Goal: Transaction & Acquisition: Subscribe to service/newsletter

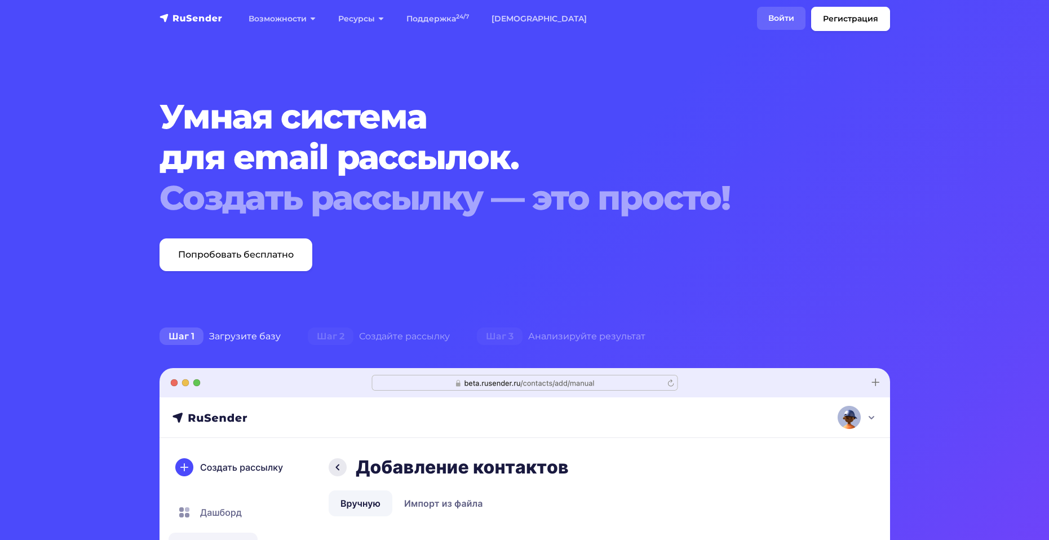
click at [785, 18] on link "Войти" at bounding box center [781, 18] width 48 height 23
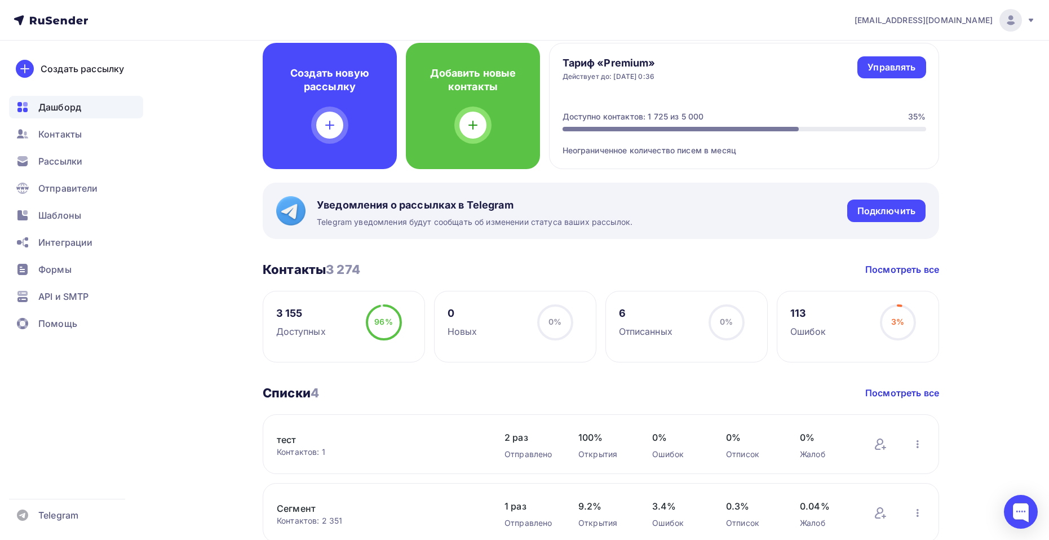
scroll to position [169, 0]
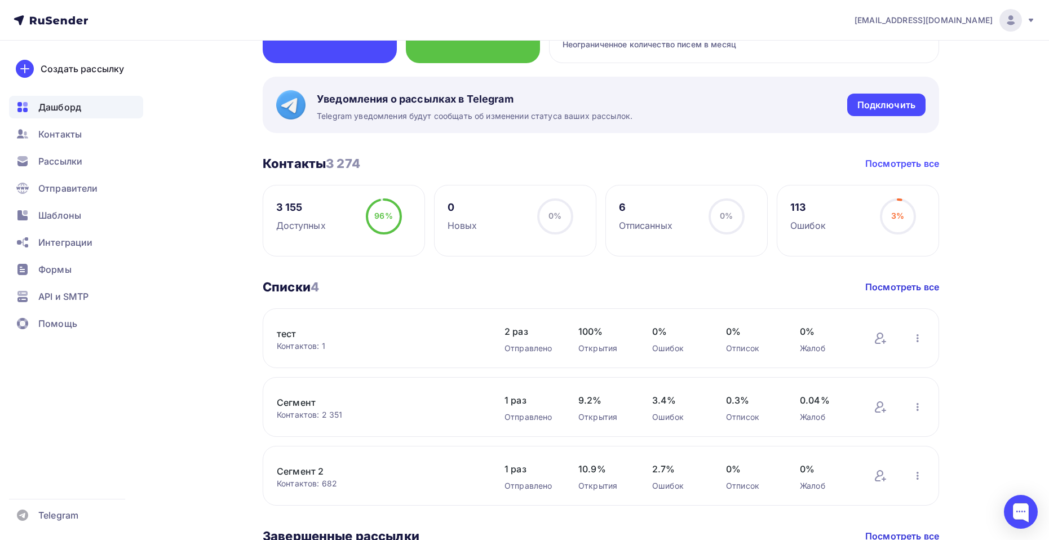
click at [895, 162] on link "Посмотреть все" at bounding box center [902, 164] width 74 height 14
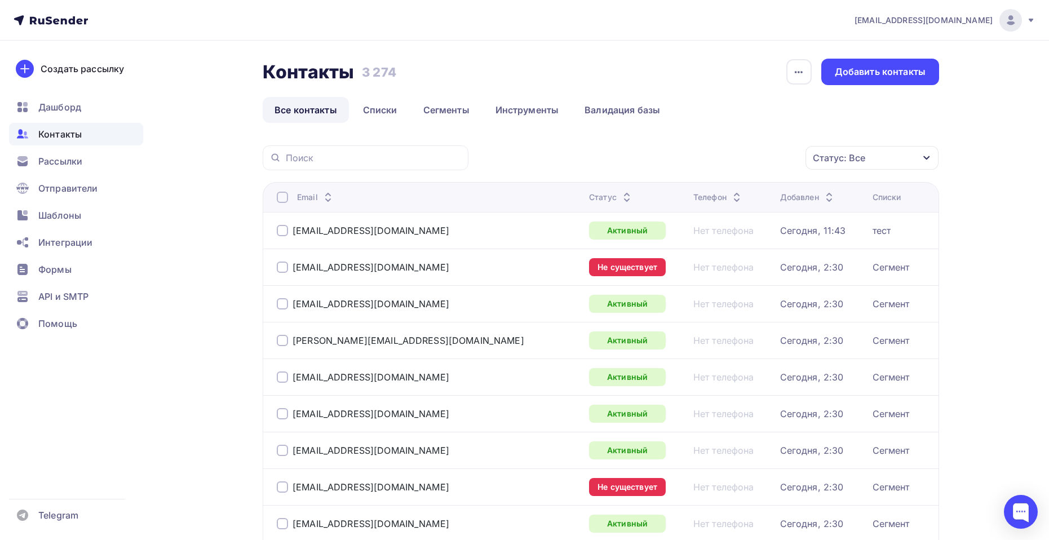
click at [584, 189] on th "Статус" at bounding box center [636, 197] width 104 height 30
click at [589, 196] on div "Статус" at bounding box center [611, 197] width 45 height 11
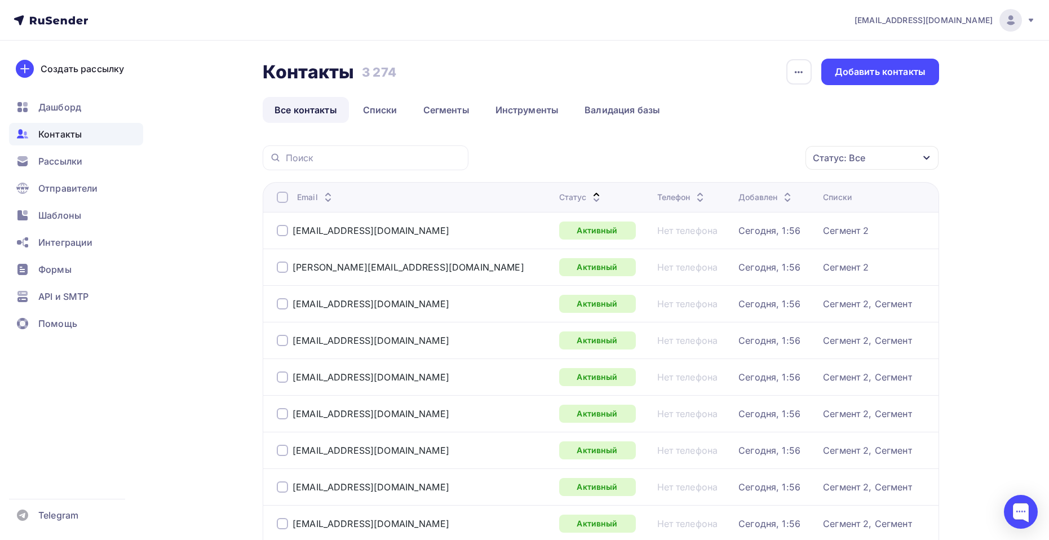
click at [559, 196] on div "Статус" at bounding box center [581, 197] width 45 height 11
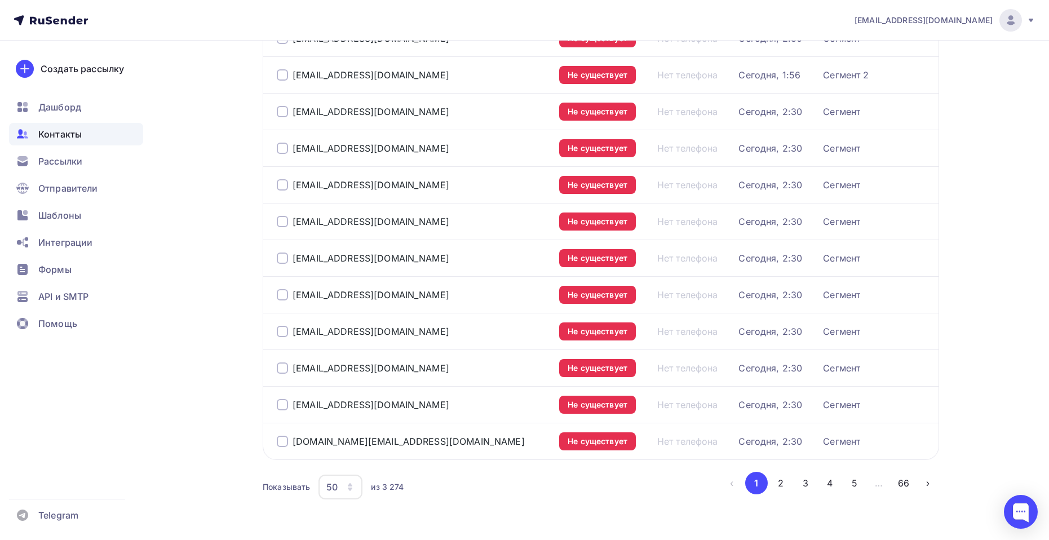
scroll to position [1619, 0]
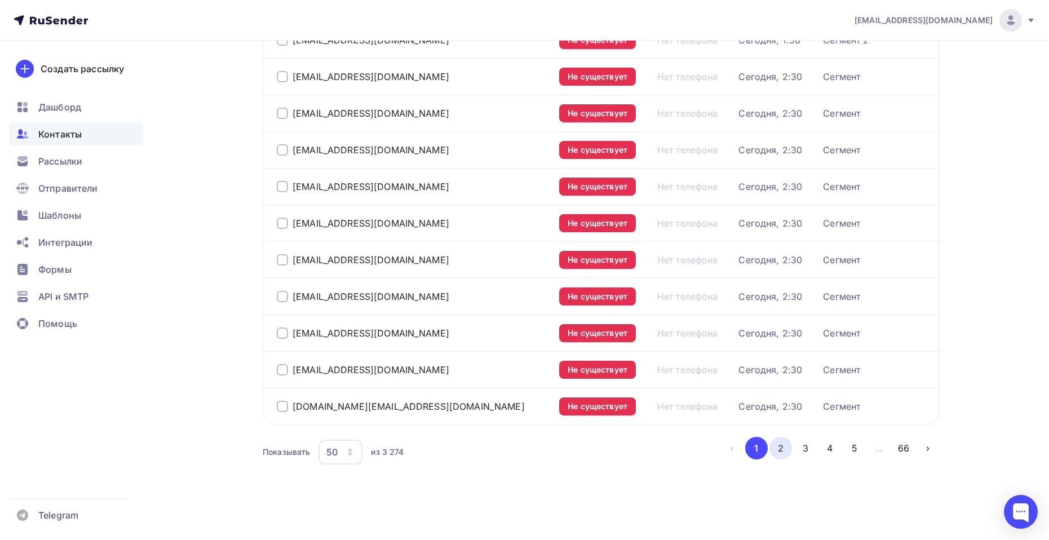
click at [780, 453] on button "2" at bounding box center [780, 448] width 23 height 23
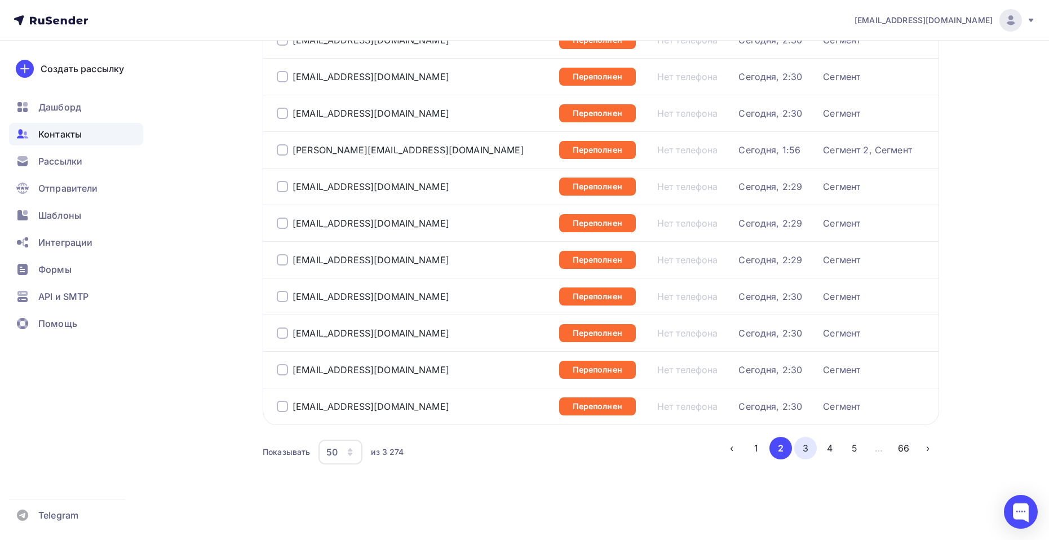
click at [809, 448] on button "3" at bounding box center [805, 448] width 23 height 23
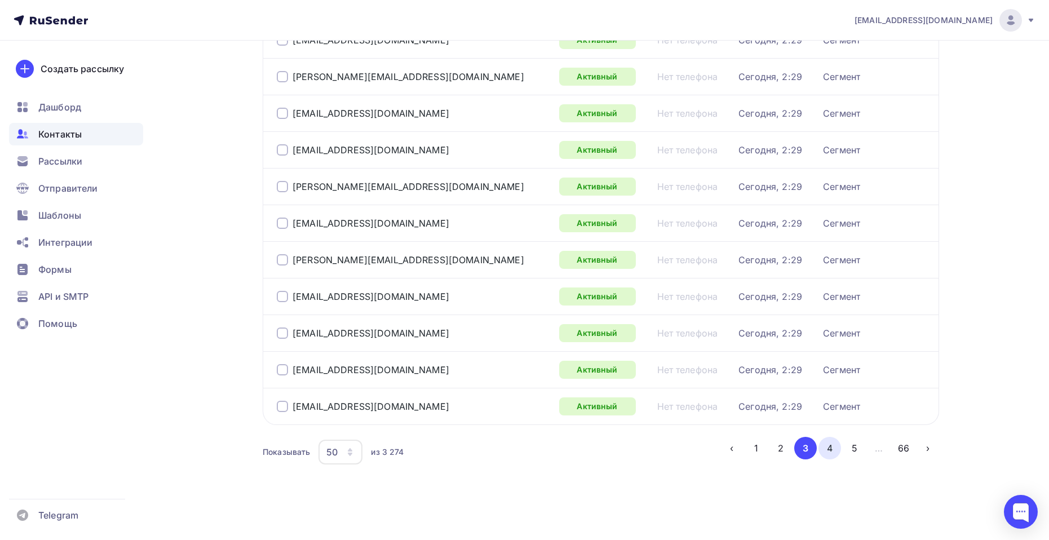
click at [829, 443] on button "4" at bounding box center [829, 448] width 23 height 23
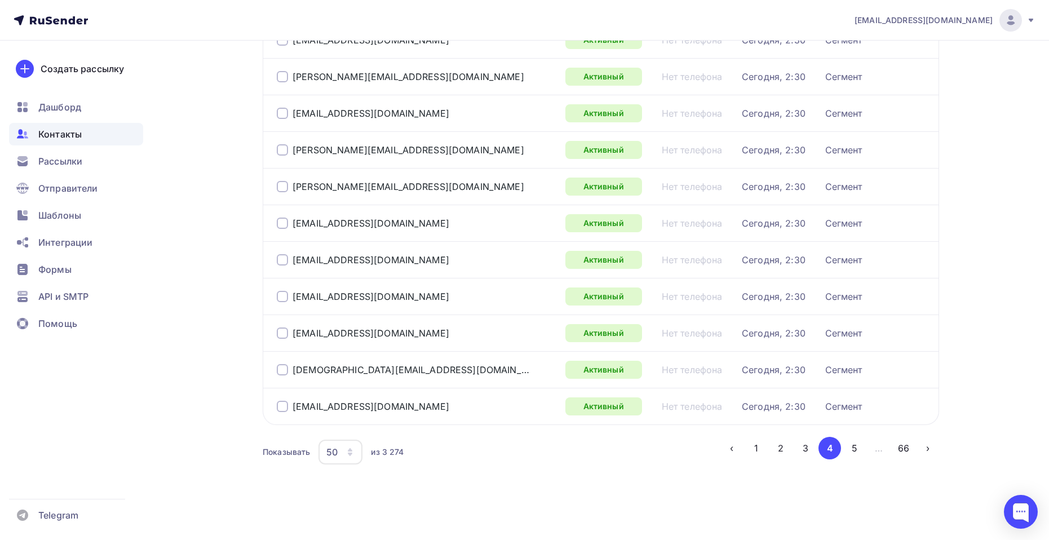
click at [857, 450] on button "5" at bounding box center [854, 448] width 23 height 23
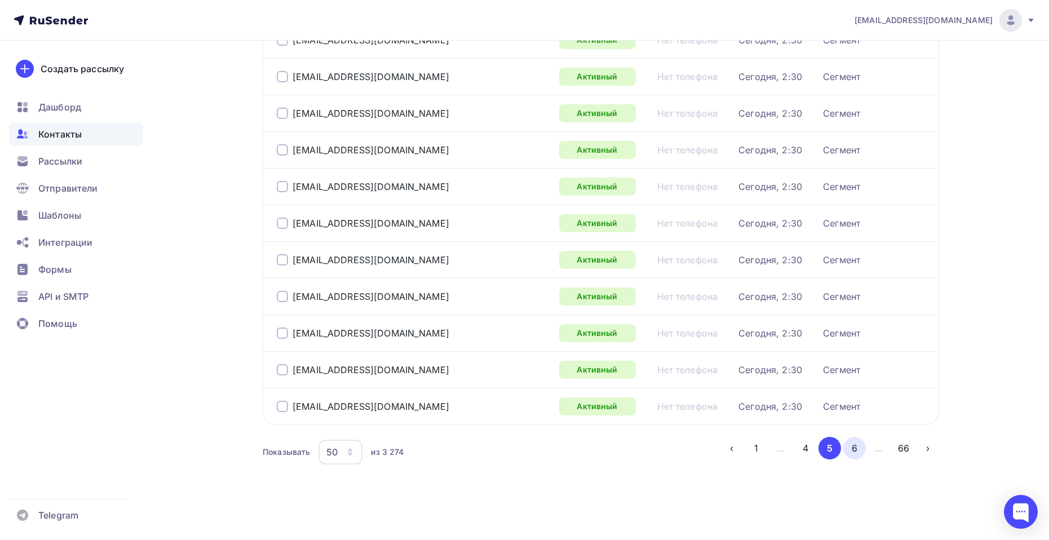
click at [849, 447] on button "6" at bounding box center [854, 448] width 23 height 23
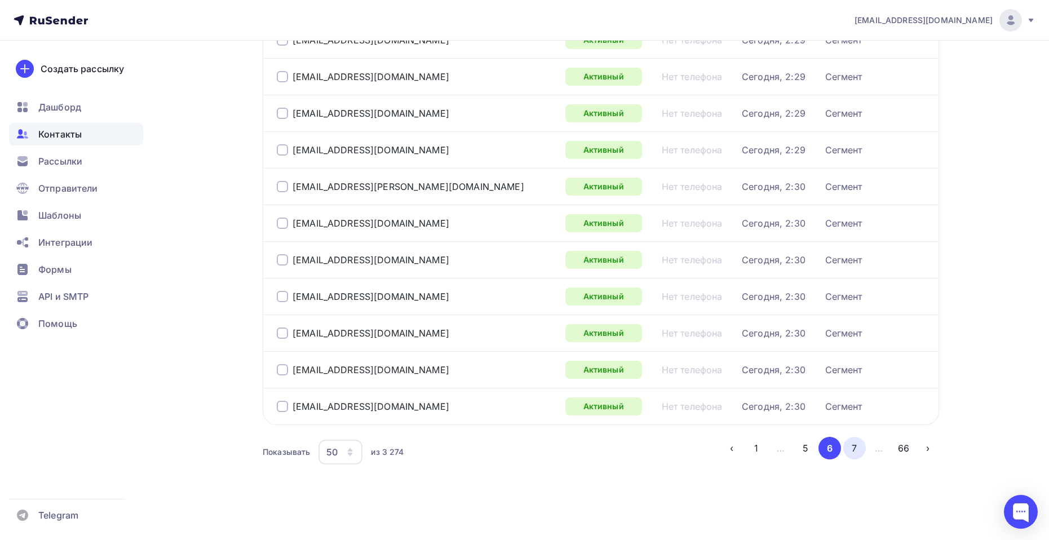
click at [850, 451] on button "7" at bounding box center [854, 448] width 23 height 23
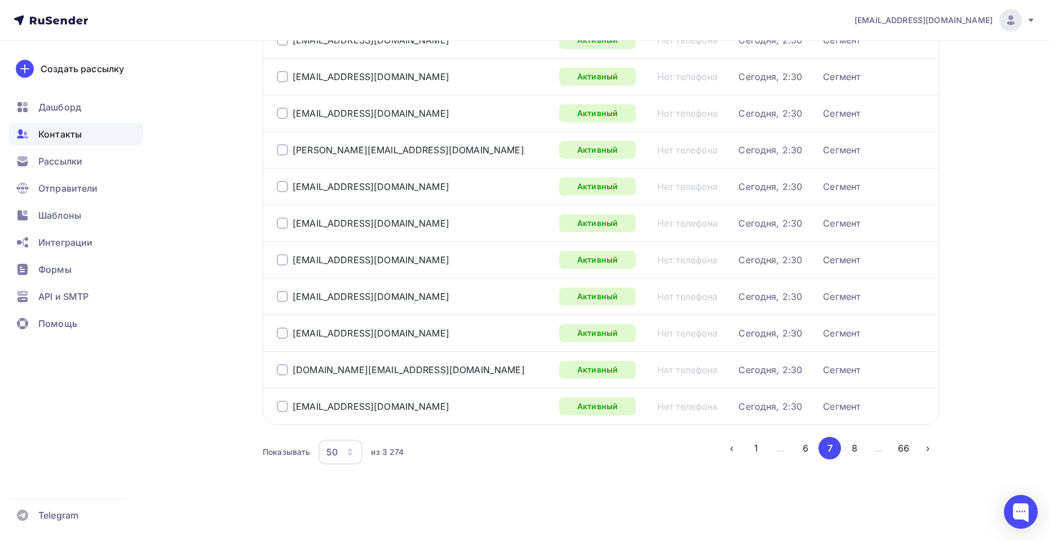
click at [853, 448] on button "8" at bounding box center [854, 448] width 23 height 23
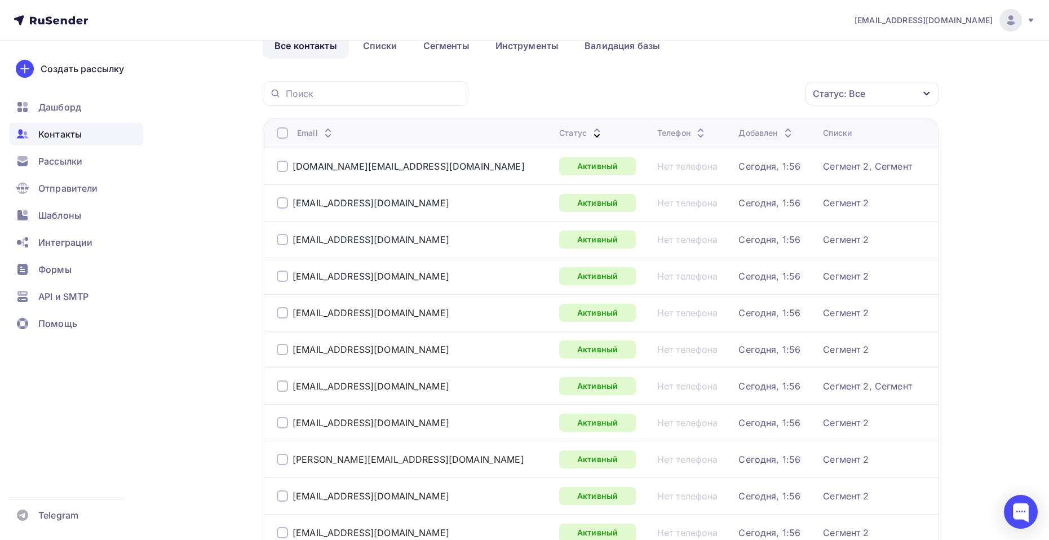
scroll to position [0, 0]
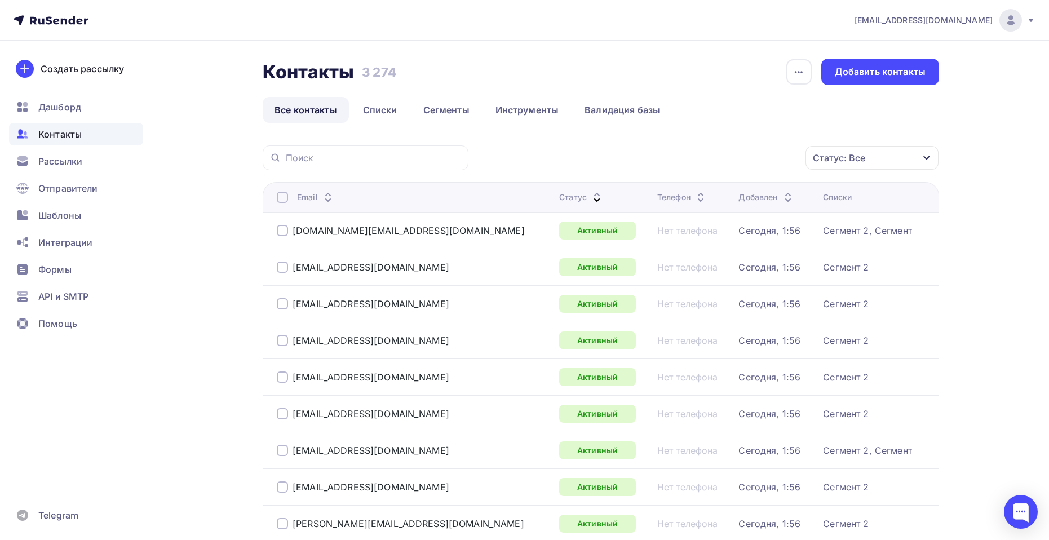
click at [286, 113] on link "Все контакты" at bounding box center [306, 110] width 86 height 26
click at [76, 161] on span "Рассылки" at bounding box center [60, 161] width 44 height 14
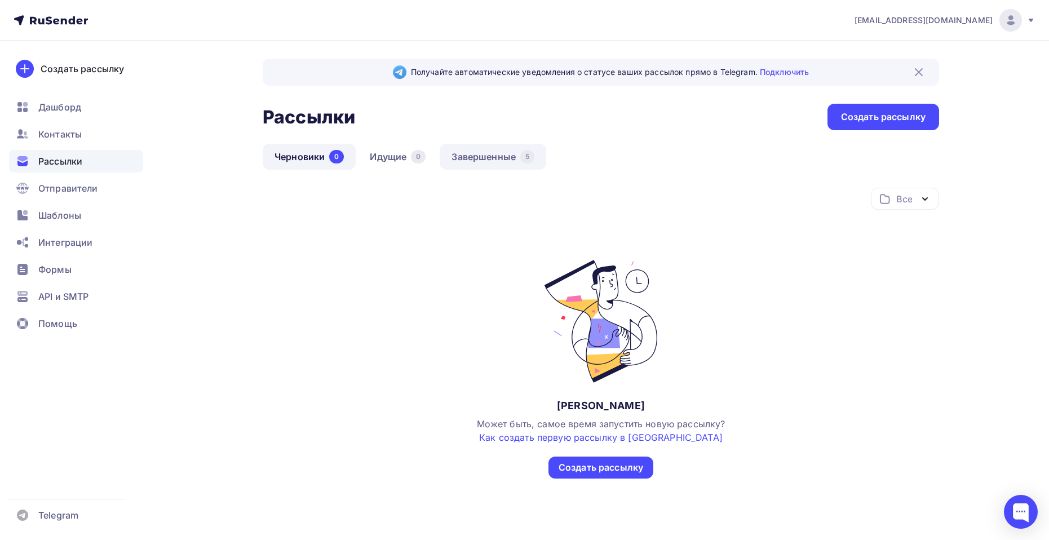
click at [495, 160] on link "Завершенные 5" at bounding box center [493, 157] width 107 height 26
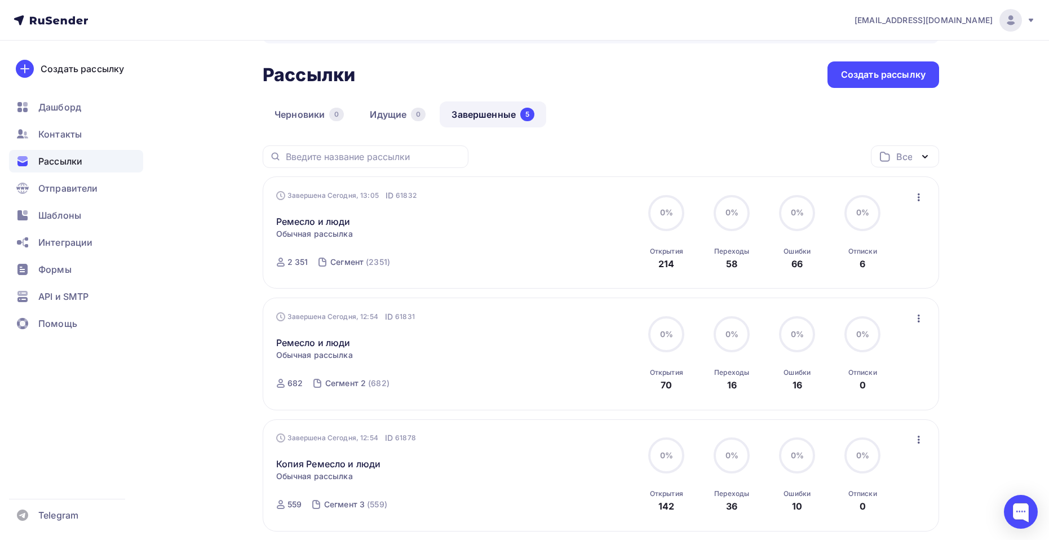
scroll to position [113, 0]
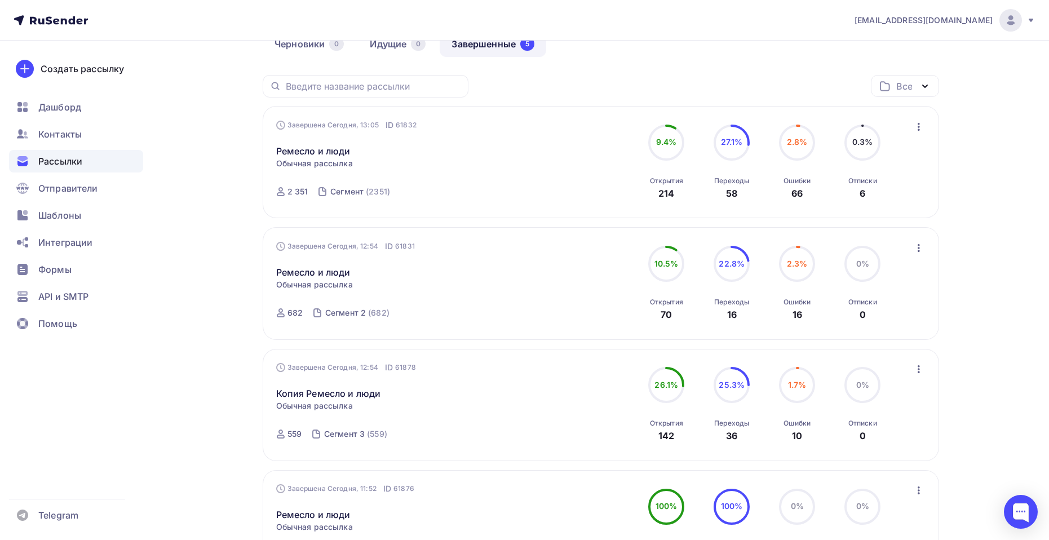
click at [918, 127] on icon "button" at bounding box center [919, 127] width 2 height 8
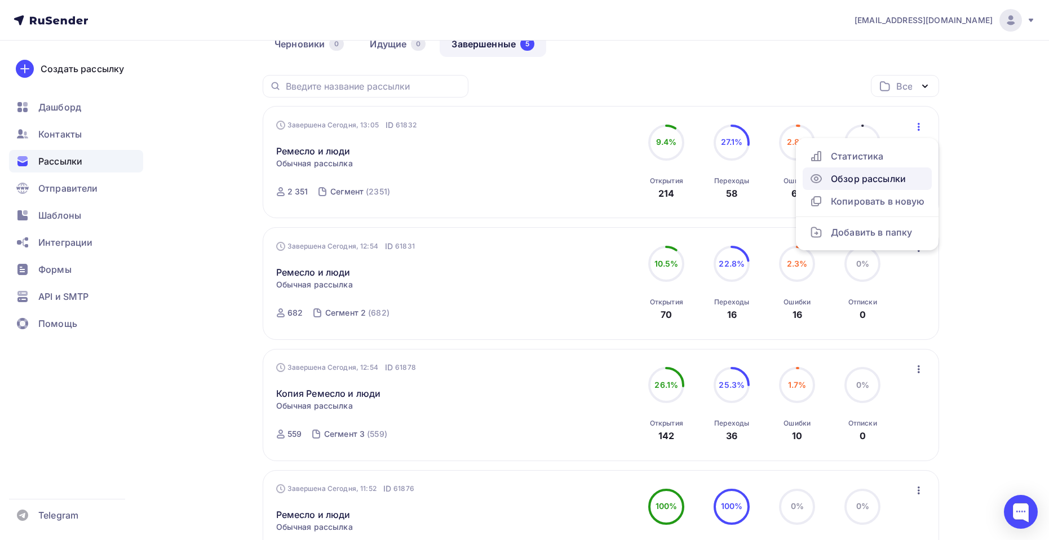
click at [867, 176] on div "Обзор рассылки" at bounding box center [867, 179] width 116 height 14
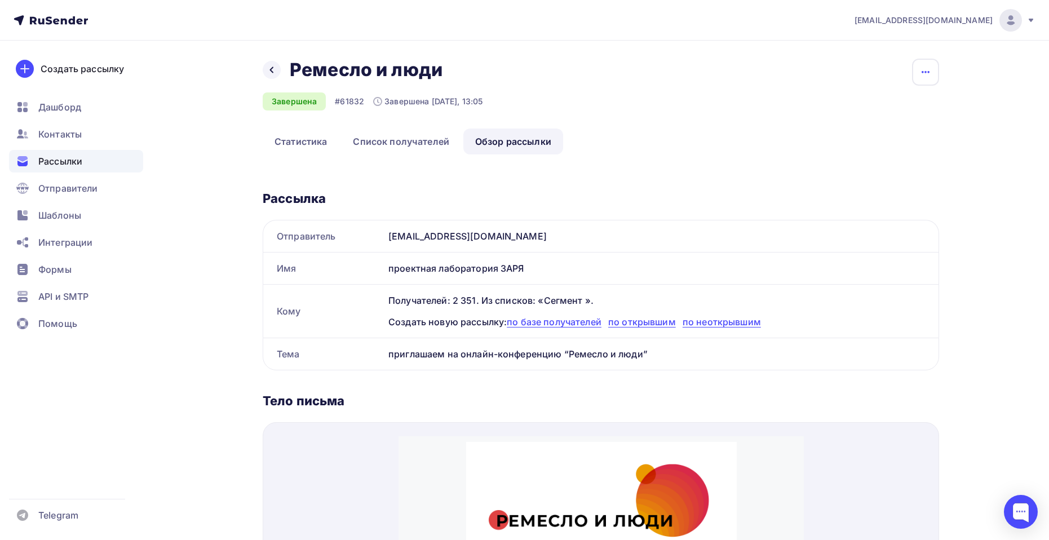
click at [930, 73] on icon "button" at bounding box center [926, 72] width 14 height 14
click at [631, 148] on ul "Статистика Список получателей Обзор рассылки" at bounding box center [601, 142] width 676 height 26
click at [74, 166] on span "Рассылки" at bounding box center [60, 161] width 44 height 14
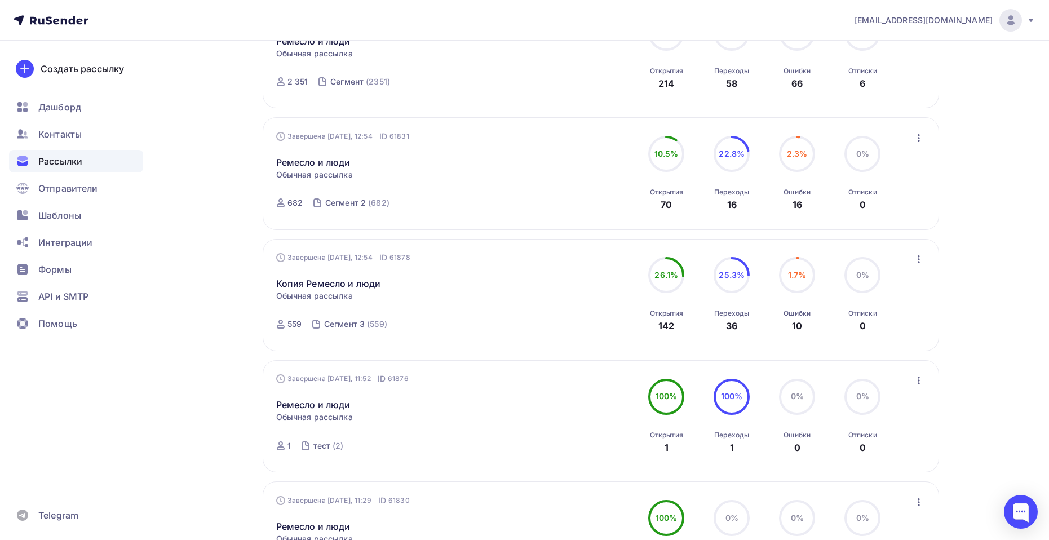
scroll to position [225, 0]
click at [920, 375] on icon "button" at bounding box center [919, 378] width 14 height 14
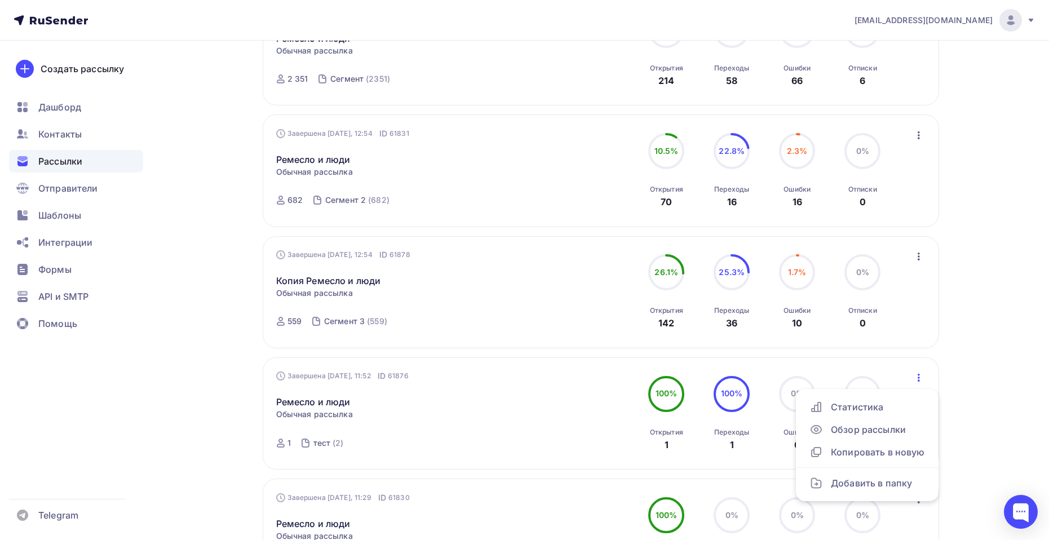
click at [919, 379] on icon "button" at bounding box center [919, 378] width 14 height 14
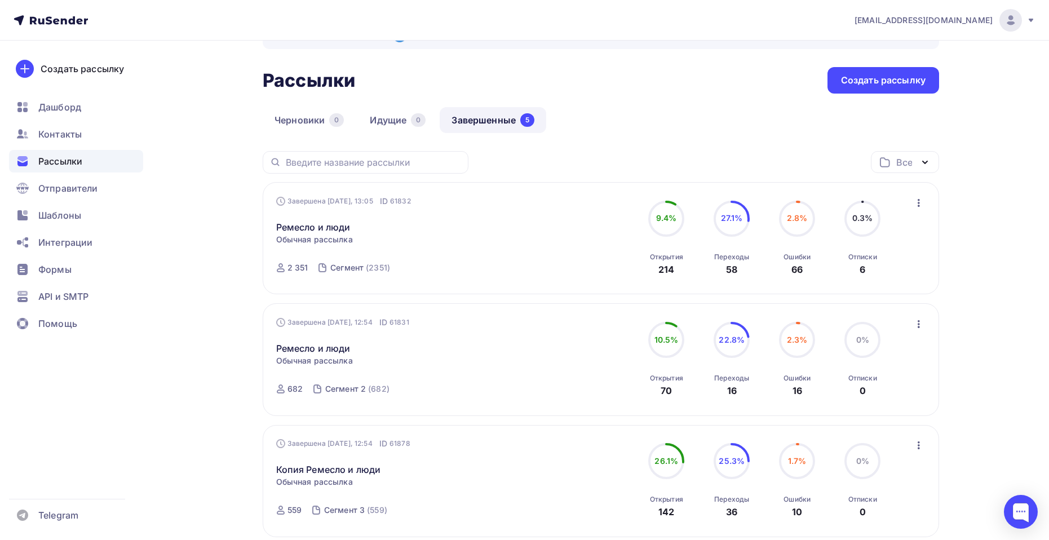
scroll to position [56, 0]
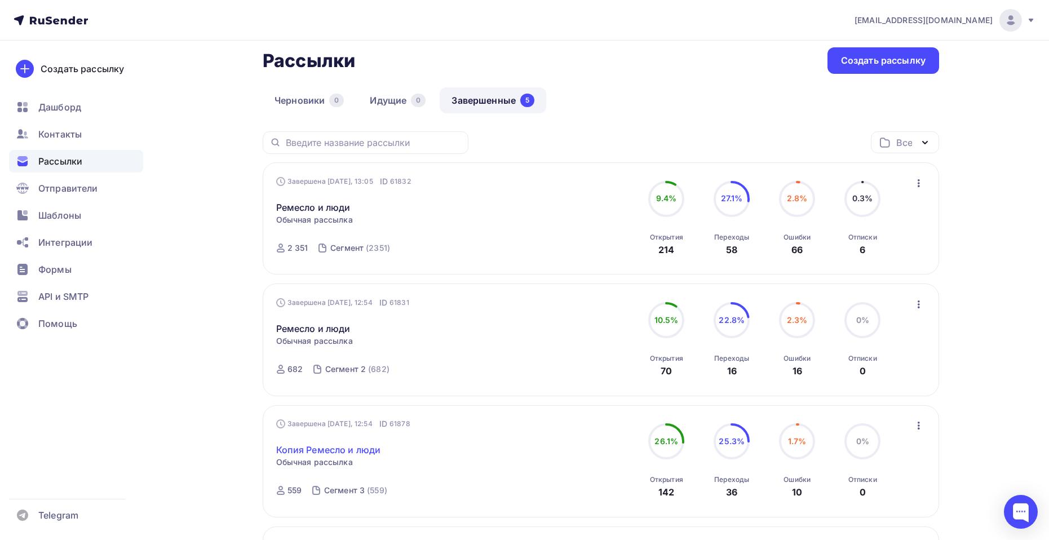
click at [329, 455] on link "Копия Ремесло и люди" at bounding box center [328, 450] width 105 height 14
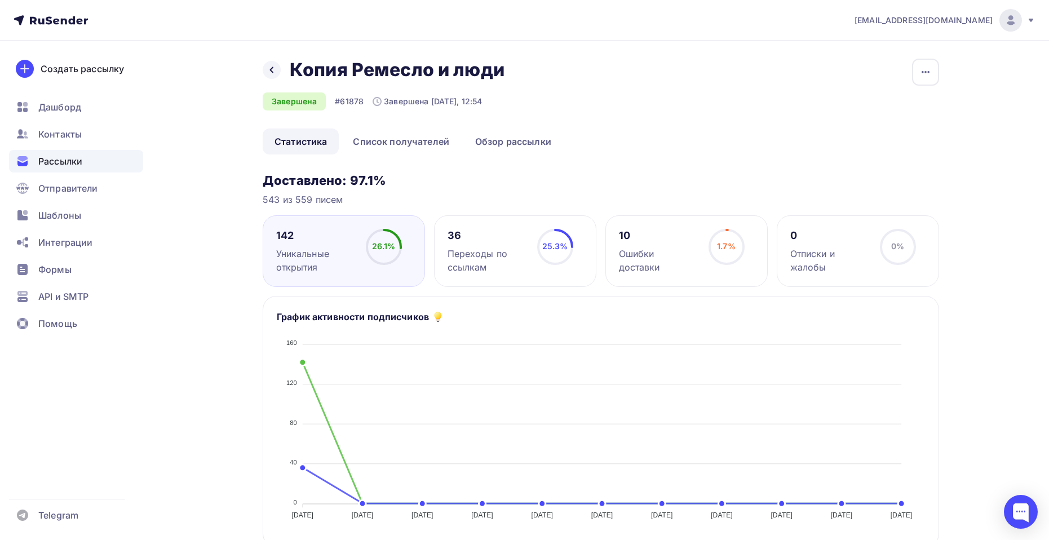
click at [356, 67] on h2 "Копия Ремесло и люди" at bounding box center [397, 70] width 215 height 23
drag, startPoint x: 347, startPoint y: 68, endPoint x: 338, endPoint y: 66, distance: 9.3
click at [339, 66] on h2 "Копия Ремесло и люди" at bounding box center [397, 70] width 215 height 23
click at [495, 64] on h2 "Копия Ремесло и люди" at bounding box center [397, 70] width 215 height 23
click at [269, 69] on icon at bounding box center [271, 69] width 9 height 9
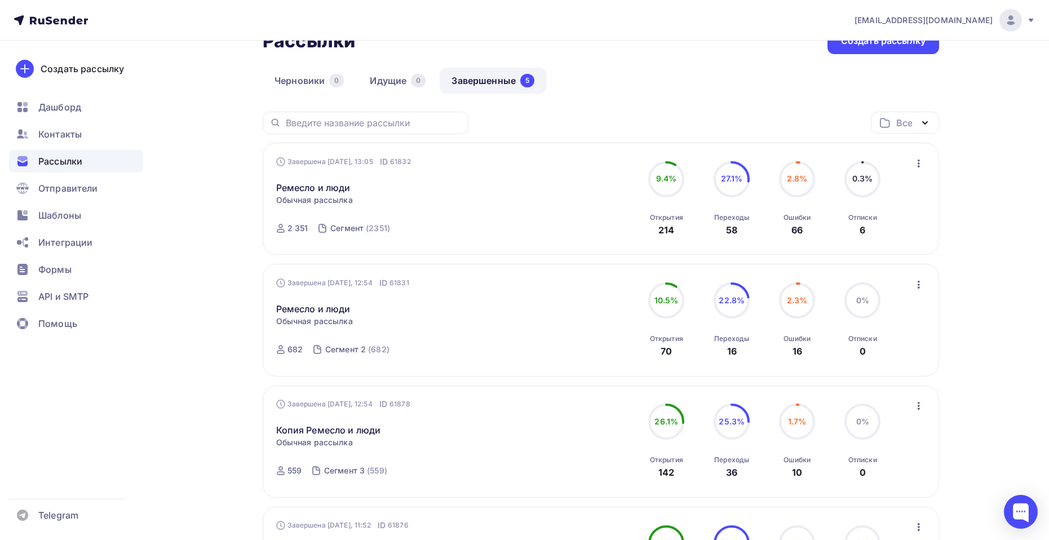
scroll to position [56, 0]
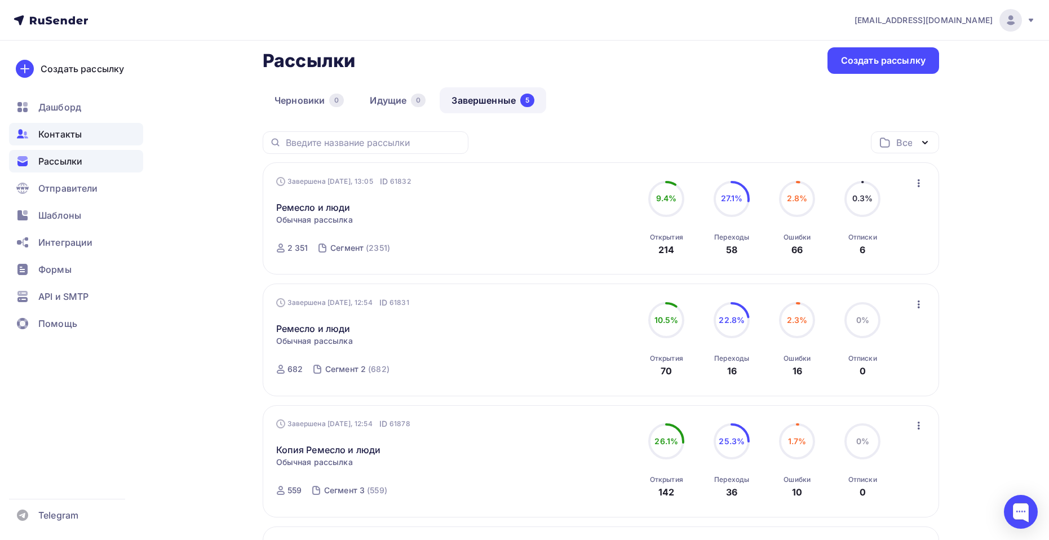
click at [65, 135] on span "Контакты" at bounding box center [59, 134] width 43 height 14
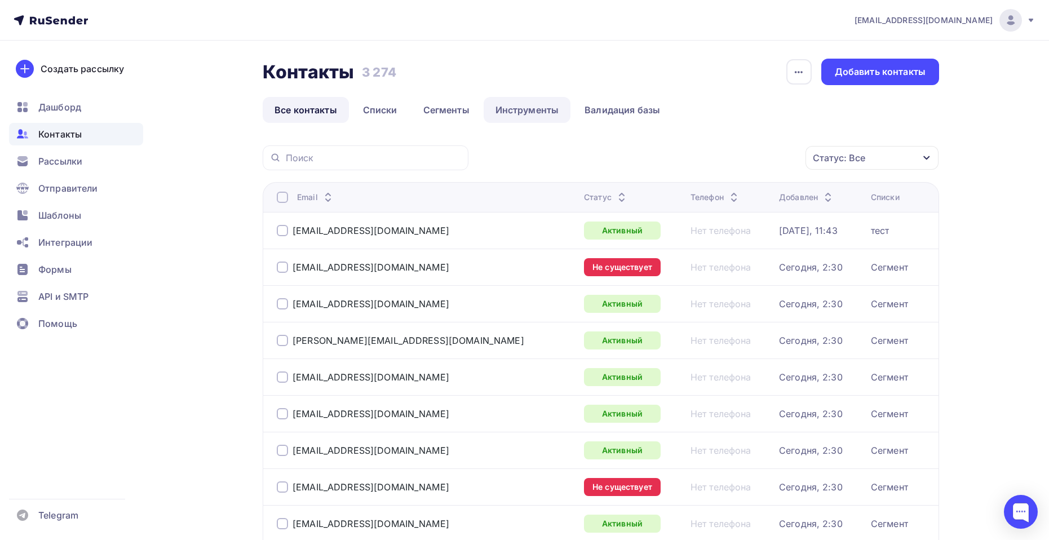
click at [537, 109] on link "Инструменты" at bounding box center [527, 110] width 87 height 26
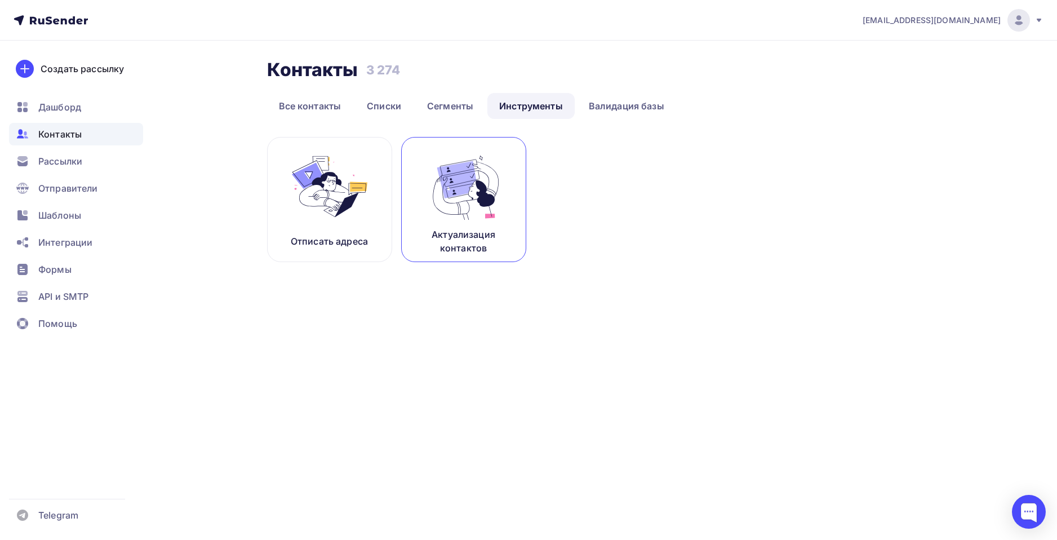
click at [455, 200] on img at bounding box center [464, 186] width 76 height 71
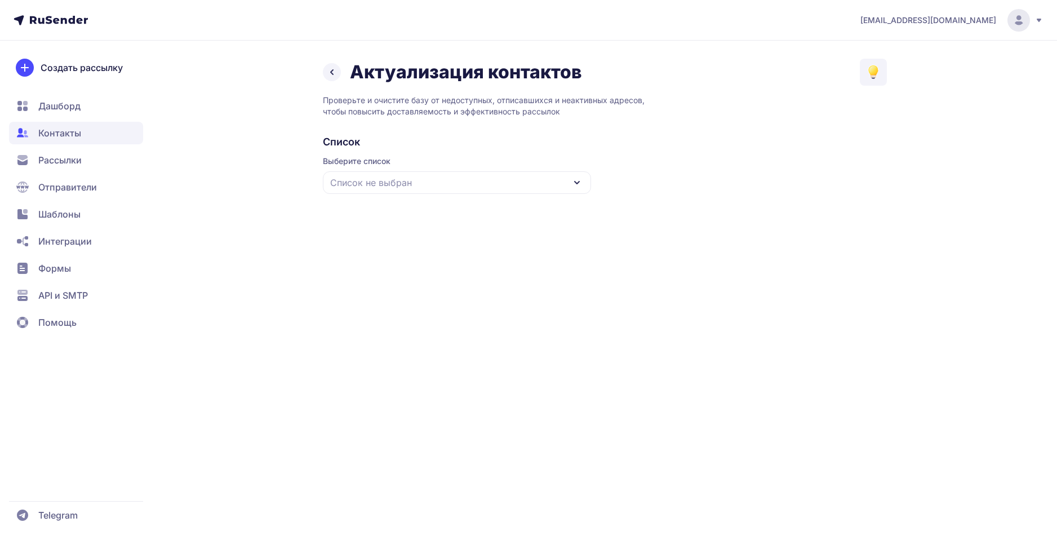
click at [568, 184] on div "Список не выбран" at bounding box center [457, 182] width 268 height 23
click at [683, 127] on div "Актуализация контактов Проверьте и очистите базу от недоступных, отписавшихся и…" at bounding box center [605, 133] width 564 height 149
click at [575, 182] on icon at bounding box center [577, 182] width 5 height 2
click at [440, 138] on h2 "Список" at bounding box center [605, 142] width 564 height 14
click at [575, 184] on icon at bounding box center [577, 183] width 14 height 14
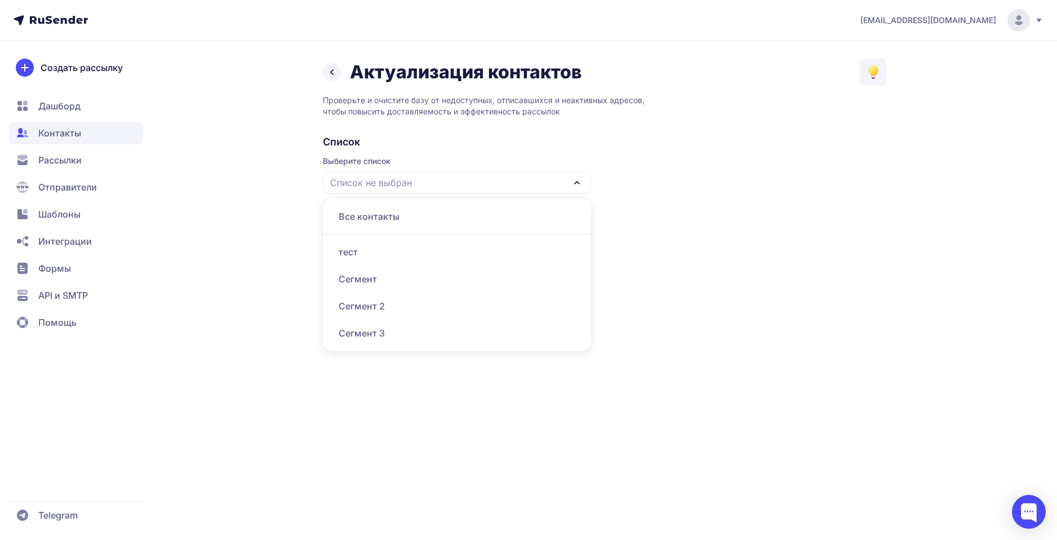
click at [373, 339] on div "Сегмент 3" at bounding box center [457, 333] width 255 height 27
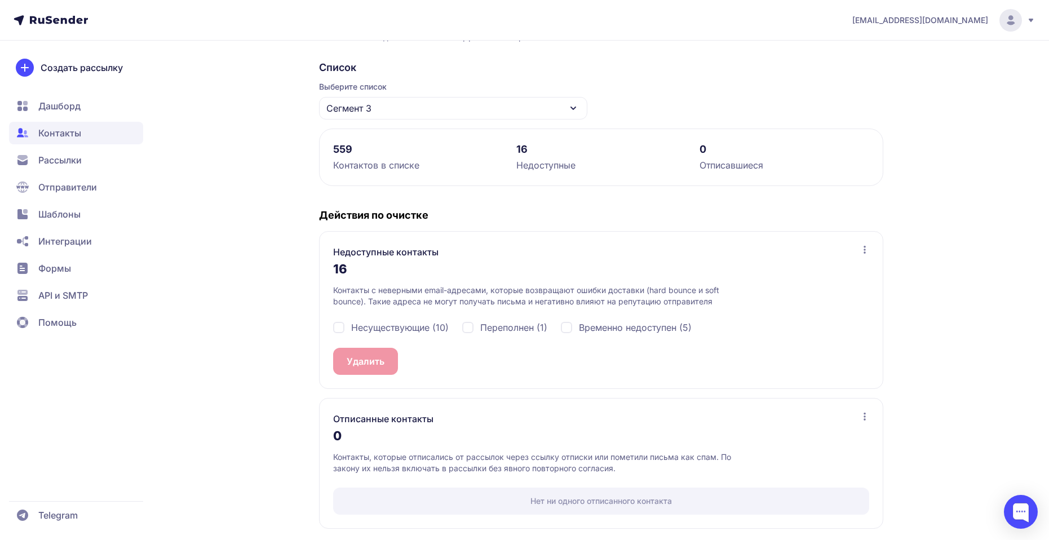
scroll to position [77, 0]
click at [343, 325] on div "Несуществующие (10)" at bounding box center [391, 325] width 116 height 14
click at [341, 325] on div "Несуществующие (10)" at bounding box center [391, 325] width 116 height 14
checkbox input "false"
click at [60, 158] on span "Рассылки" at bounding box center [59, 160] width 43 height 14
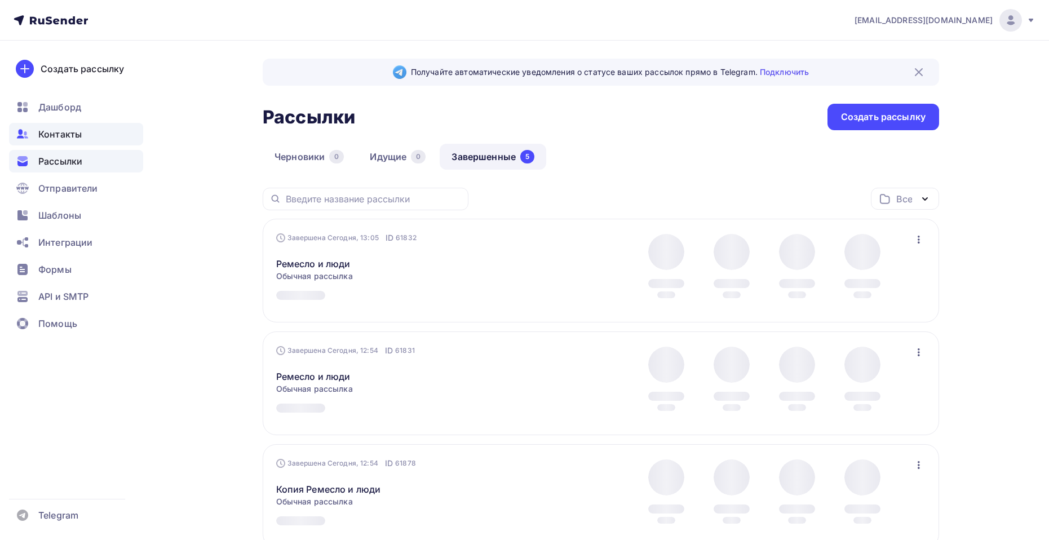
click at [65, 136] on span "Контакты" at bounding box center [59, 134] width 43 height 14
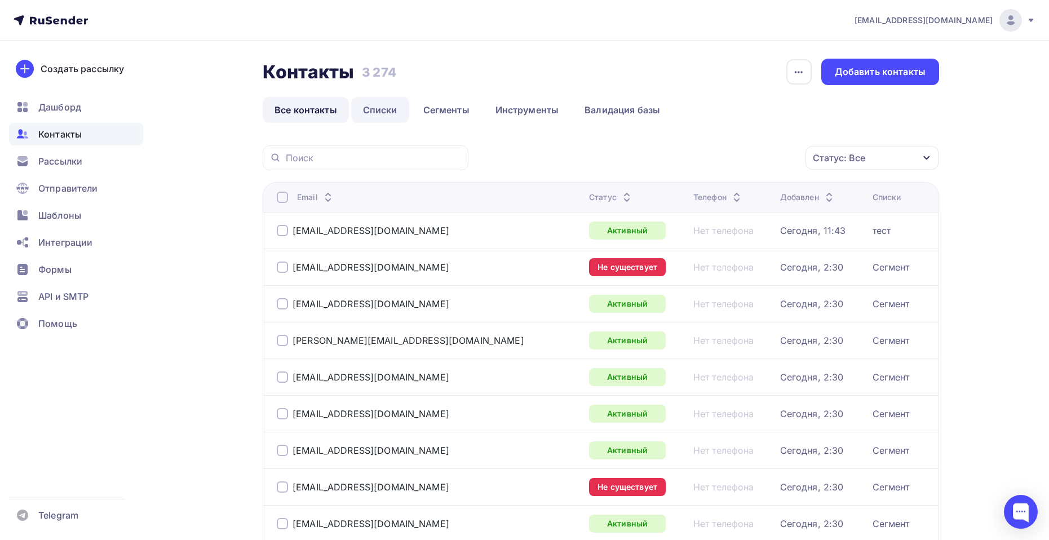
click at [375, 110] on link "Списки" at bounding box center [380, 110] width 58 height 26
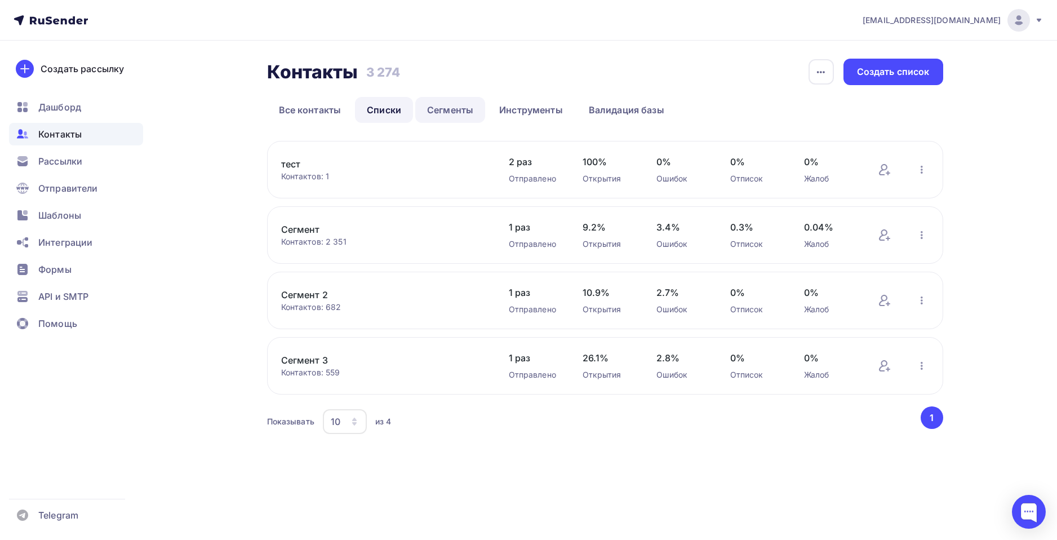
click at [450, 108] on link "Сегменты" at bounding box center [450, 110] width 70 height 26
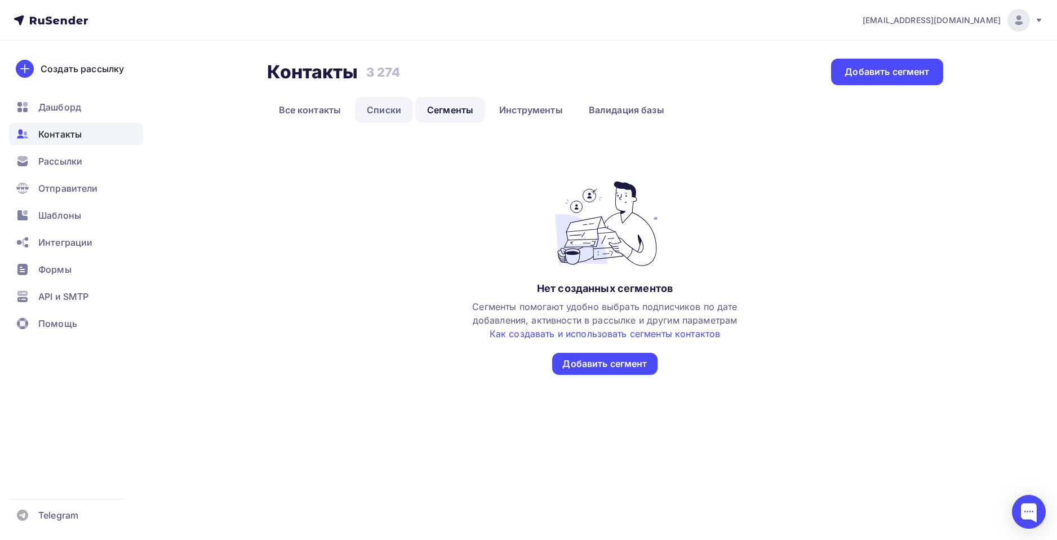
click at [383, 113] on link "Списки" at bounding box center [384, 110] width 58 height 26
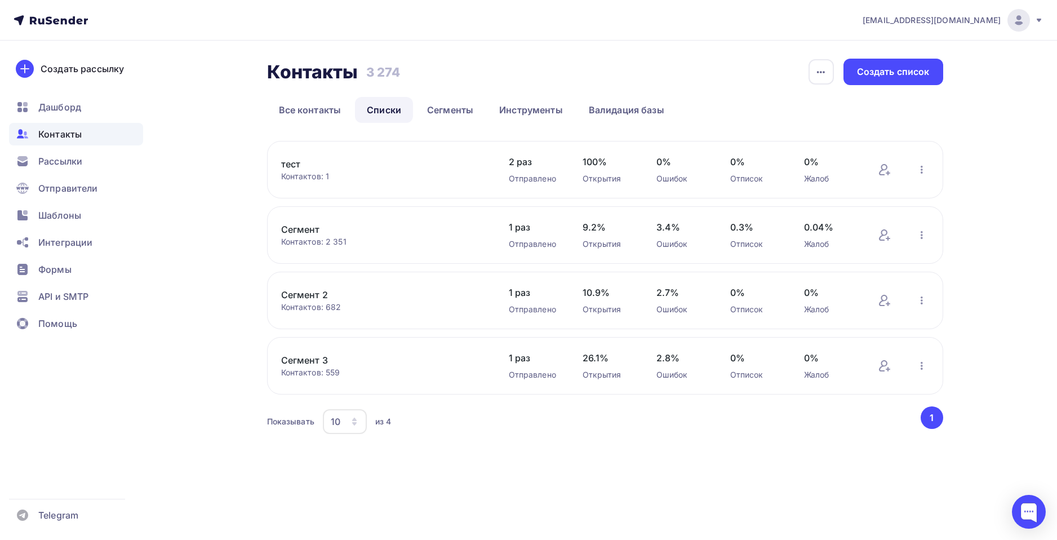
click at [307, 366] on link "Сегмент 3" at bounding box center [377, 360] width 192 height 14
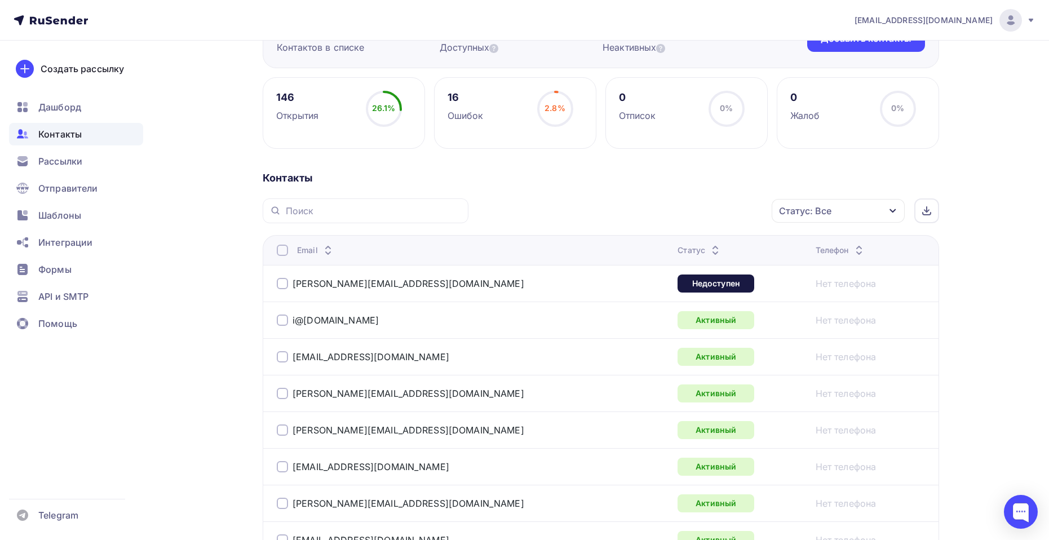
scroll to position [169, 0]
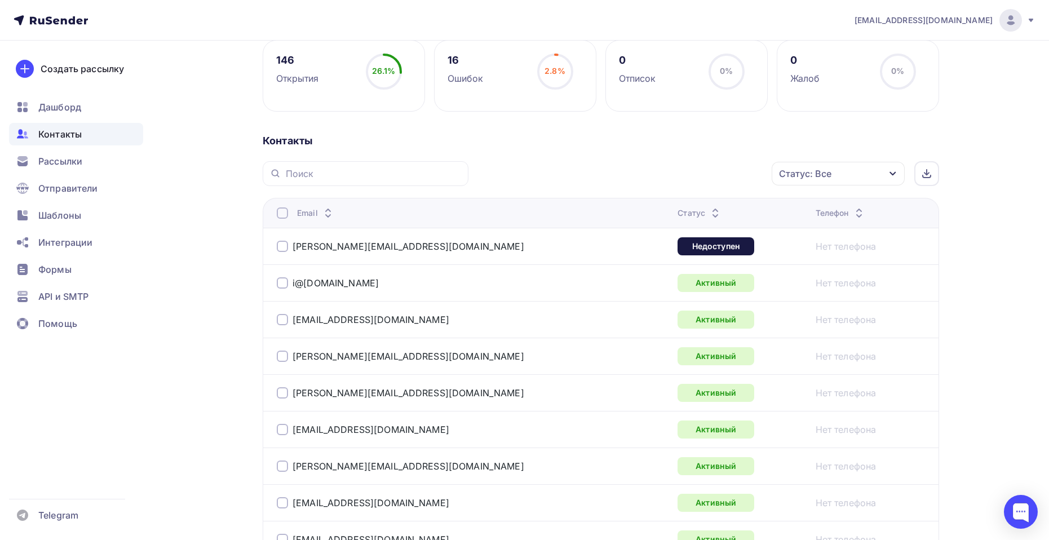
click at [677, 213] on div "Статус" at bounding box center [699, 212] width 45 height 11
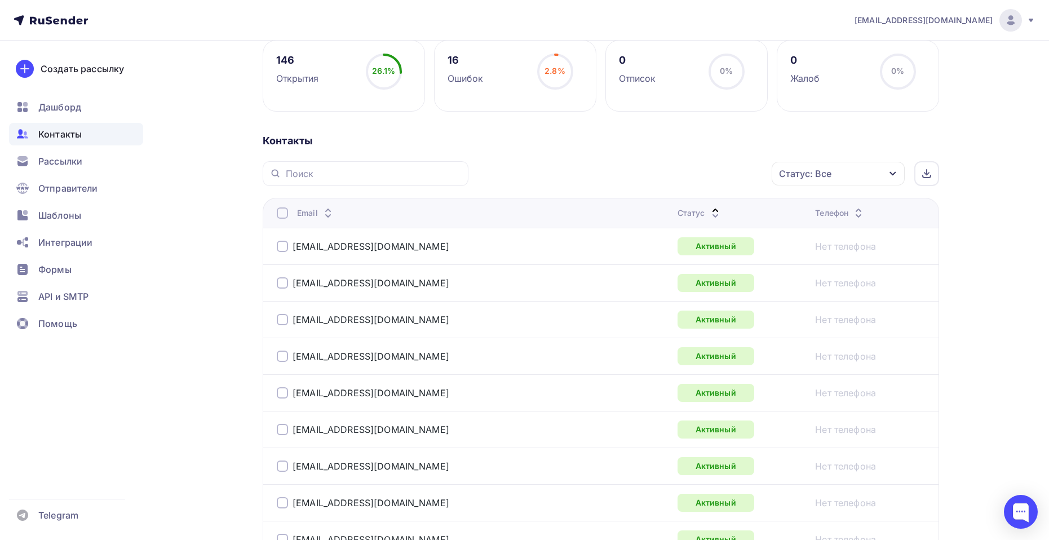
click at [677, 213] on div "Статус" at bounding box center [699, 212] width 45 height 11
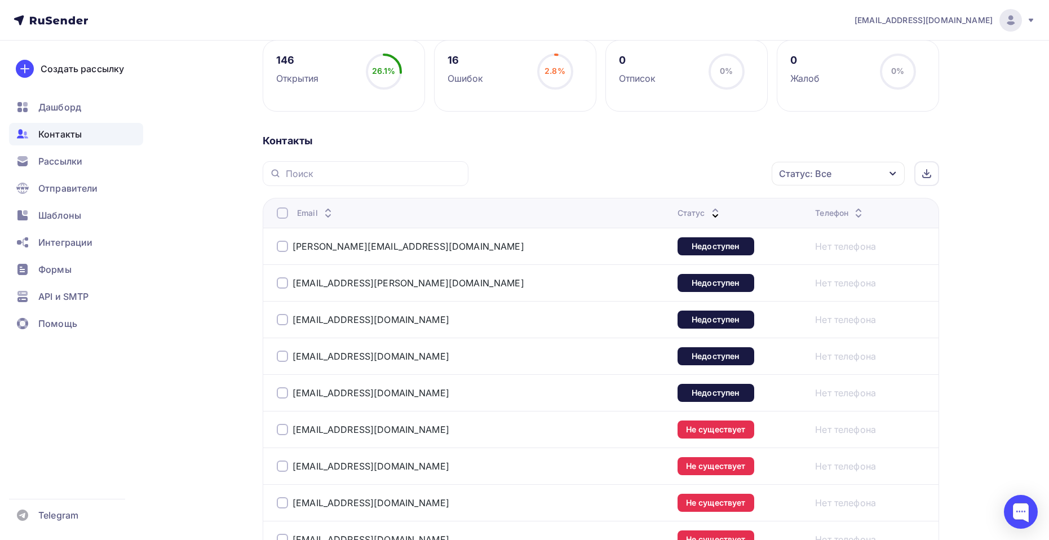
scroll to position [395, 0]
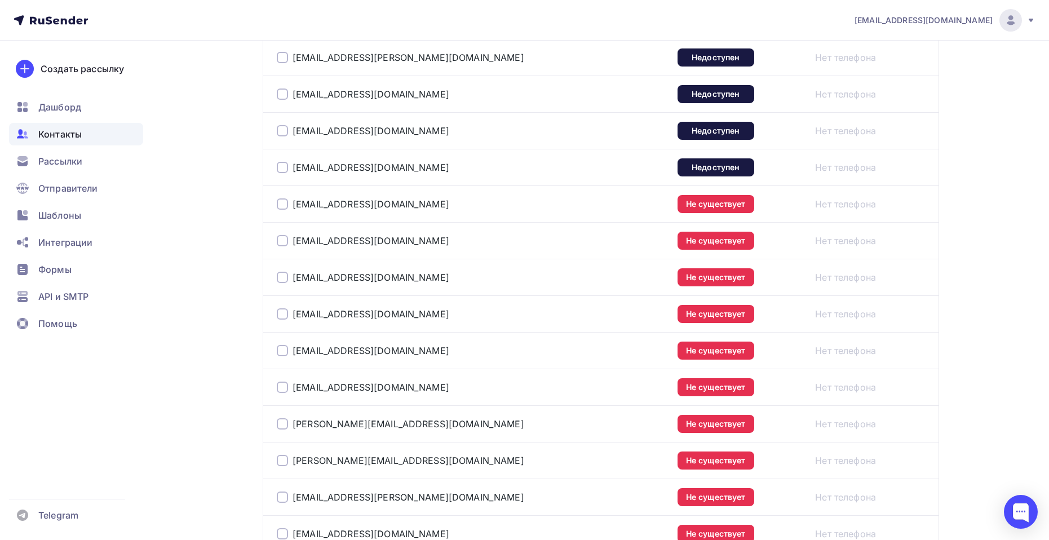
click at [286, 204] on div at bounding box center [282, 203] width 11 height 11
click at [285, 242] on div at bounding box center [282, 240] width 11 height 11
click at [281, 277] on div at bounding box center [282, 277] width 11 height 11
click at [274, 312] on td "[EMAIL_ADDRESS][DOMAIN_NAME]" at bounding box center [468, 313] width 410 height 37
click at [282, 313] on div at bounding box center [282, 313] width 11 height 11
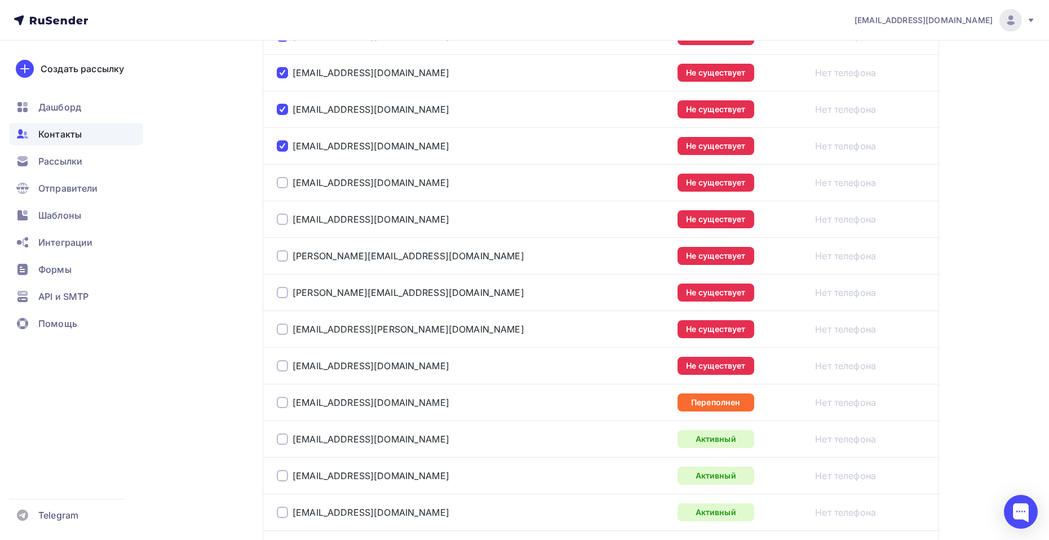
scroll to position [564, 0]
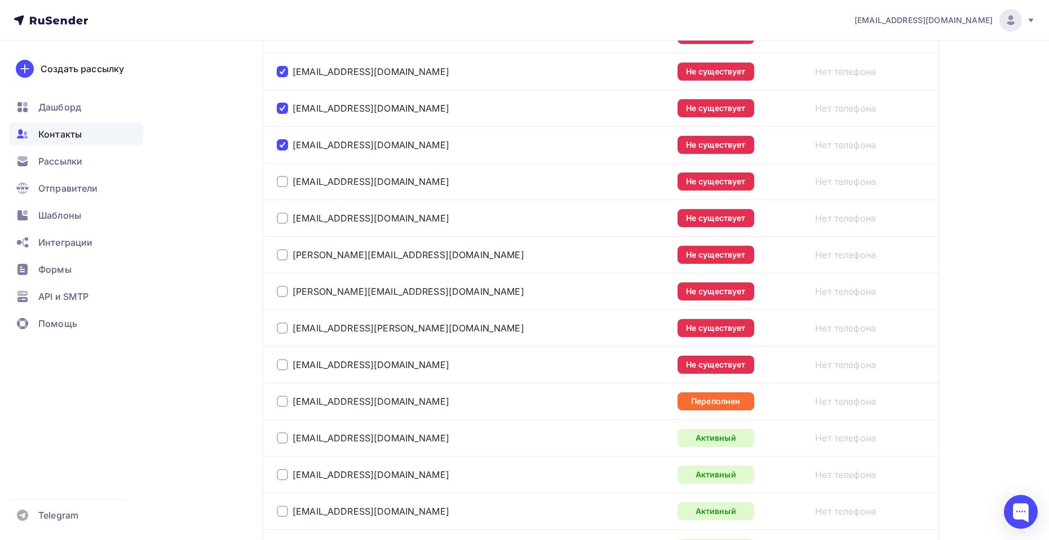
click at [286, 180] on div at bounding box center [282, 181] width 11 height 11
click at [285, 221] on div at bounding box center [282, 217] width 11 height 11
click at [281, 260] on div at bounding box center [282, 254] width 11 height 11
click at [281, 294] on div at bounding box center [282, 291] width 11 height 11
click at [285, 328] on div at bounding box center [282, 327] width 11 height 11
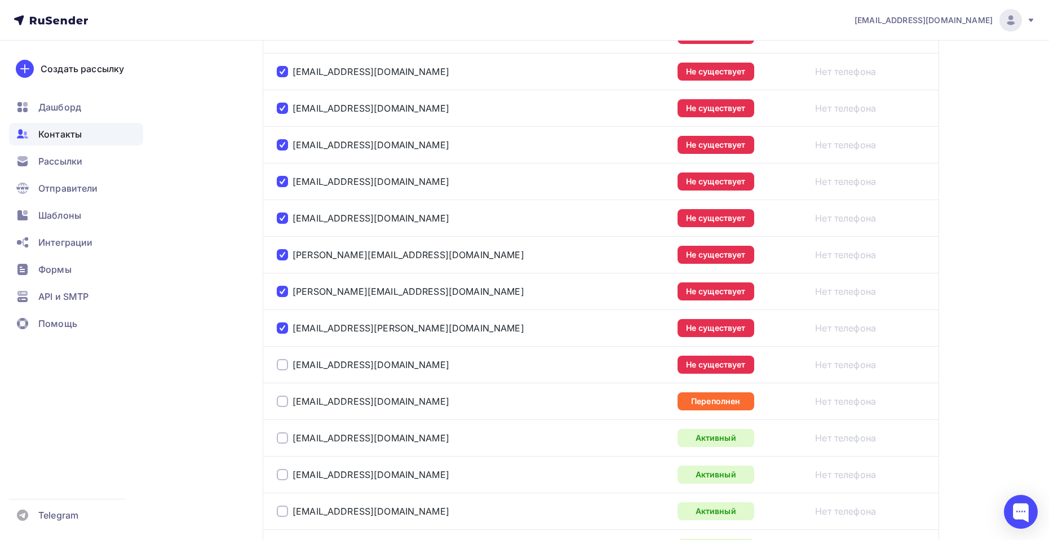
click at [286, 366] on div at bounding box center [282, 364] width 11 height 11
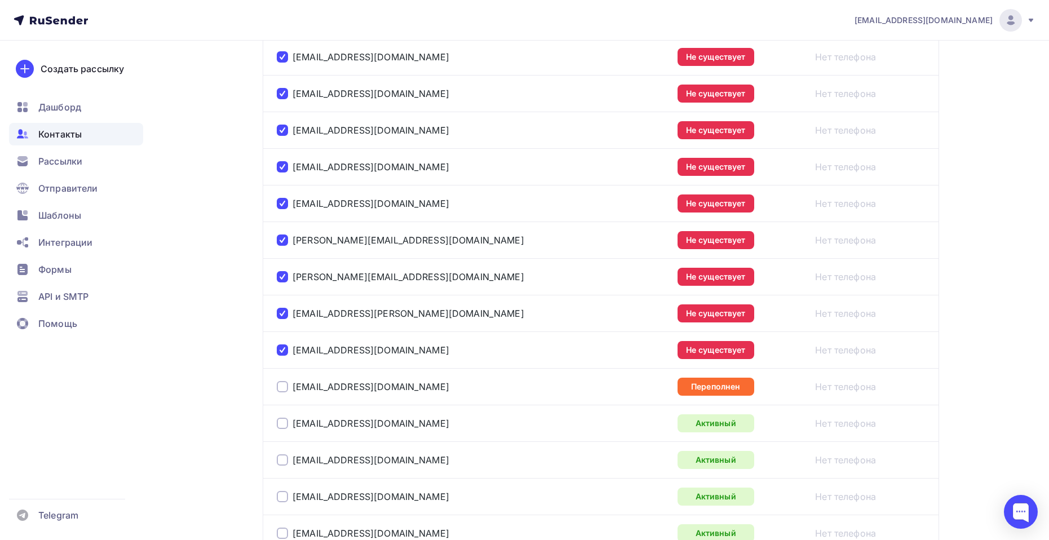
scroll to position [507, 0]
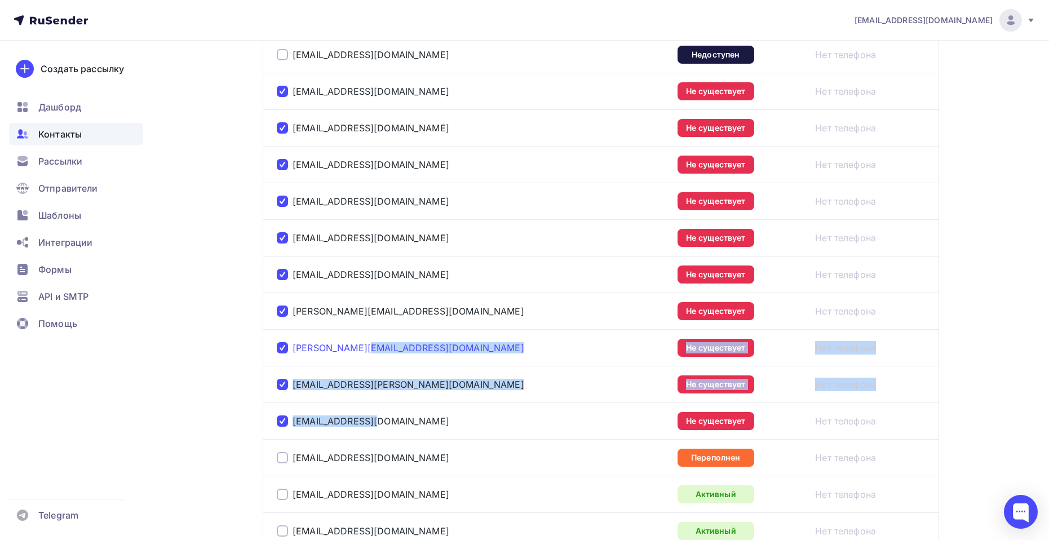
drag, startPoint x: 384, startPoint y: 420, endPoint x: 360, endPoint y: 345, distance: 79.5
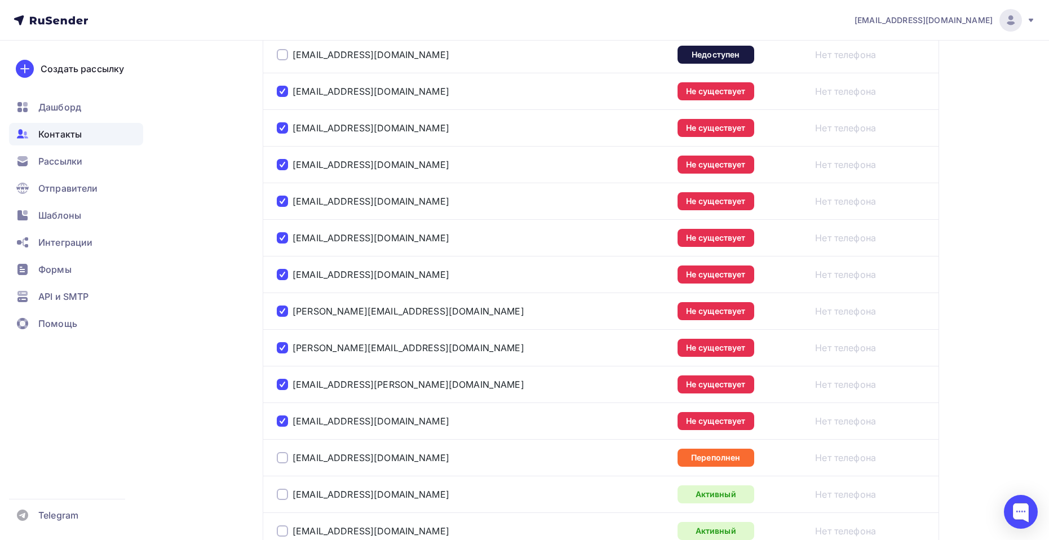
drag, startPoint x: 360, startPoint y: 345, endPoint x: 349, endPoint y: 334, distance: 14.8
click at [522, 371] on td "[EMAIL_ADDRESS][PERSON_NAME][DOMAIN_NAME]" at bounding box center [468, 384] width 410 height 37
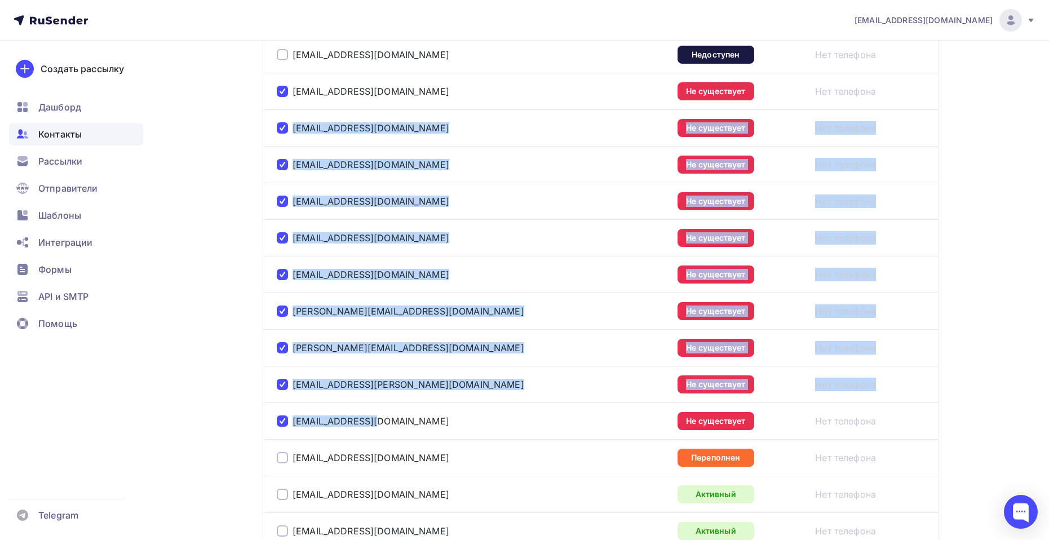
drag, startPoint x: 392, startPoint y: 430, endPoint x: 290, endPoint y: 131, distance: 316.2
copy tbody "qllzhhhh@mail.ru Не существует Нет телефона sv-zhihalova@bk.ru Не существует Не…"
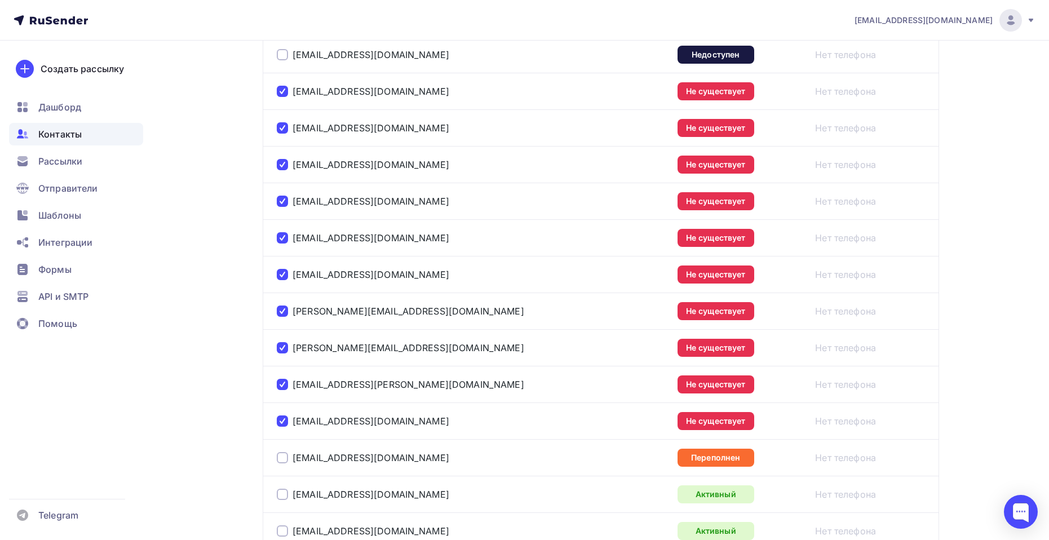
click at [714, 436] on td "Не существует" at bounding box center [742, 420] width 138 height 37
drag, startPoint x: 689, startPoint y: 419, endPoint x: 613, endPoint y: 415, distance: 76.2
click at [677, 415] on div "Не существует" at bounding box center [741, 421] width 129 height 18
copy div "Не существует"
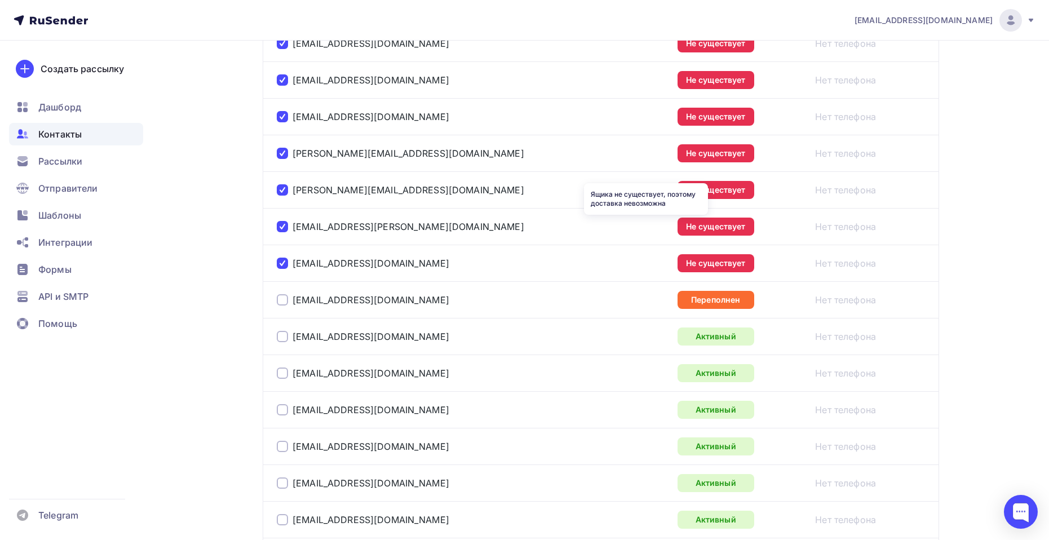
scroll to position [733, 0]
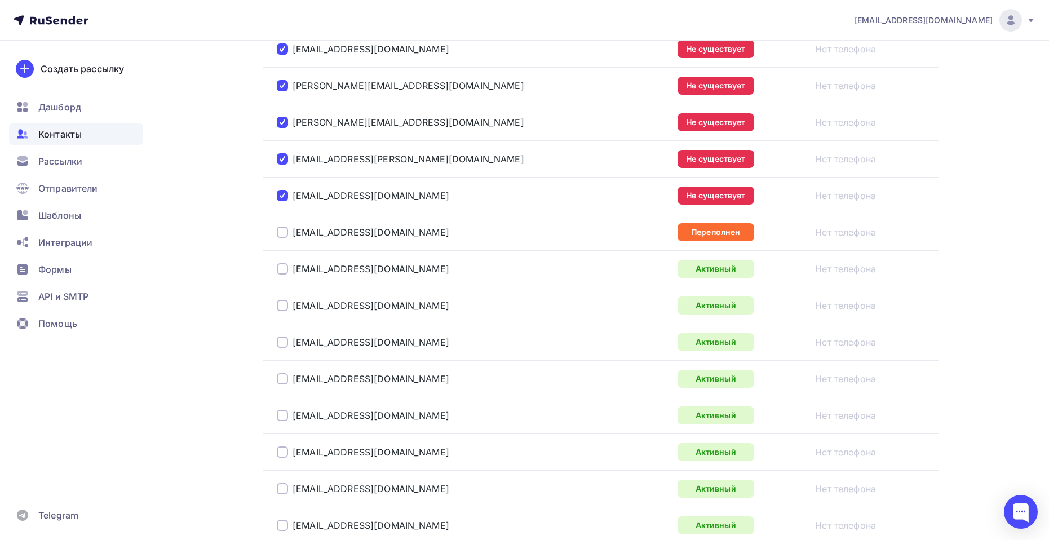
click at [597, 233] on td "[EMAIL_ADDRESS][DOMAIN_NAME]" at bounding box center [468, 232] width 410 height 37
drag, startPoint x: 402, startPoint y: 231, endPoint x: 280, endPoint y: 227, distance: 122.4
click at [280, 227] on div "[EMAIL_ADDRESS][DOMAIN_NAME]" at bounding box center [418, 232] width 282 height 18
copy div "[EMAIL_ADDRESS][DOMAIN_NAME]"
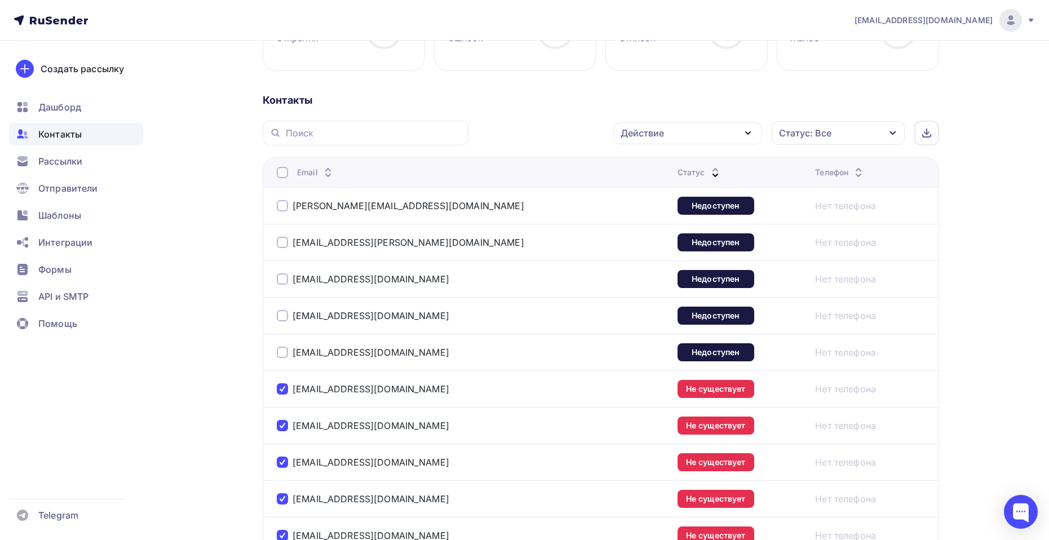
scroll to position [225, 0]
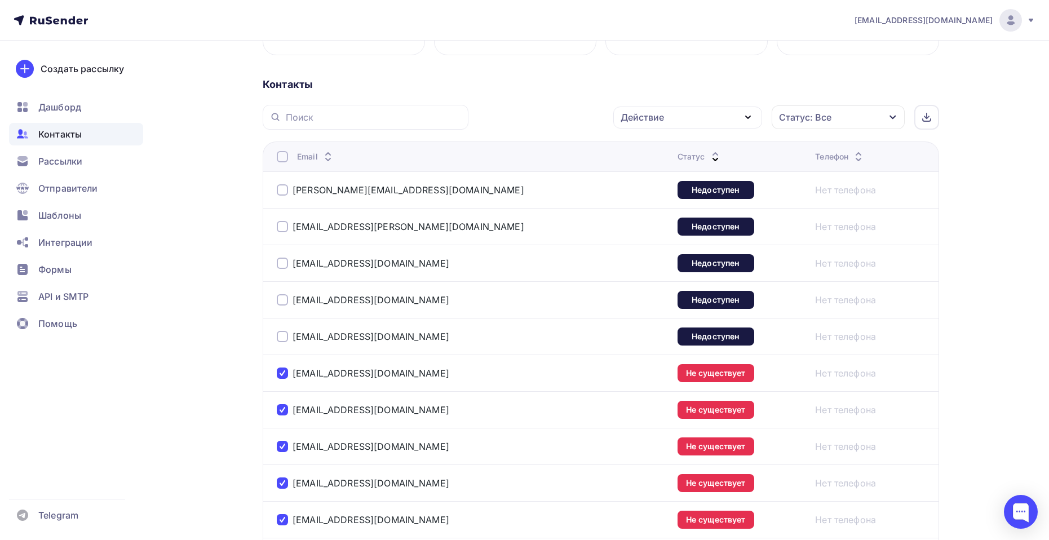
drag, startPoint x: 479, startPoint y: 342, endPoint x: 491, endPoint y: 326, distance: 19.7
click at [465, 328] on div "[EMAIL_ADDRESS][DOMAIN_NAME]" at bounding box center [418, 336] width 282 height 18
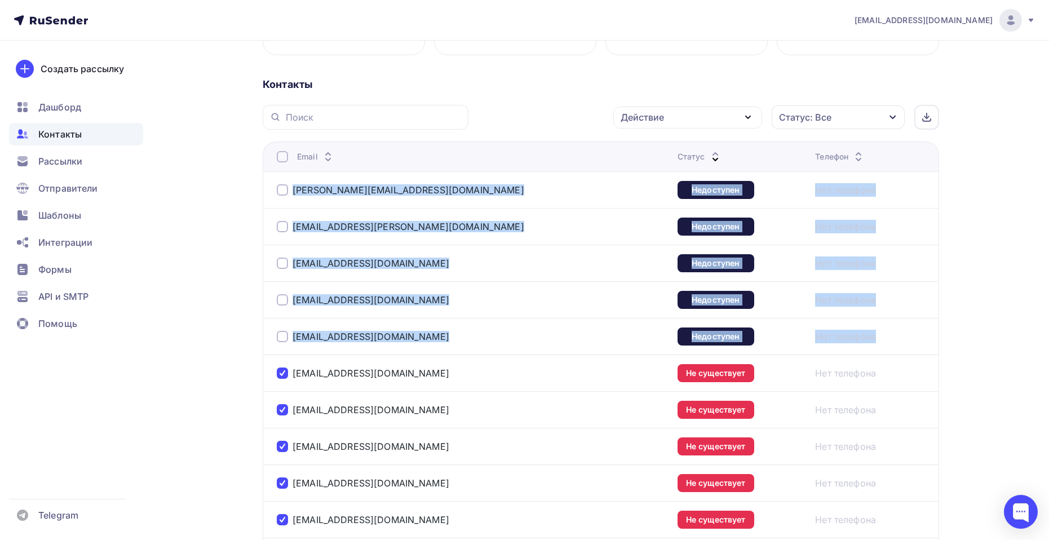
drag, startPoint x: 896, startPoint y: 346, endPoint x: 292, endPoint y: 194, distance: 622.4
copy tbody "n.a.kriger@mali.ru Недоступен Нет телефона media-soroka@yandec.ru Недоступен Не…"
click at [907, 194] on div "Нет телефона" at bounding box center [870, 190] width 110 height 14
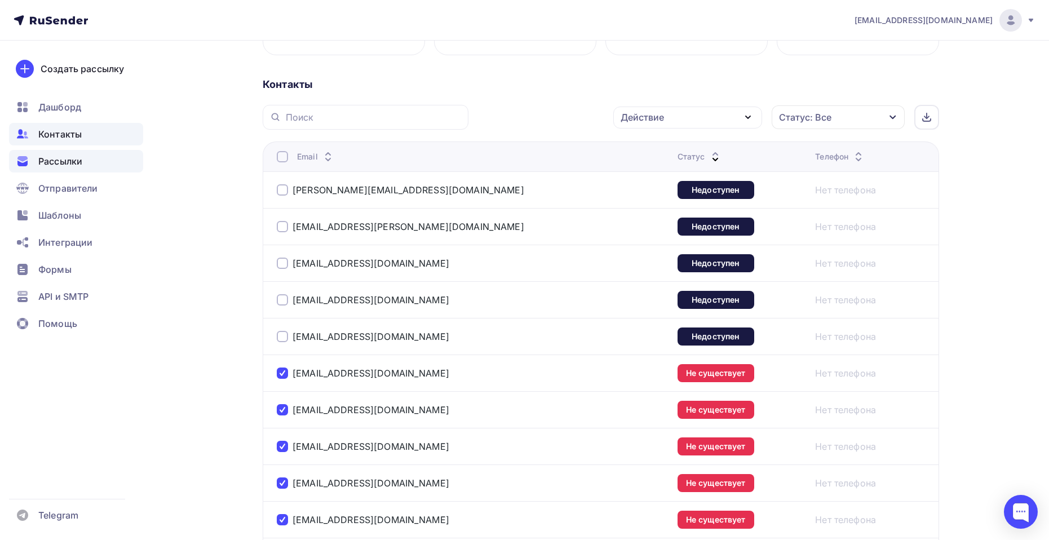
click at [66, 162] on span "Рассылки" at bounding box center [60, 161] width 44 height 14
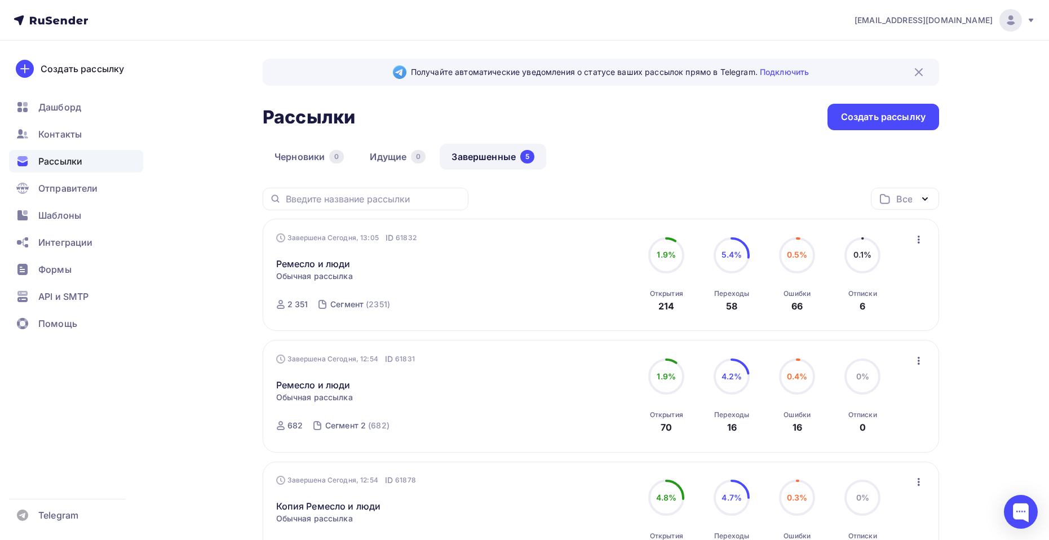
click at [475, 156] on link "Завершенные 5" at bounding box center [493, 157] width 107 height 26
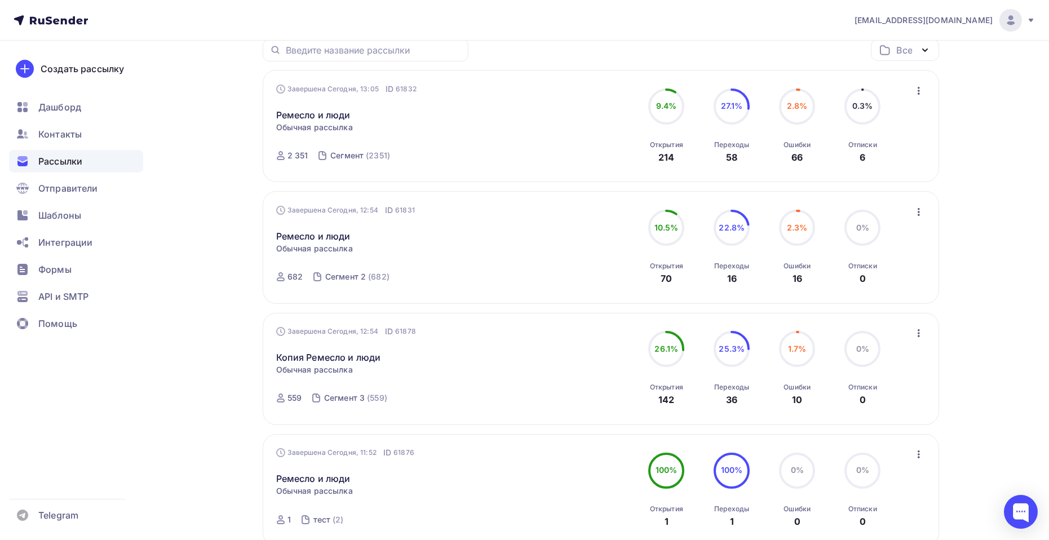
scroll to position [169, 0]
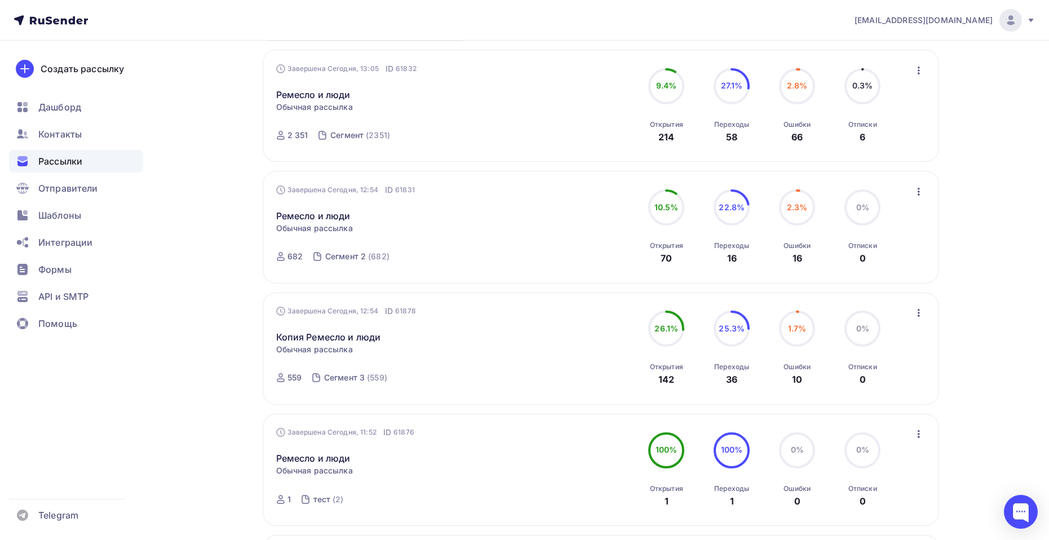
click at [923, 312] on icon "button" at bounding box center [919, 313] width 14 height 14
click at [885, 367] on div "Обзор рассылки" at bounding box center [867, 365] width 116 height 14
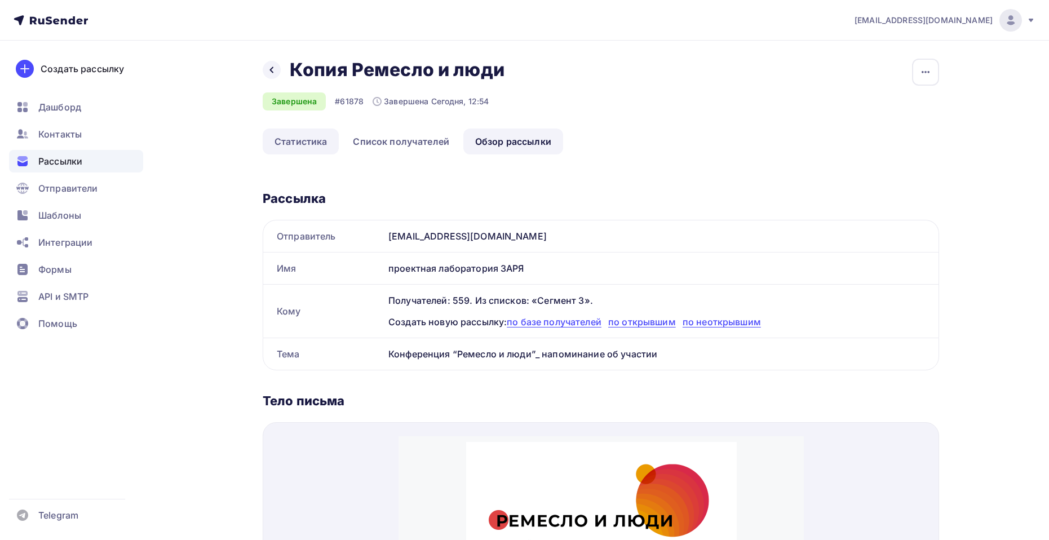
click at [319, 138] on link "Статистика" at bounding box center [301, 142] width 76 height 26
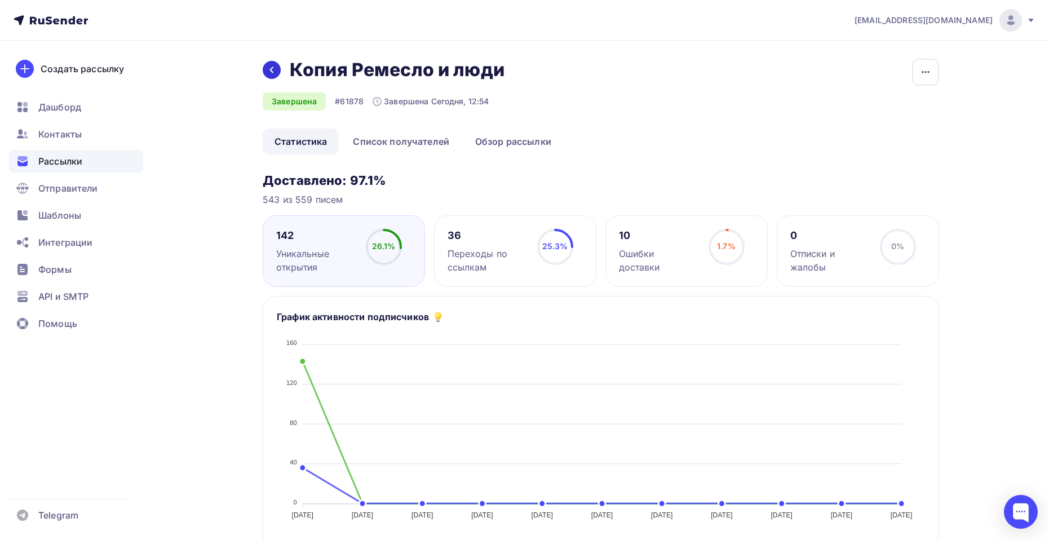
click at [272, 69] on icon at bounding box center [271, 69] width 9 height 9
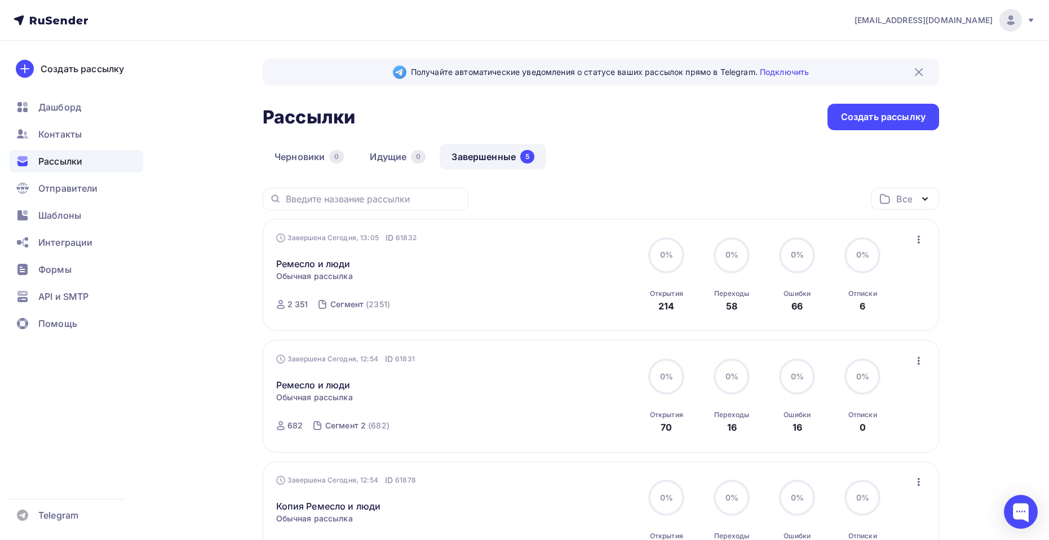
scroll to position [113, 0]
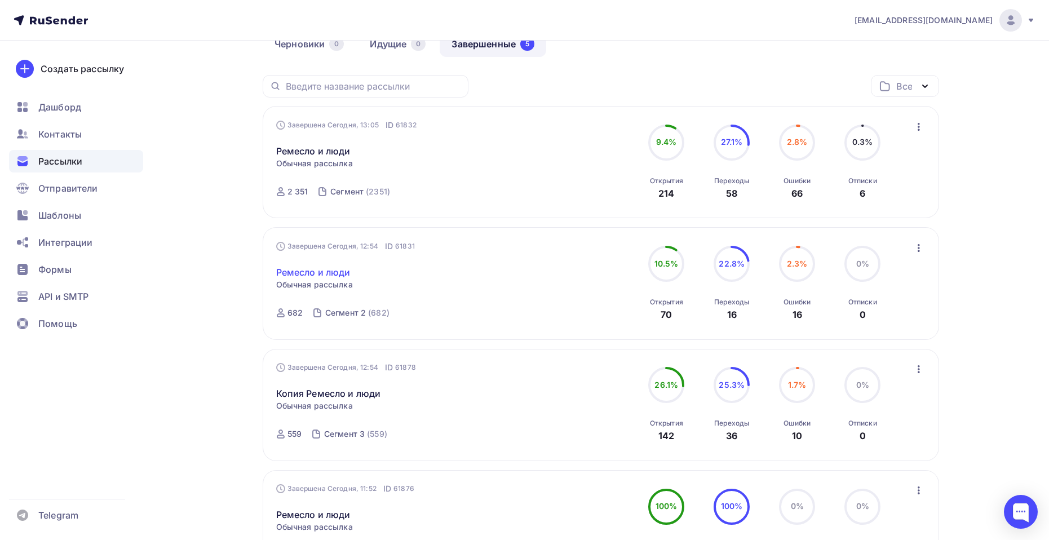
click at [348, 268] on link "Ремесло и люди" at bounding box center [313, 272] width 74 height 14
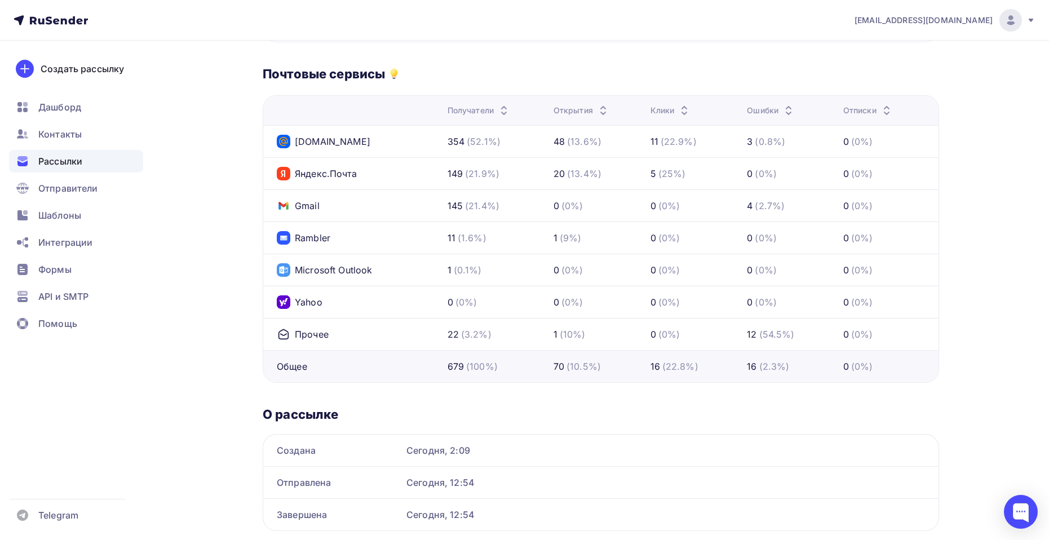
scroll to position [485, 0]
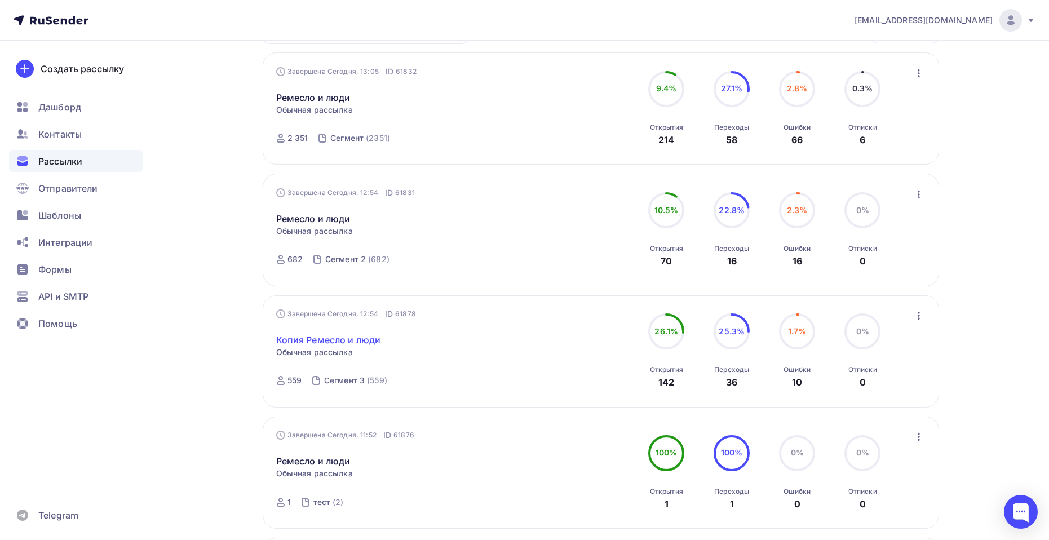
scroll to position [54, 0]
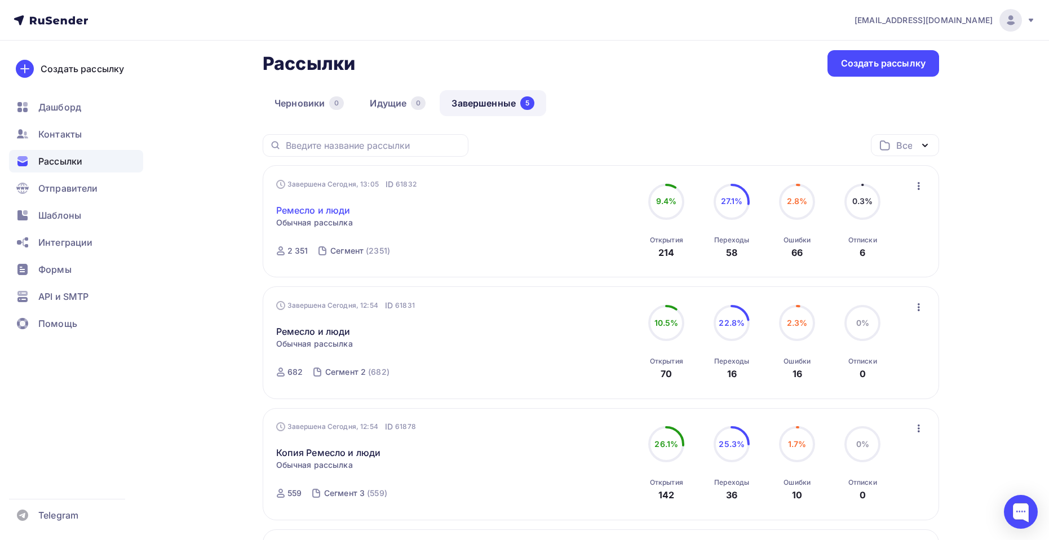
click at [321, 209] on link "Ремесло и люди" at bounding box center [313, 210] width 74 height 14
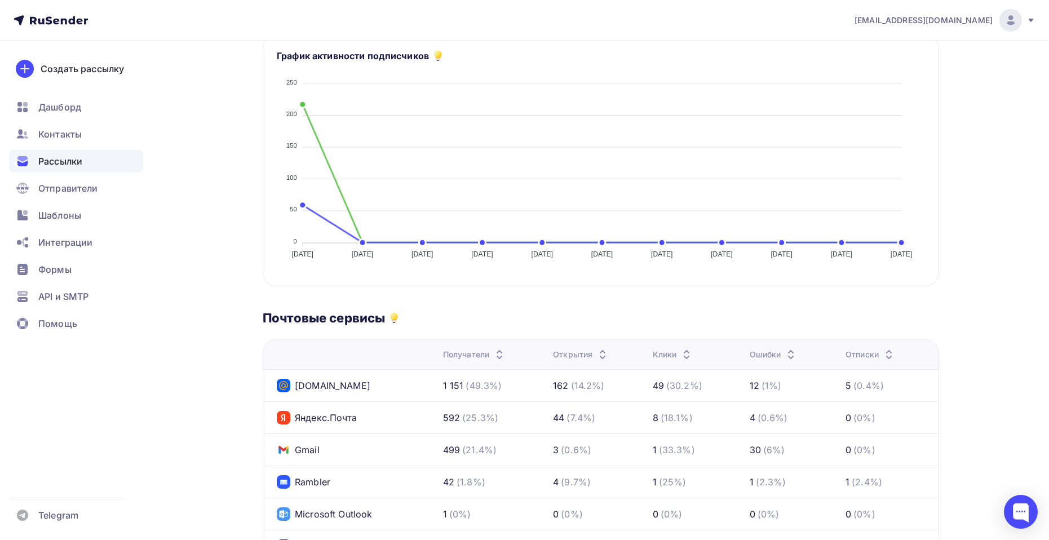
scroll to position [259, 0]
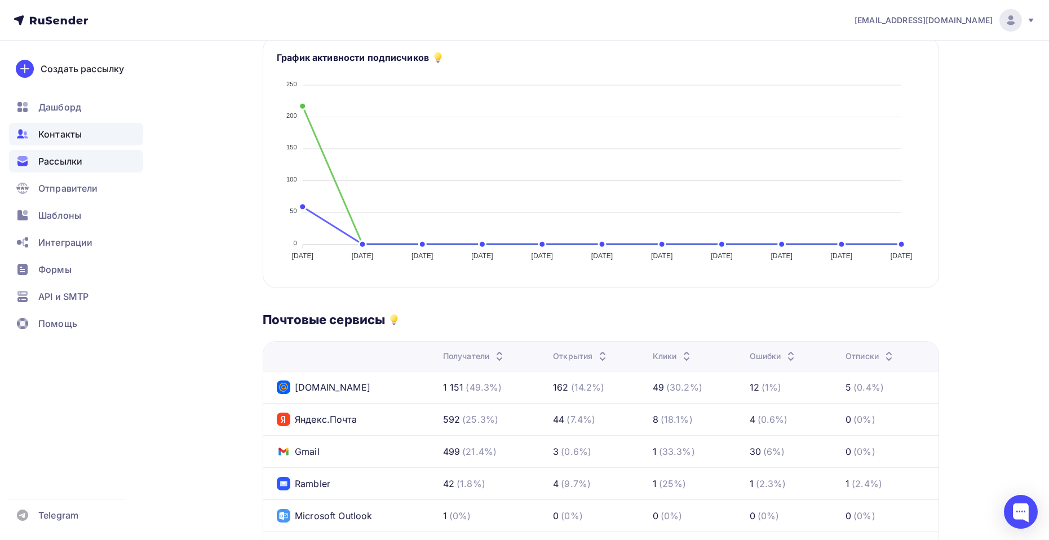
click at [64, 131] on span "Контакты" at bounding box center [59, 134] width 43 height 14
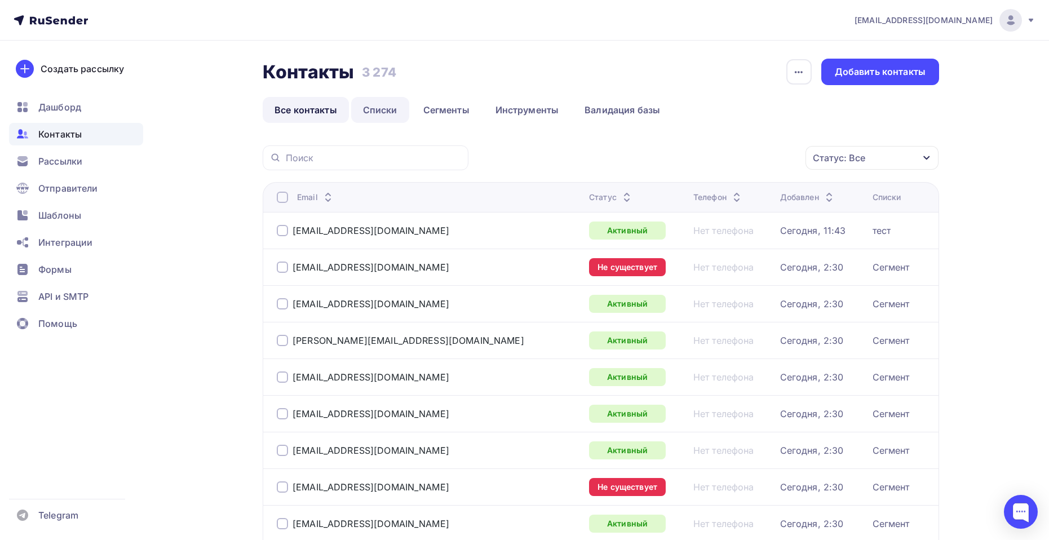
click at [384, 105] on link "Списки" at bounding box center [380, 110] width 58 height 26
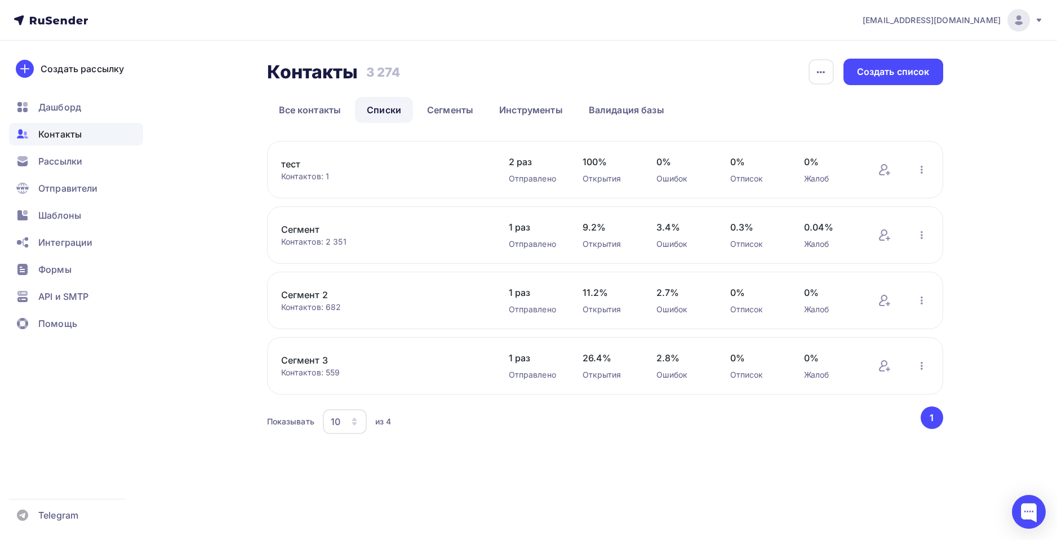
click at [322, 358] on link "Сегмент 3" at bounding box center [377, 360] width 192 height 14
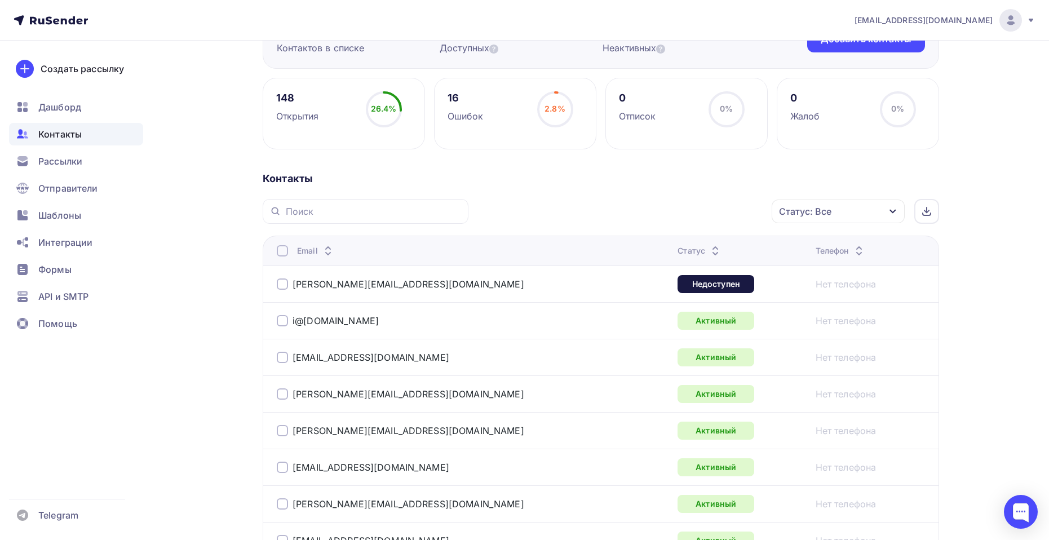
scroll to position [56, 0]
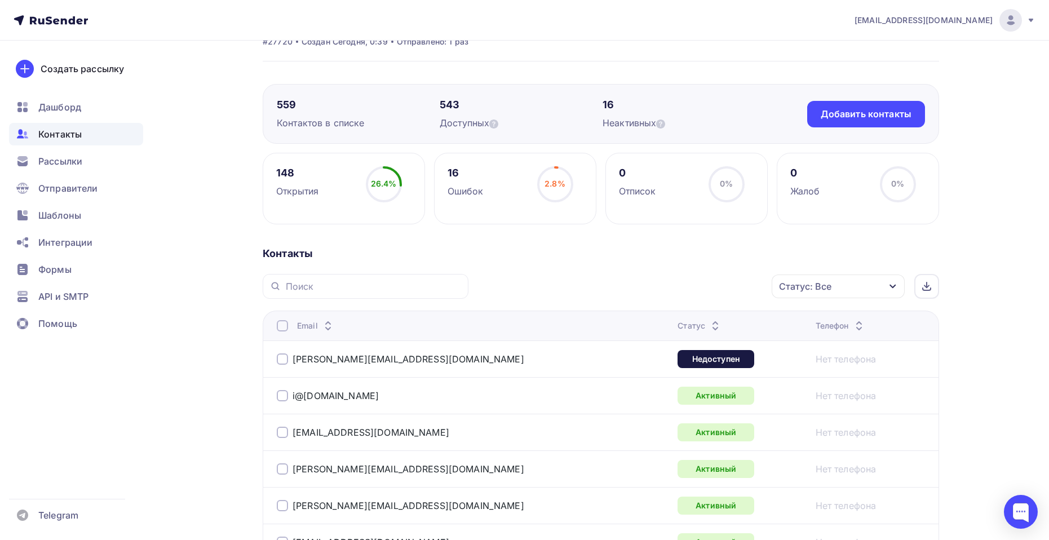
click at [677, 323] on div "Статус" at bounding box center [699, 325] width 45 height 11
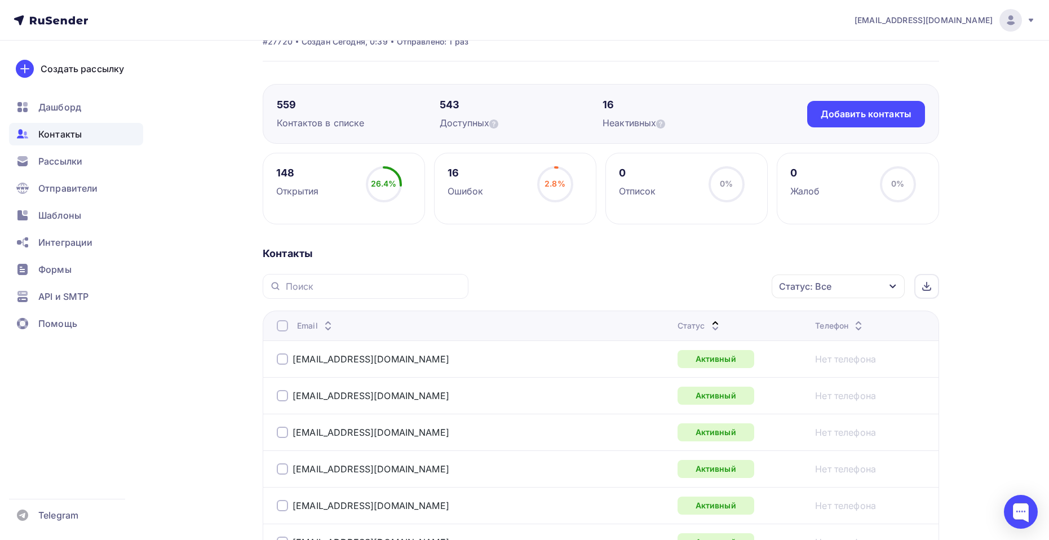
click at [677, 325] on div "Статус" at bounding box center [699, 325] width 45 height 11
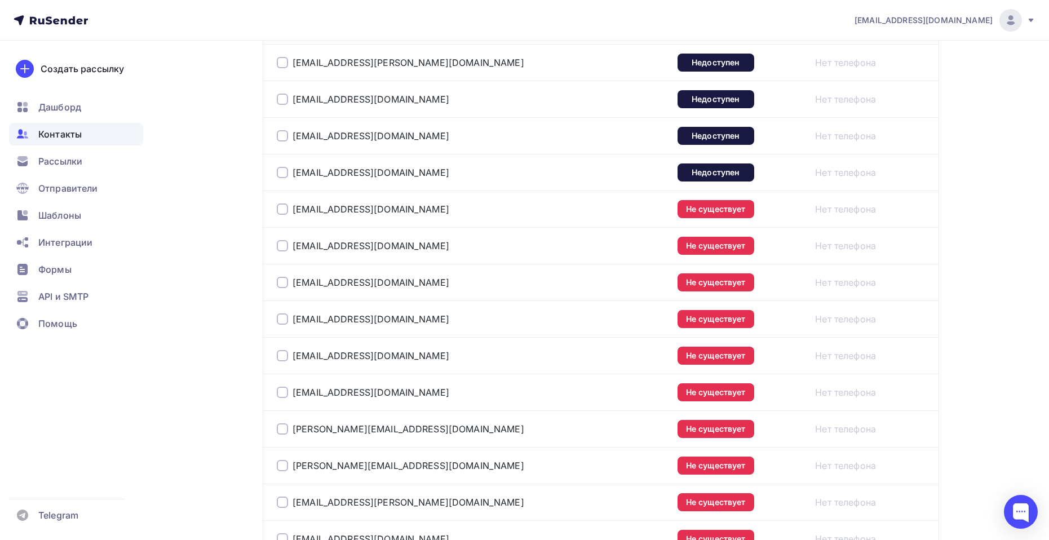
scroll to position [395, 0]
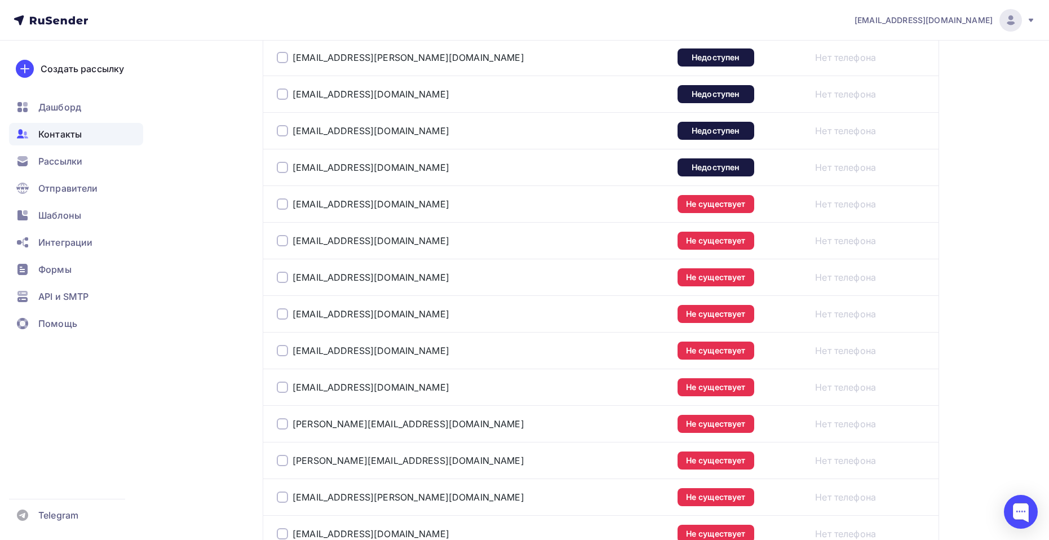
click at [285, 203] on div at bounding box center [282, 203] width 11 height 11
click at [285, 241] on div at bounding box center [282, 240] width 11 height 11
click at [281, 282] on div at bounding box center [282, 277] width 11 height 11
click at [284, 312] on div at bounding box center [282, 313] width 11 height 11
click at [70, 240] on span "Интеграции" at bounding box center [65, 243] width 54 height 14
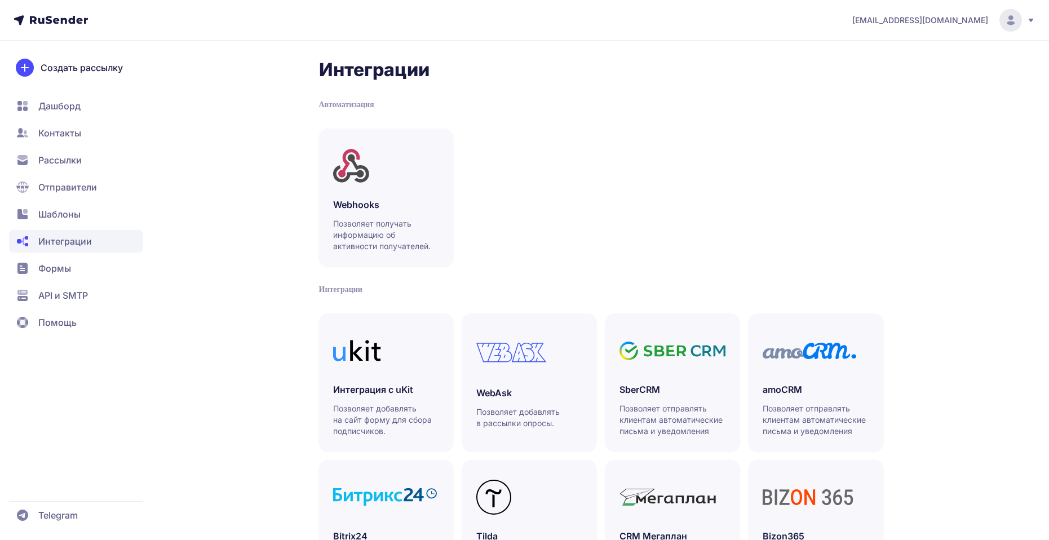
click at [61, 189] on span "Отправители" at bounding box center [67, 187] width 59 height 14
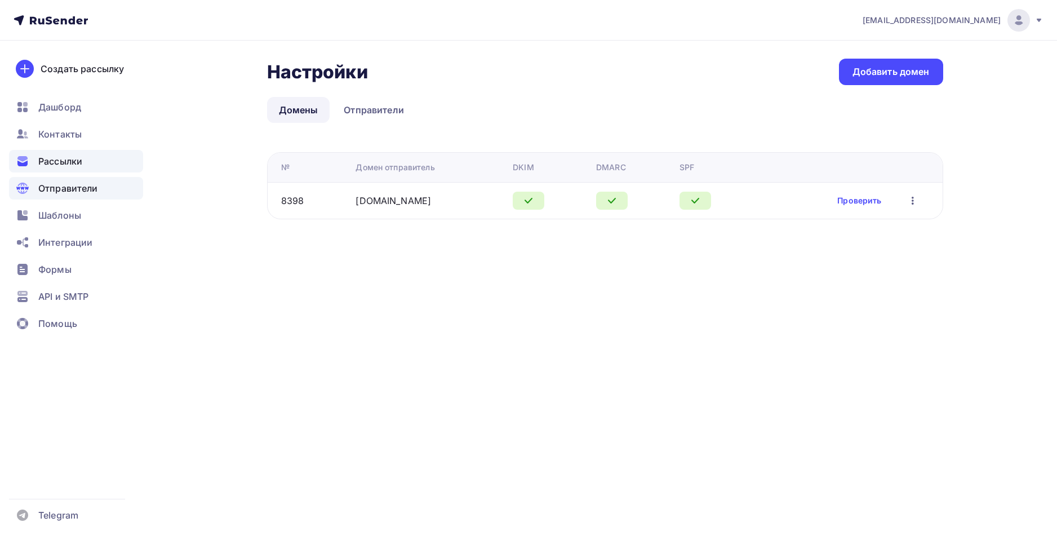
click at [72, 167] on span "Рассылки" at bounding box center [60, 161] width 44 height 14
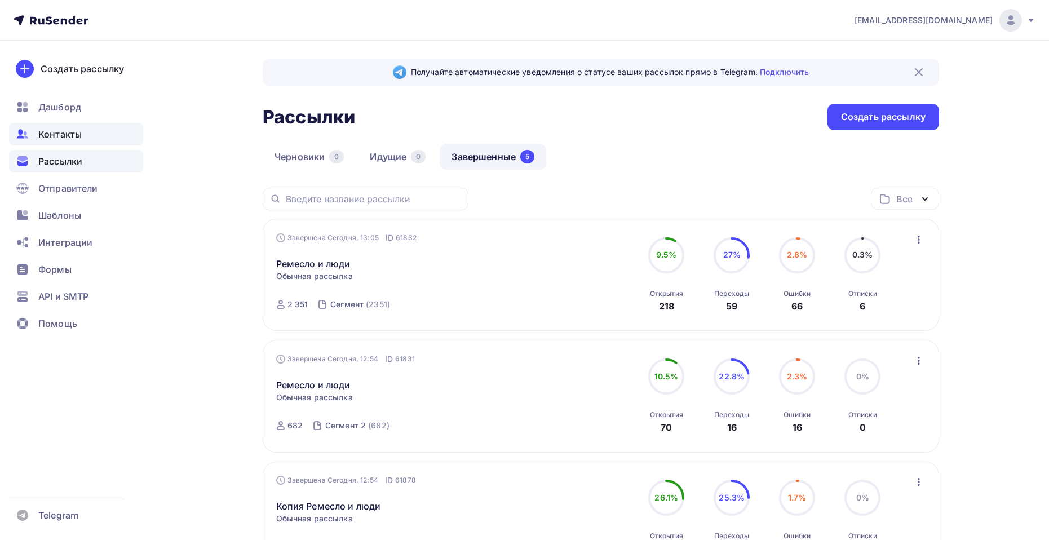
click at [65, 138] on span "Контакты" at bounding box center [59, 134] width 43 height 14
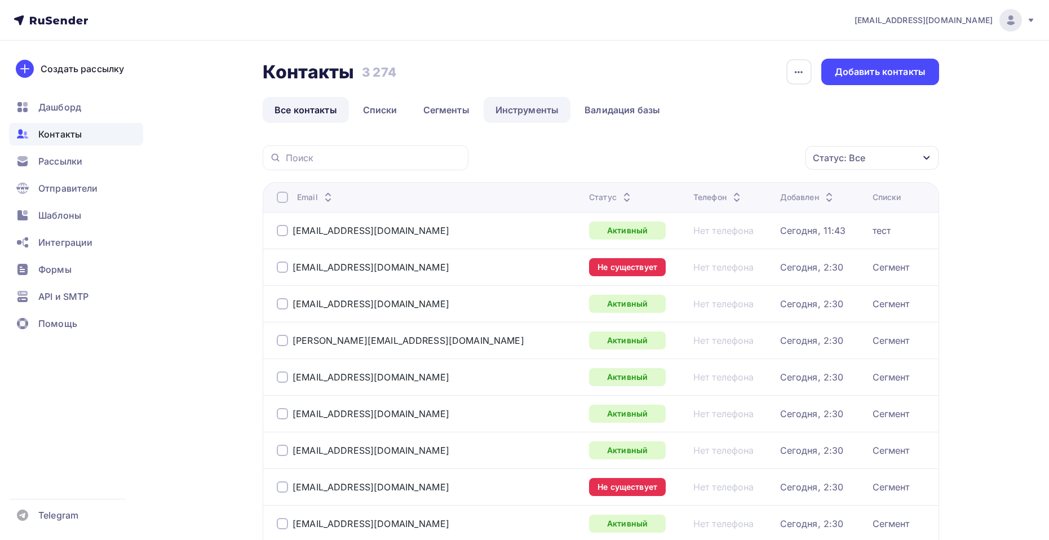
click at [531, 112] on link "Инструменты" at bounding box center [527, 110] width 87 height 26
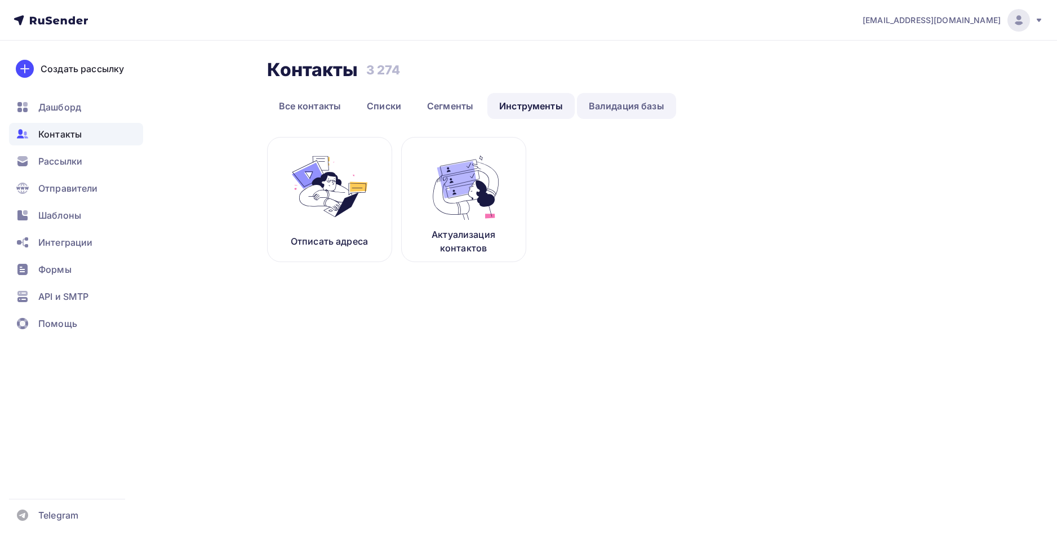
click at [624, 104] on link "Валидация базы" at bounding box center [626, 106] width 99 height 26
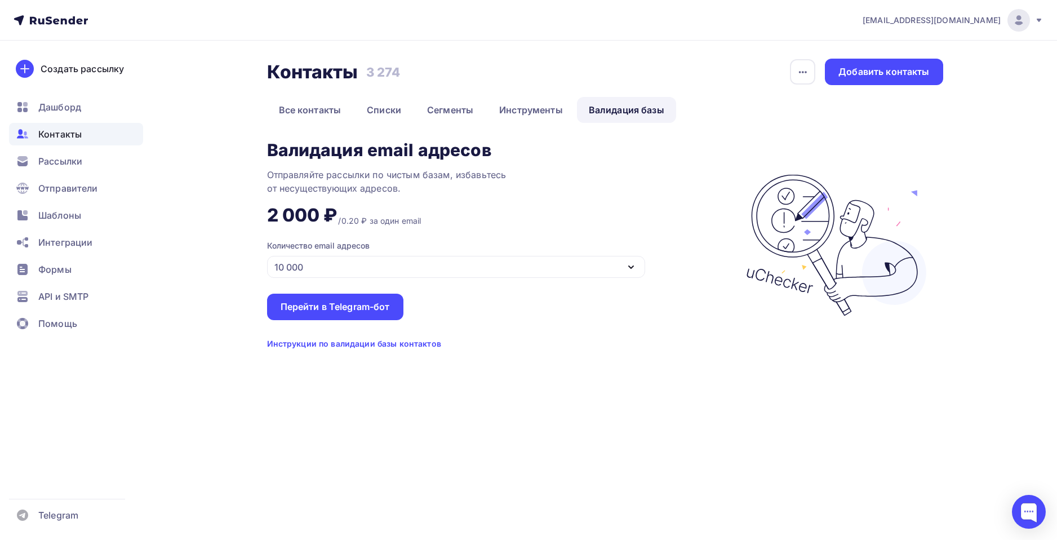
click at [422, 342] on div "Инструкции по валидации базы контактов" at bounding box center [354, 343] width 174 height 11
click at [522, 100] on link "Инструменты" at bounding box center [531, 110] width 87 height 26
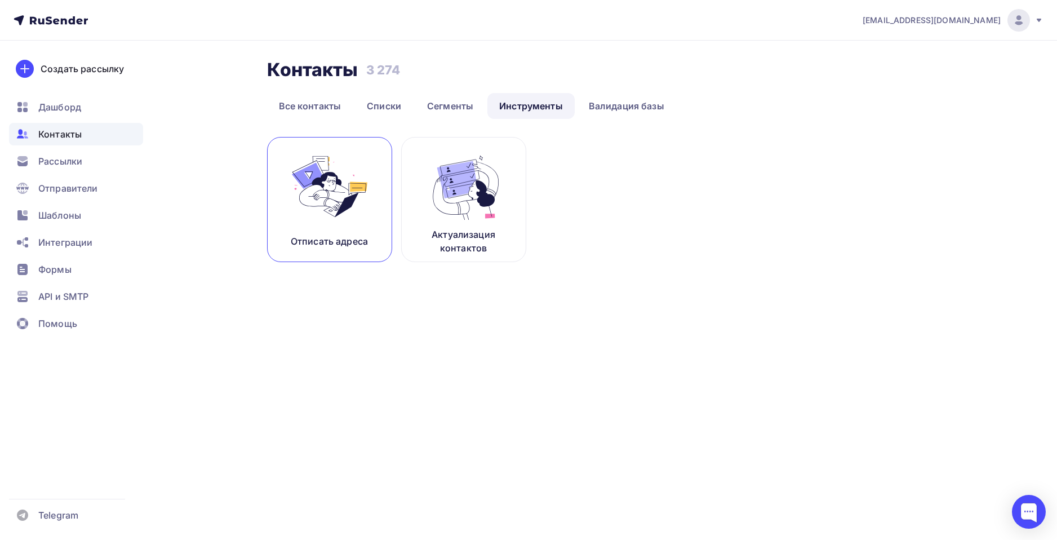
click at [383, 215] on link "Отписать адреса" at bounding box center [329, 199] width 125 height 125
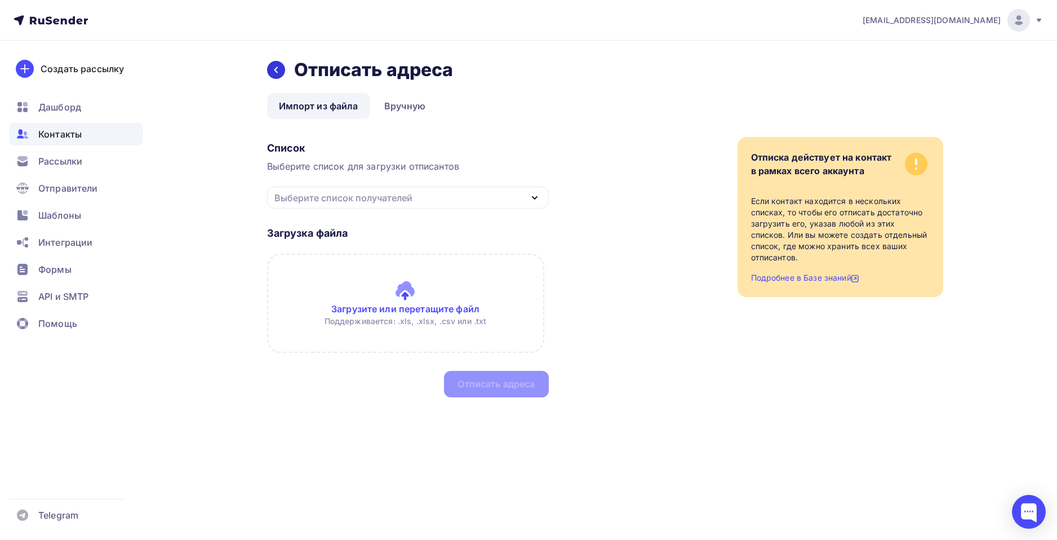
click at [276, 69] on icon at bounding box center [276, 69] width 9 height 9
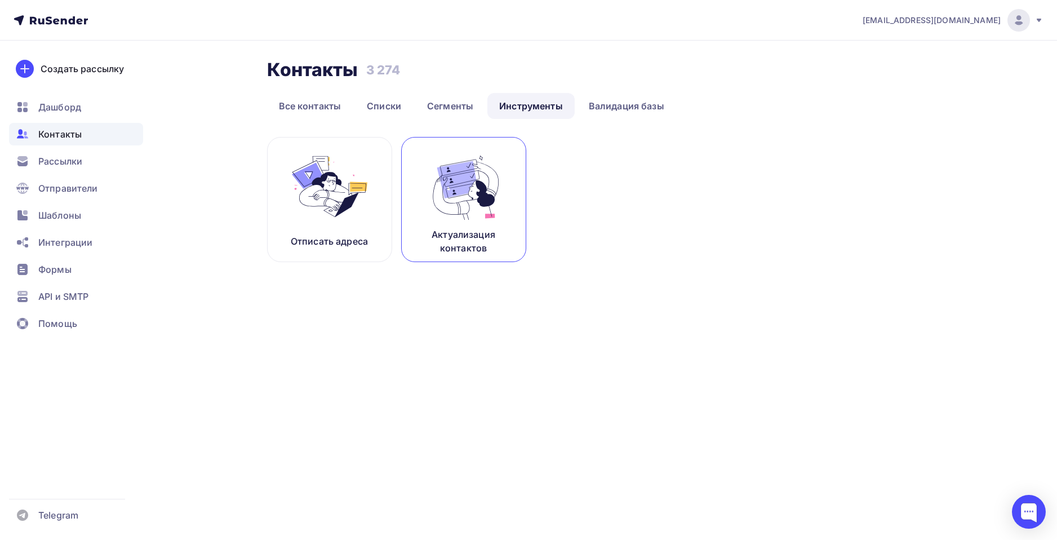
click at [464, 205] on img at bounding box center [464, 186] width 76 height 71
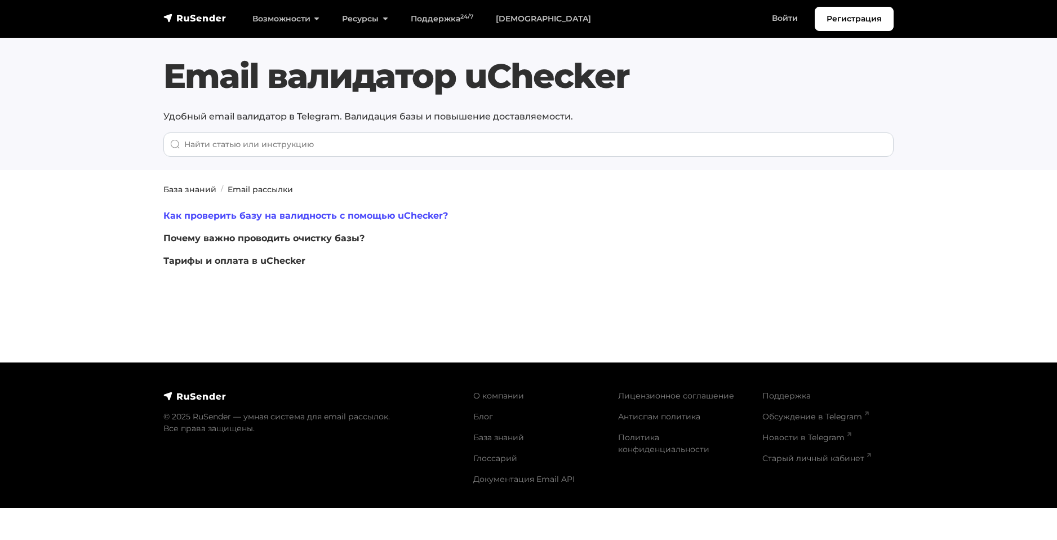
click at [330, 214] on link "Как проверить базу на валидность с помощью uChecker?" at bounding box center [305, 215] width 285 height 11
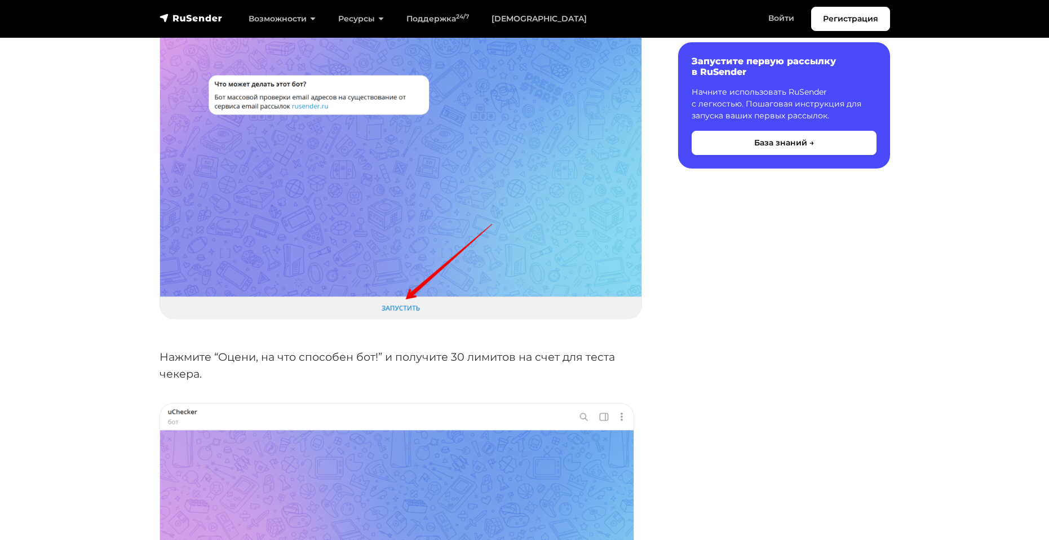
scroll to position [255, 0]
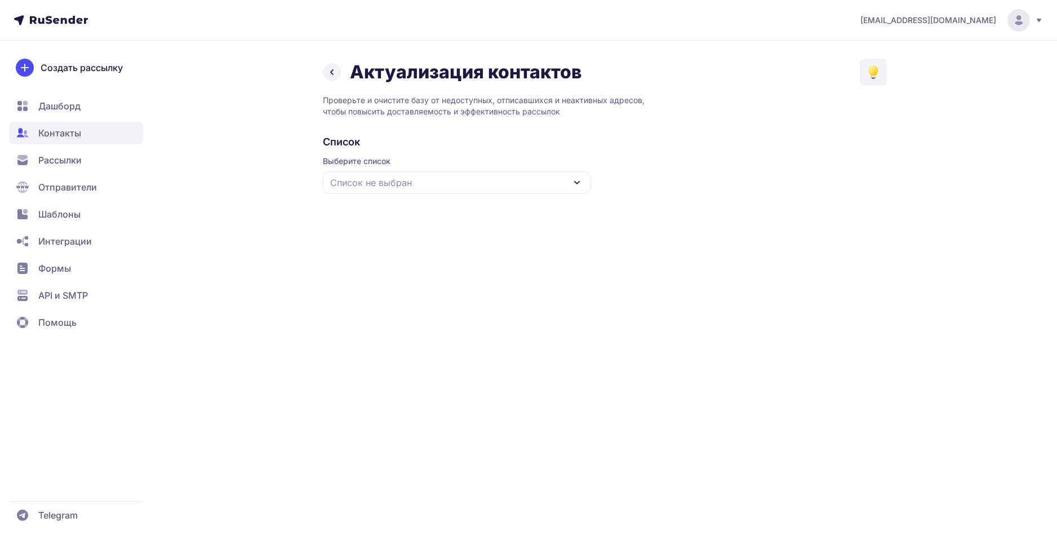
click at [395, 178] on span "Список не выбран" at bounding box center [371, 183] width 82 height 14
click at [376, 331] on div "Сегмент 3" at bounding box center [457, 333] width 255 height 27
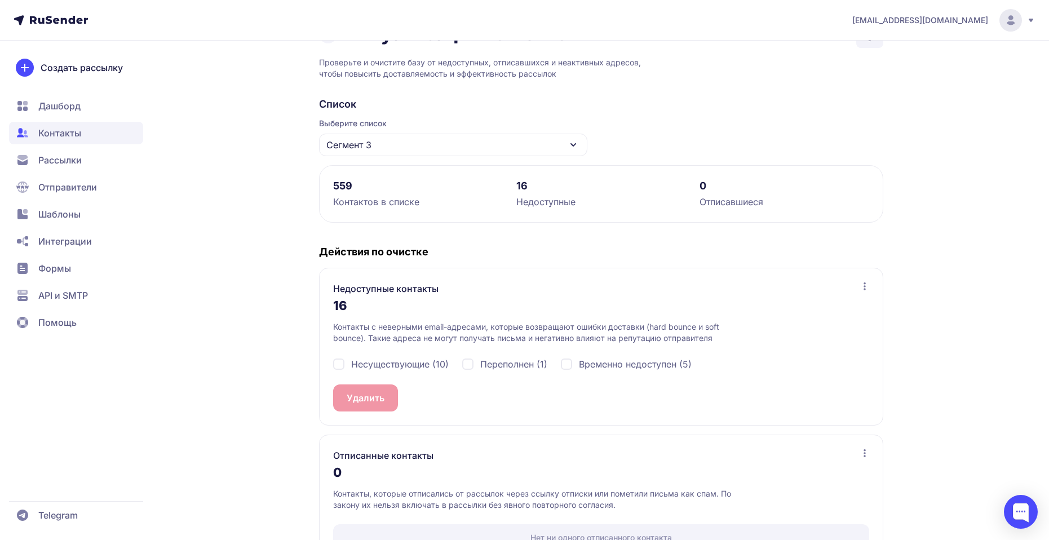
scroll to position [77, 0]
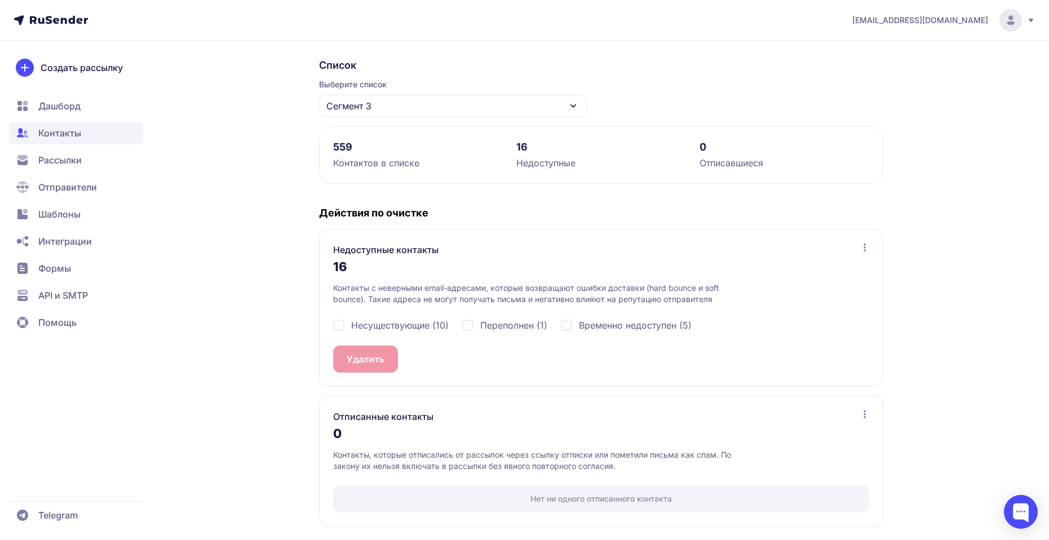
click at [341, 326] on div "Несуществующие (10)" at bounding box center [391, 325] width 116 height 14
checkbox input "true"
click at [379, 364] on button "Удалить 10" at bounding box center [370, 359] width 75 height 27
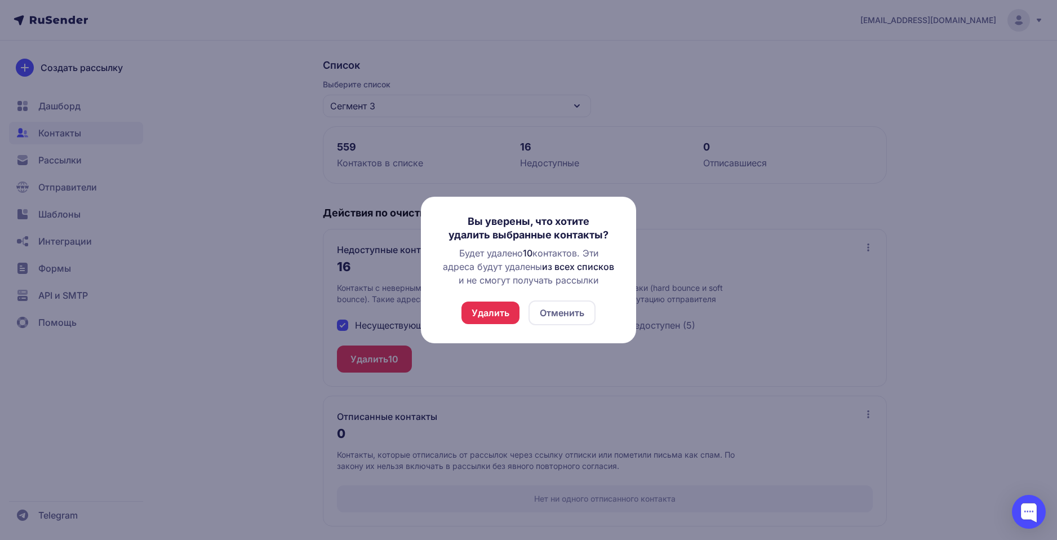
click at [560, 312] on button "Отменить" at bounding box center [562, 312] width 67 height 25
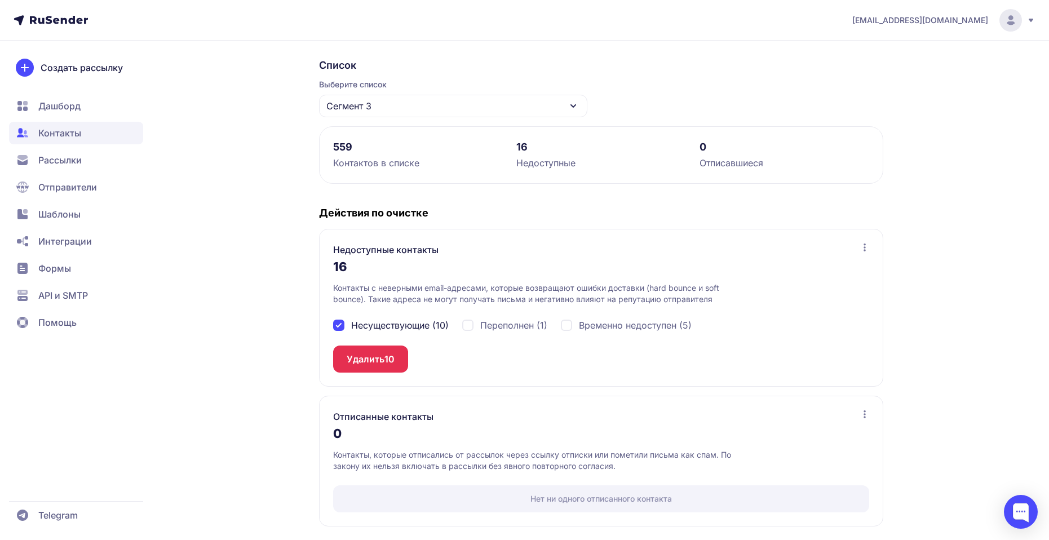
click at [76, 129] on span "Контакты" at bounding box center [59, 133] width 43 height 14
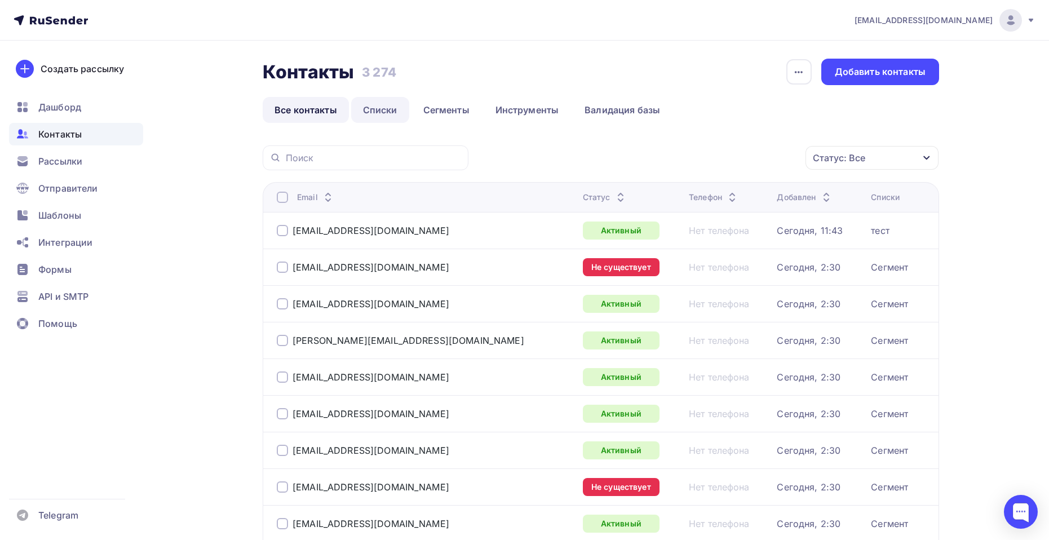
click at [390, 110] on link "Списки" at bounding box center [380, 110] width 58 height 26
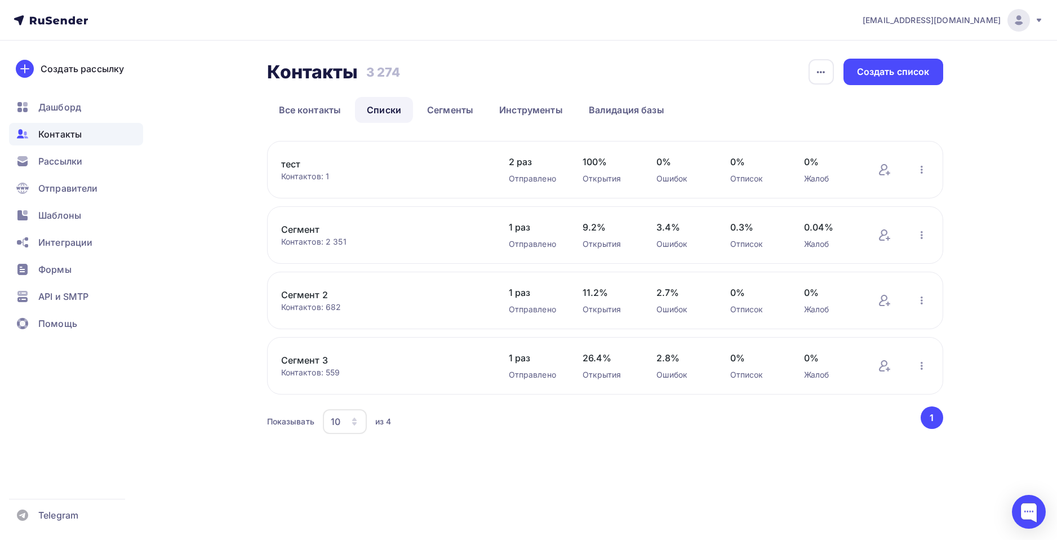
click at [322, 363] on link "Сегмент 3" at bounding box center [377, 360] width 192 height 14
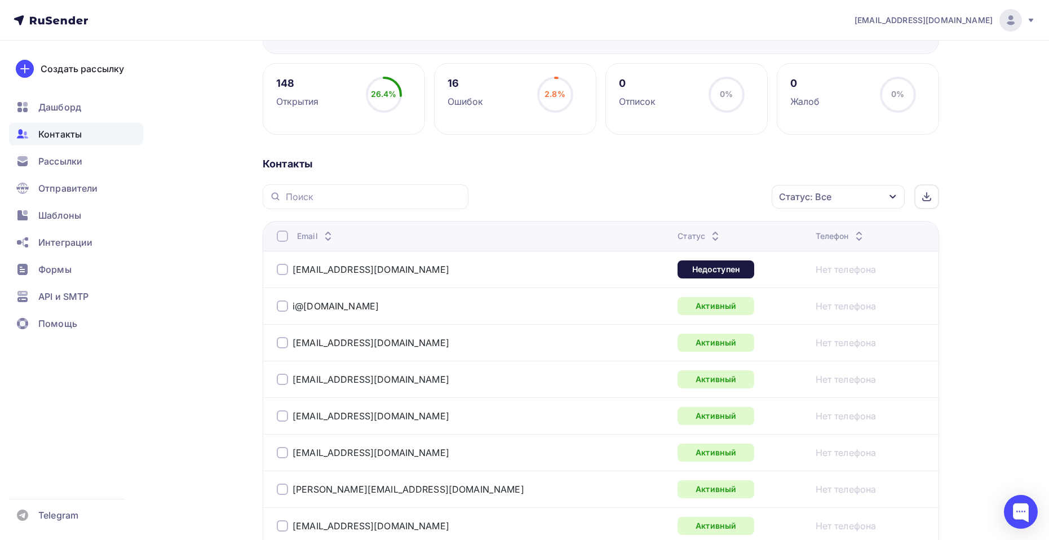
scroll to position [113, 0]
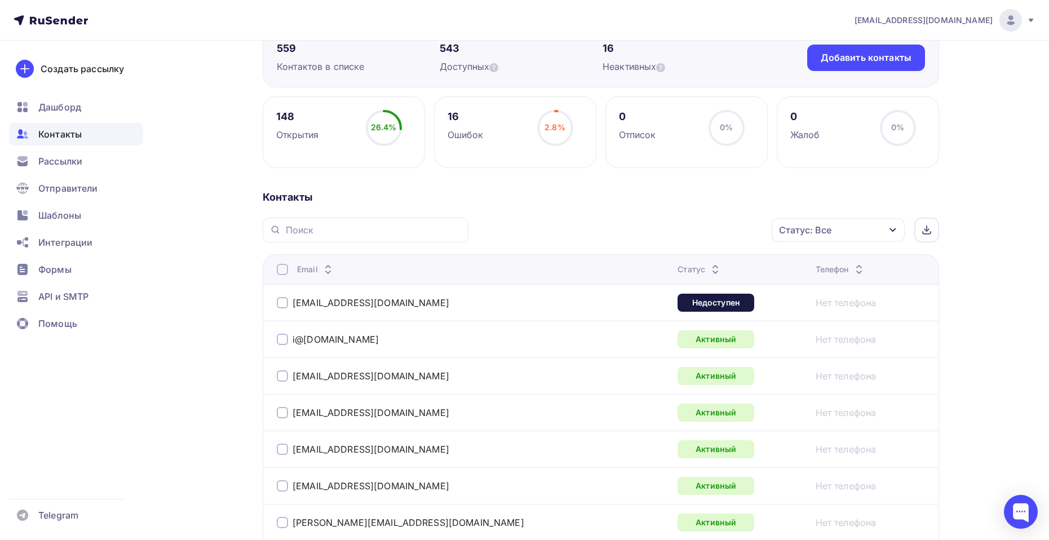
click at [677, 264] on div "Статус" at bounding box center [699, 269] width 45 height 11
click at [677, 270] on div "Статус" at bounding box center [699, 269] width 45 height 11
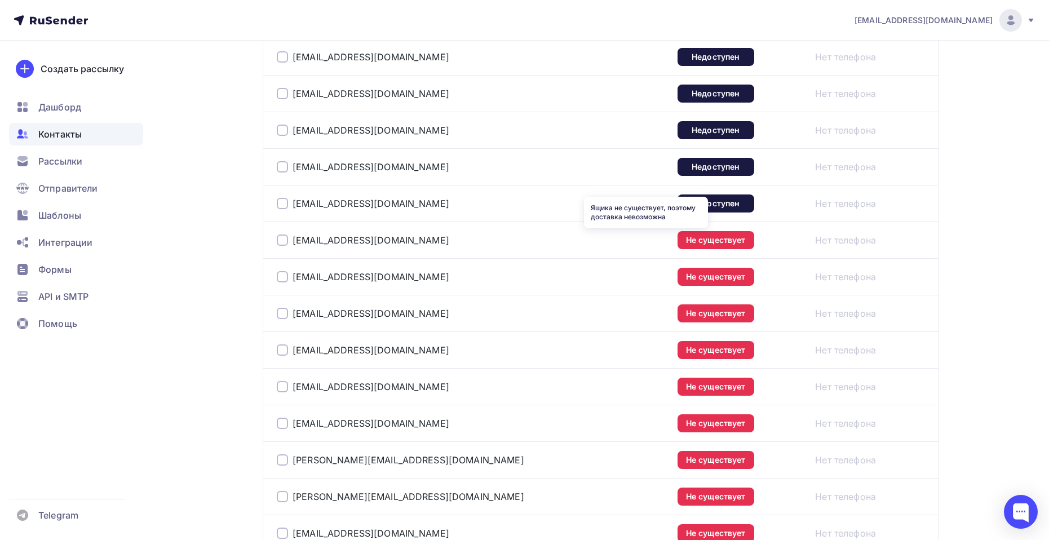
scroll to position [395, 0]
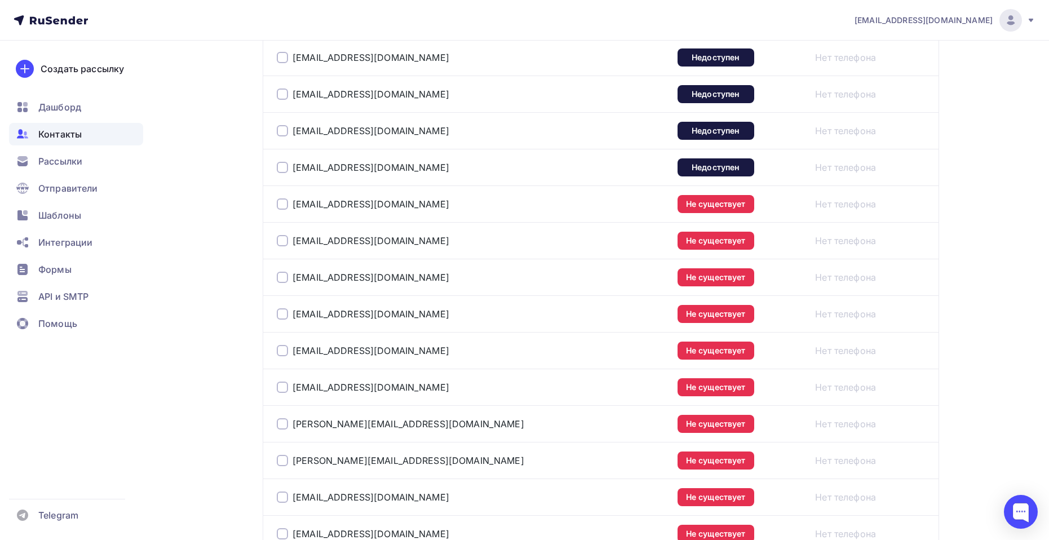
click at [282, 203] on div at bounding box center [282, 203] width 11 height 11
click at [284, 237] on div at bounding box center [282, 240] width 11 height 11
click at [283, 239] on div at bounding box center [282, 240] width 11 height 11
click at [285, 201] on div at bounding box center [282, 203] width 11 height 11
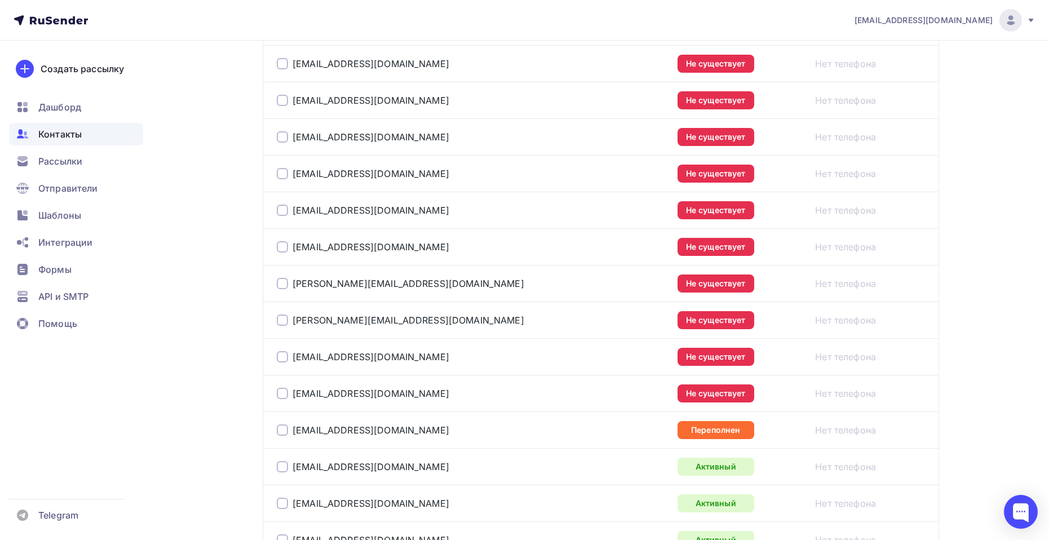
scroll to position [507, 0]
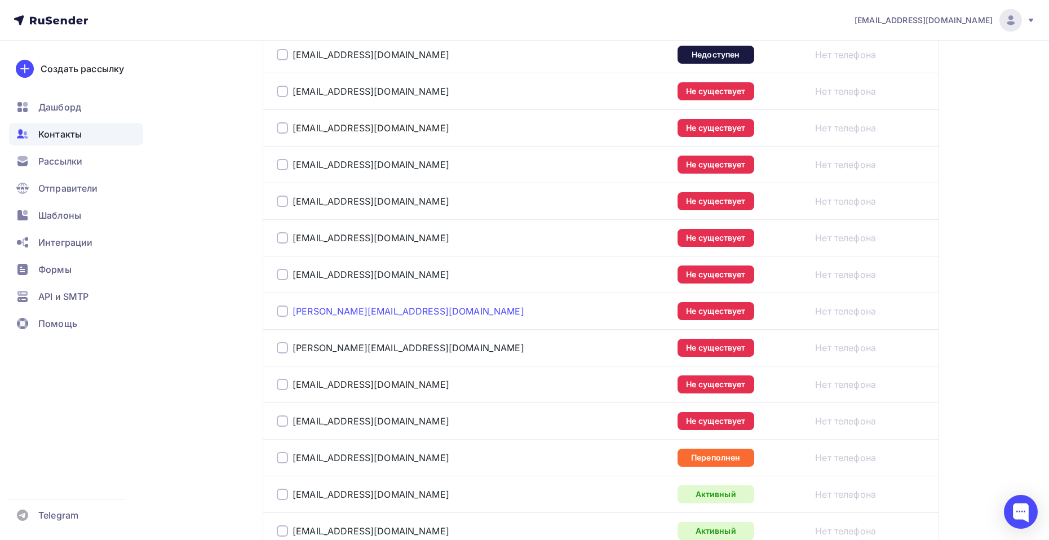
drag, startPoint x: 446, startPoint y: 90, endPoint x: 300, endPoint y: 316, distance: 269.4
click at [436, 99] on td "pugacheva-e@mail.ru" at bounding box center [468, 91] width 410 height 37
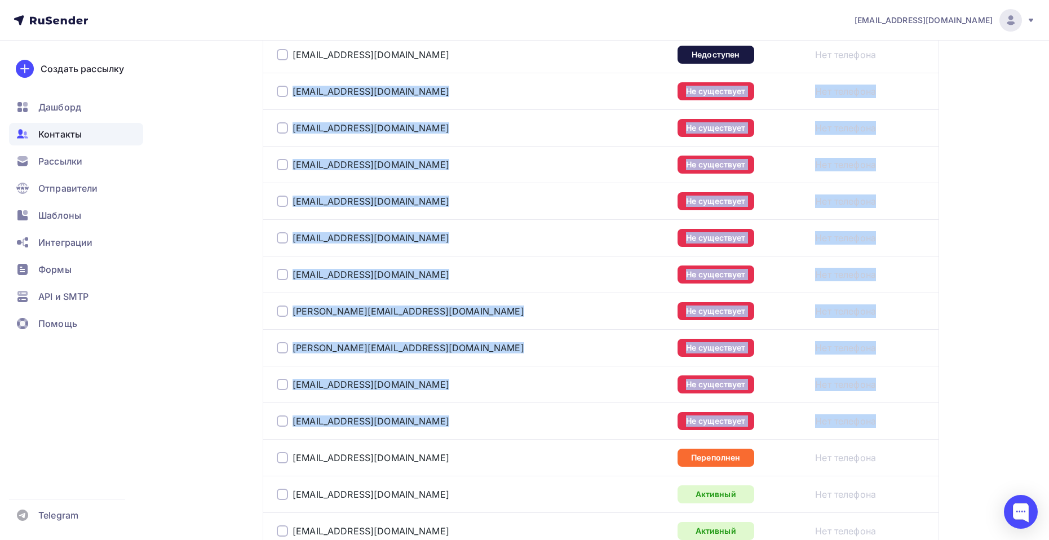
drag, startPoint x: 291, startPoint y: 92, endPoint x: 851, endPoint y: 424, distance: 650.0
copy tbody "pugacheva-e@mail.ru Не существует Нет телефона qllzhhhh@mail.ru Не существует Н…"
click at [481, 173] on td "sv-zhihalova@bk.ru" at bounding box center [468, 164] width 410 height 37
click at [410, 92] on div "pugacheva-e@mail.ru" at bounding box center [418, 91] width 282 height 18
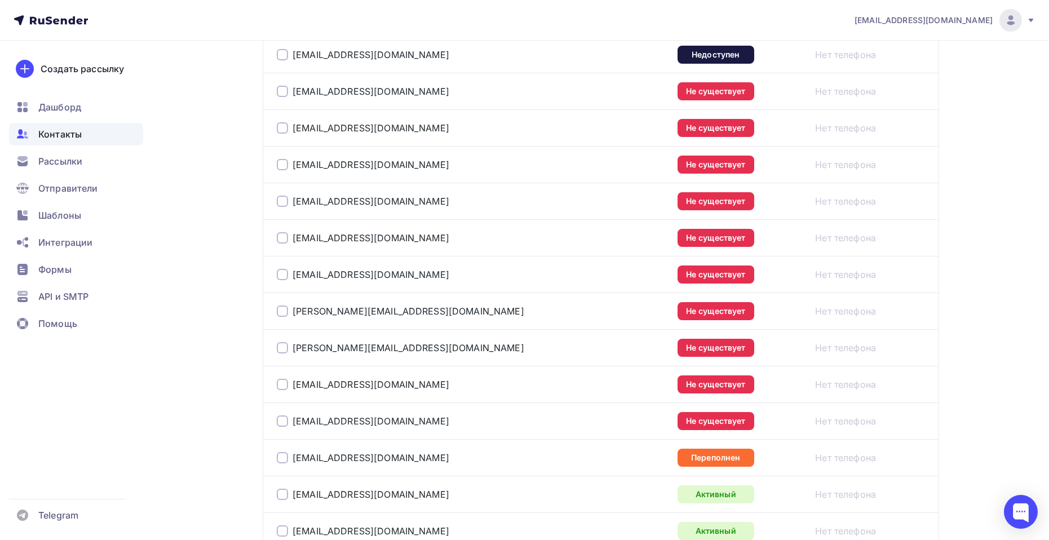
drag, startPoint x: 900, startPoint y: 90, endPoint x: 291, endPoint y: 100, distance: 608.2
click at [291, 100] on tr "pugacheva-e@mail.ru Не существует Нет телефона" at bounding box center [601, 91] width 676 height 37
copy tr "pugacheva-e@mail.ru Не существует Нет телефона"
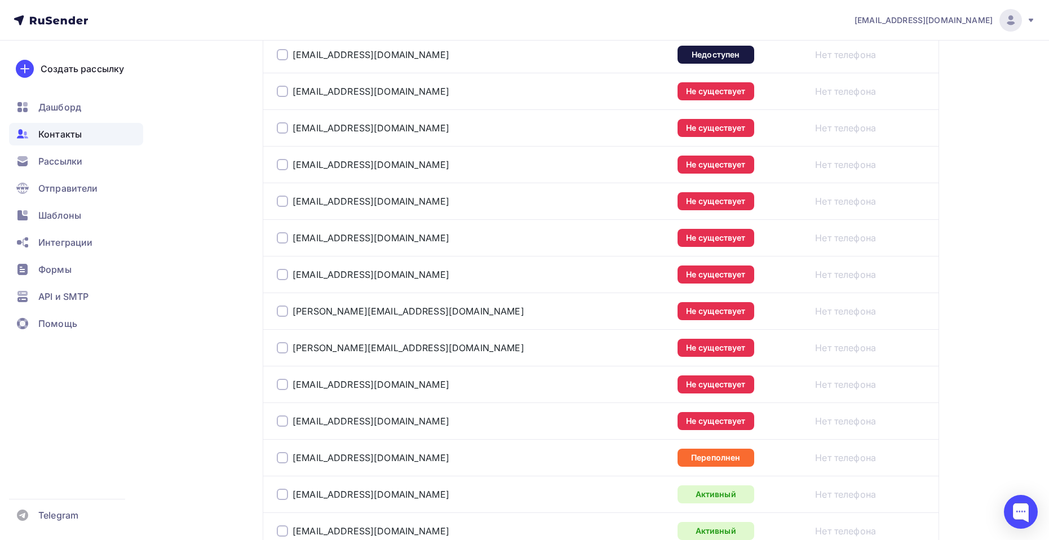
click at [285, 92] on div at bounding box center [282, 91] width 11 height 11
click at [281, 131] on div at bounding box center [282, 127] width 11 height 11
click at [280, 163] on div at bounding box center [282, 164] width 11 height 11
click at [280, 199] on div at bounding box center [282, 201] width 11 height 11
click at [279, 235] on div at bounding box center [282, 237] width 11 height 11
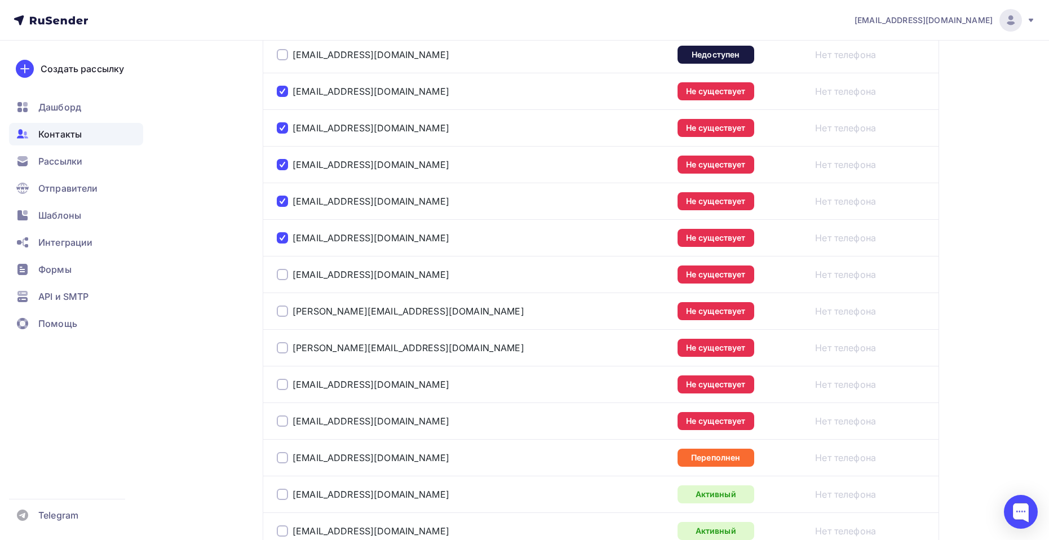
click at [284, 275] on div at bounding box center [282, 274] width 11 height 11
drag, startPoint x: 283, startPoint y: 311, endPoint x: 282, endPoint y: 316, distance: 5.7
click at [282, 312] on div at bounding box center [282, 310] width 11 height 11
click at [280, 348] on div at bounding box center [282, 347] width 11 height 11
click at [282, 385] on div at bounding box center [282, 384] width 11 height 11
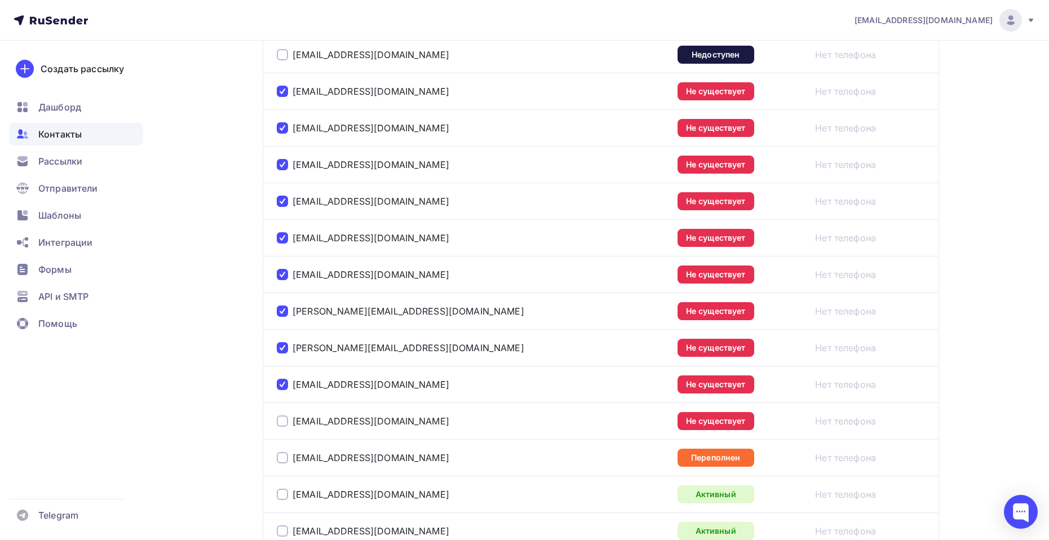
click at [282, 423] on div at bounding box center [282, 420] width 11 height 11
click at [356, 423] on link "zzulaiha@mail.ru" at bounding box center [371, 420] width 157 height 11
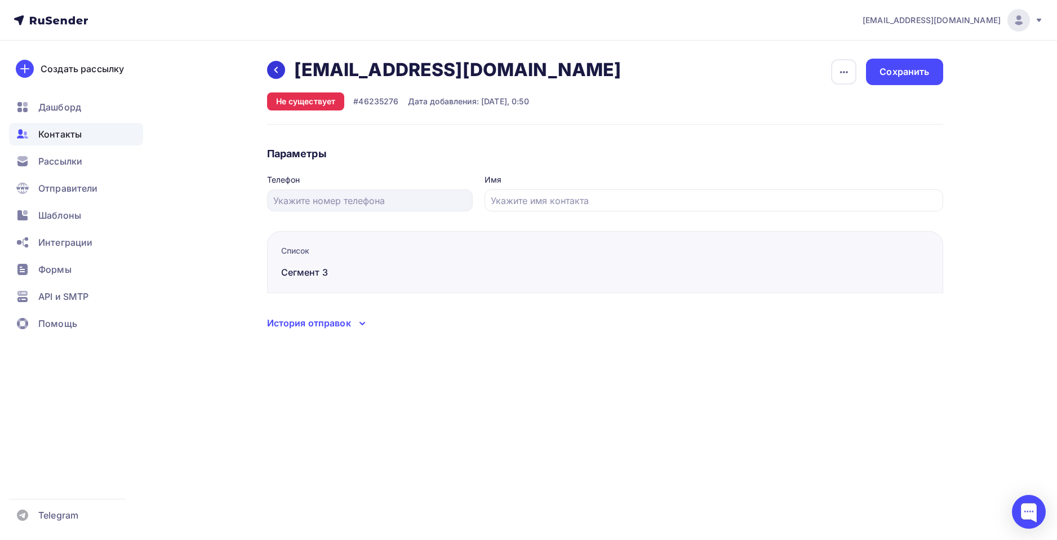
click at [276, 71] on icon at bounding box center [275, 70] width 3 height 6
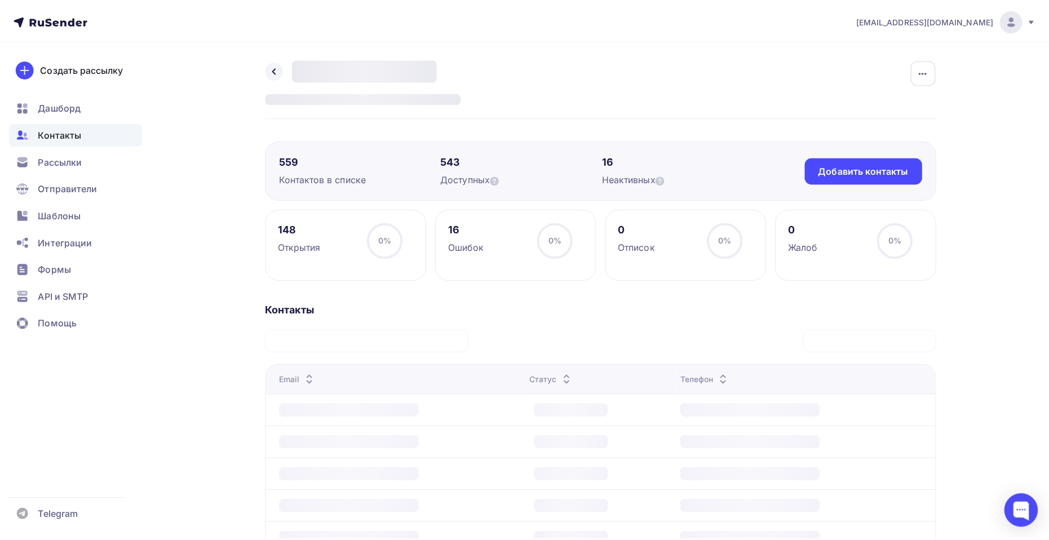
scroll to position [249, 0]
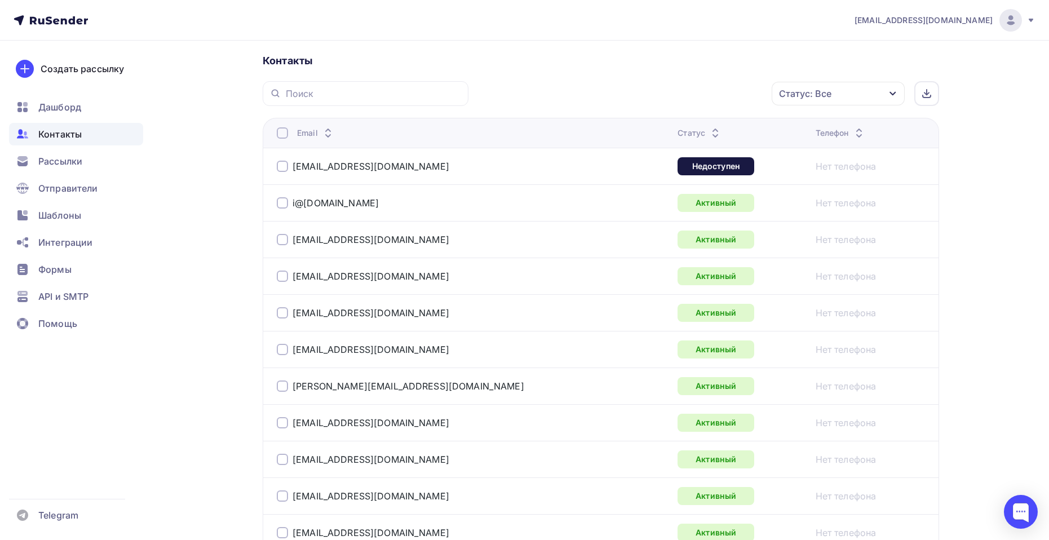
click at [677, 135] on div "Статус" at bounding box center [699, 132] width 45 height 11
click at [677, 131] on div "Статус" at bounding box center [699, 132] width 45 height 11
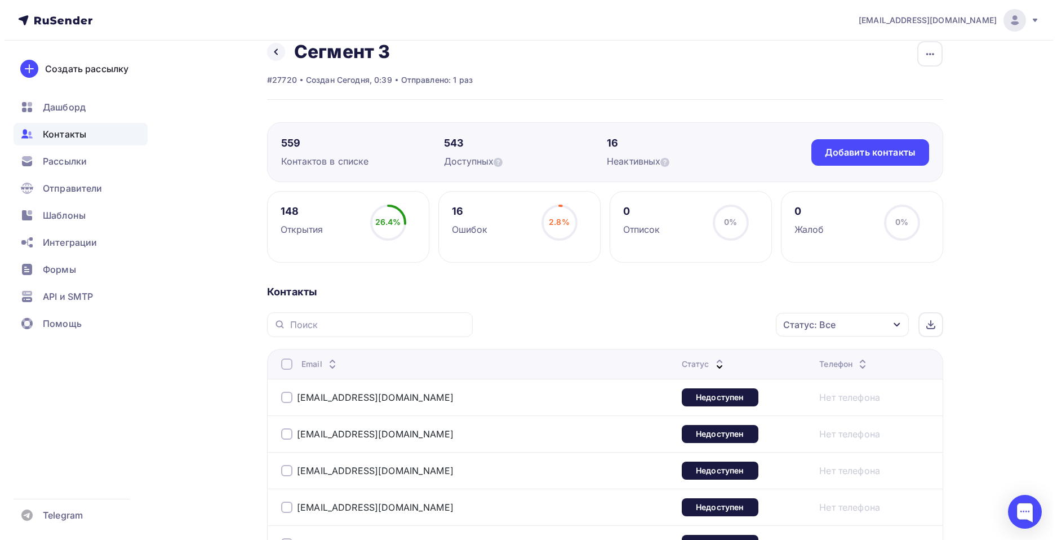
scroll to position [0, 0]
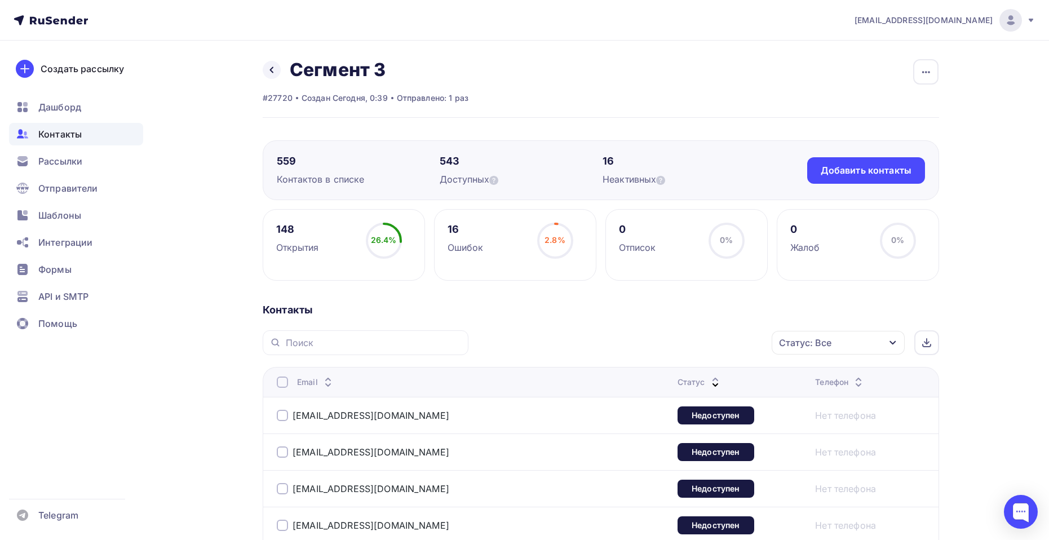
click at [61, 130] on span "Контакты" at bounding box center [59, 134] width 43 height 14
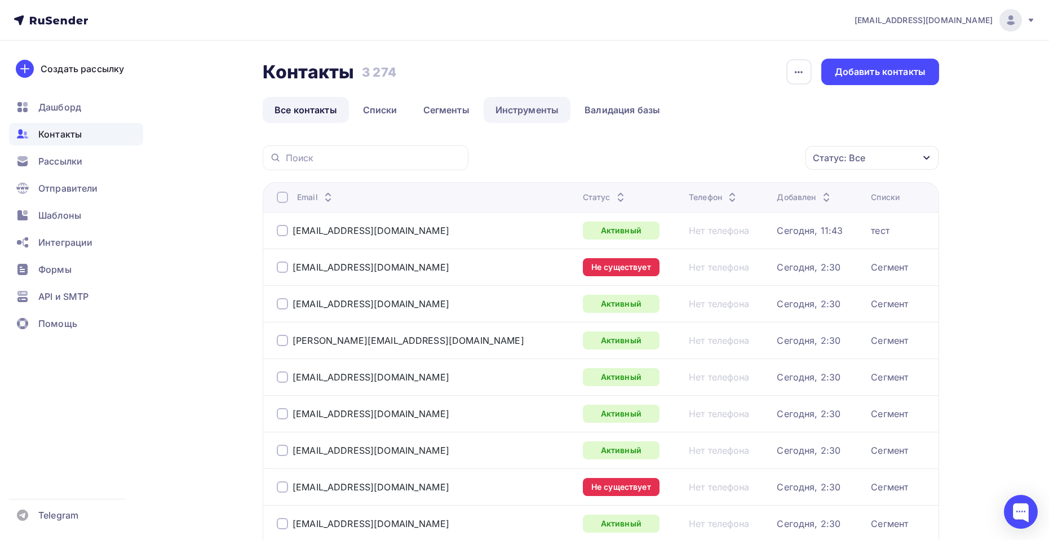
click at [551, 107] on link "Инструменты" at bounding box center [527, 110] width 87 height 26
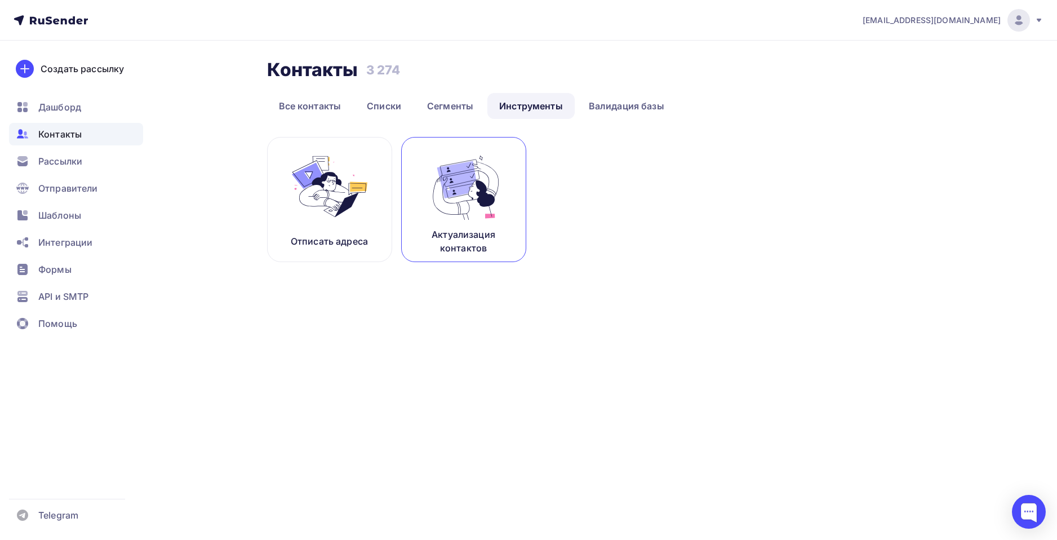
click at [465, 216] on img at bounding box center [464, 186] width 76 height 71
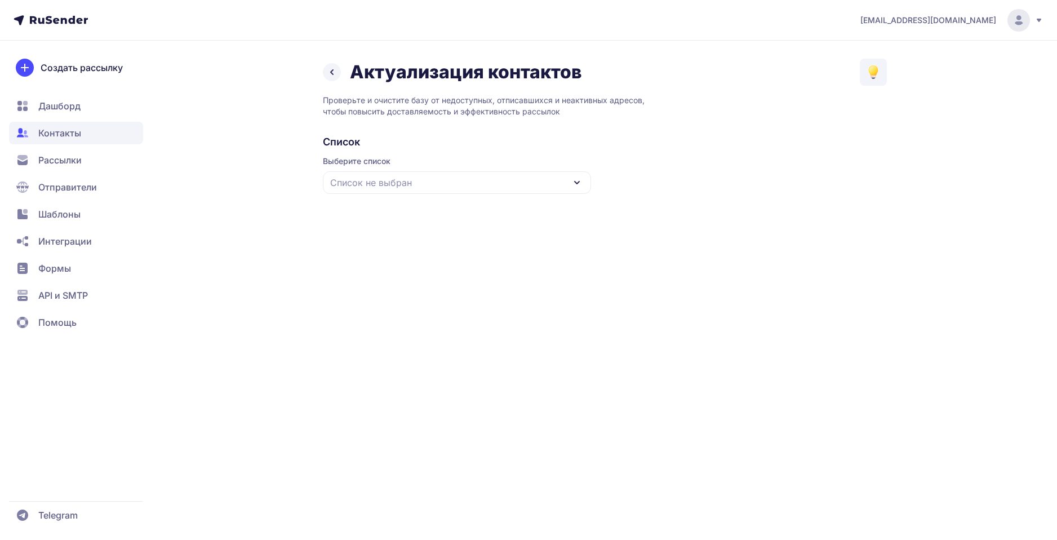
click at [403, 177] on span "Список не выбран" at bounding box center [371, 183] width 82 height 14
click at [364, 327] on div "Сегмент 3" at bounding box center [457, 333] width 255 height 27
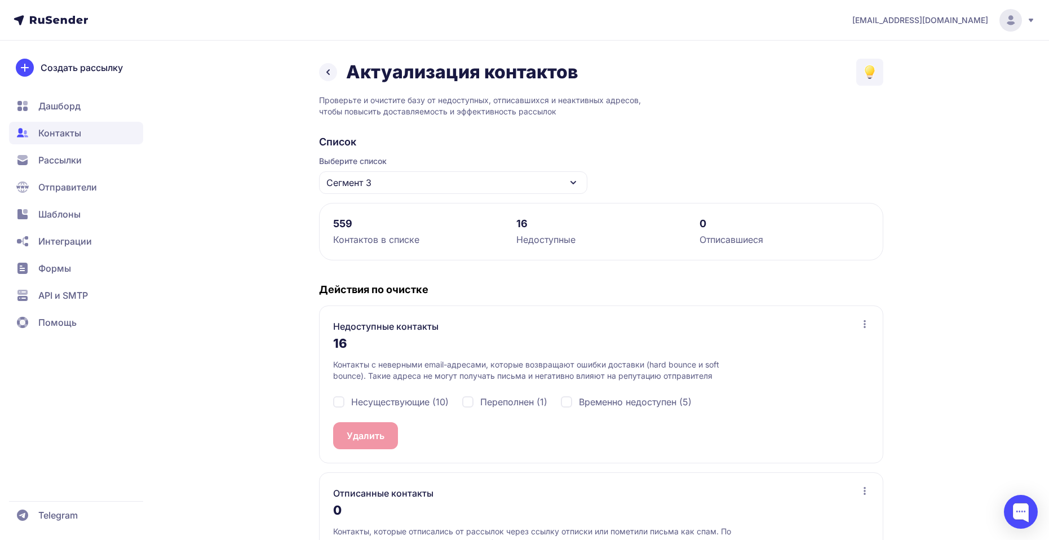
click at [341, 400] on div "Несуществующие (10)" at bounding box center [391, 402] width 116 height 14
checkbox input "true"
click at [375, 437] on button "Удалить 10" at bounding box center [370, 435] width 75 height 27
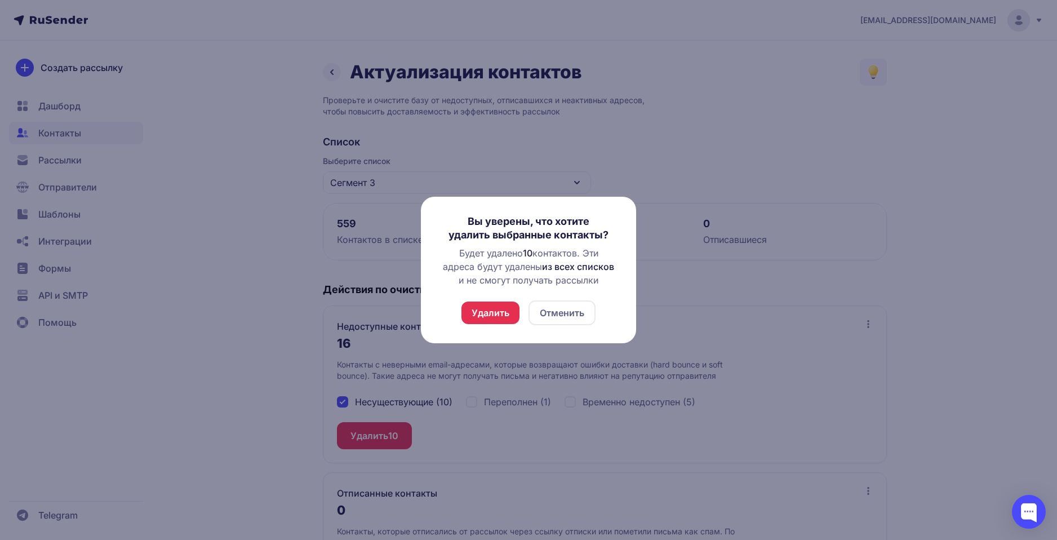
click at [488, 315] on button "Удалить" at bounding box center [491, 313] width 58 height 23
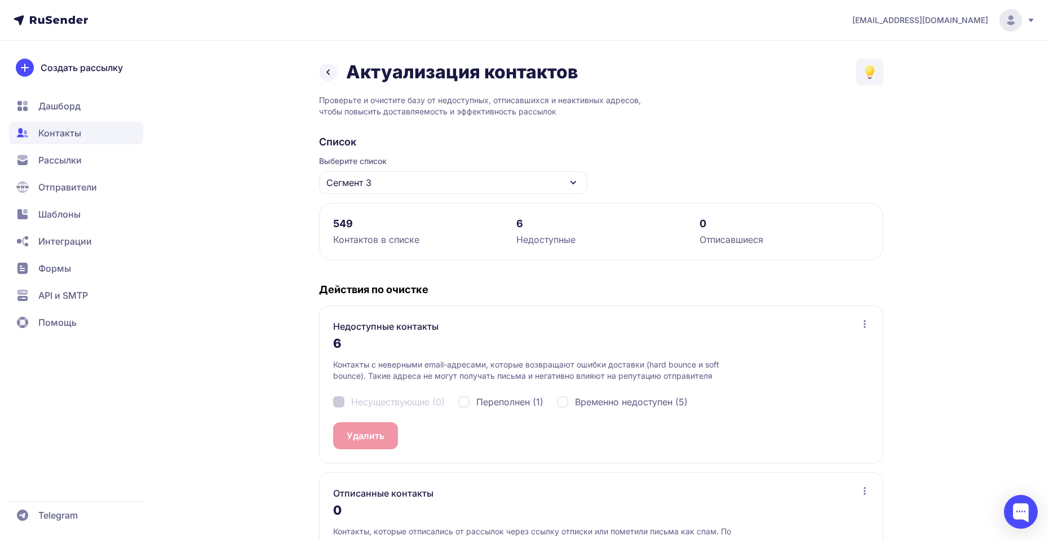
click at [325, 71] on icon at bounding box center [328, 72] width 14 height 14
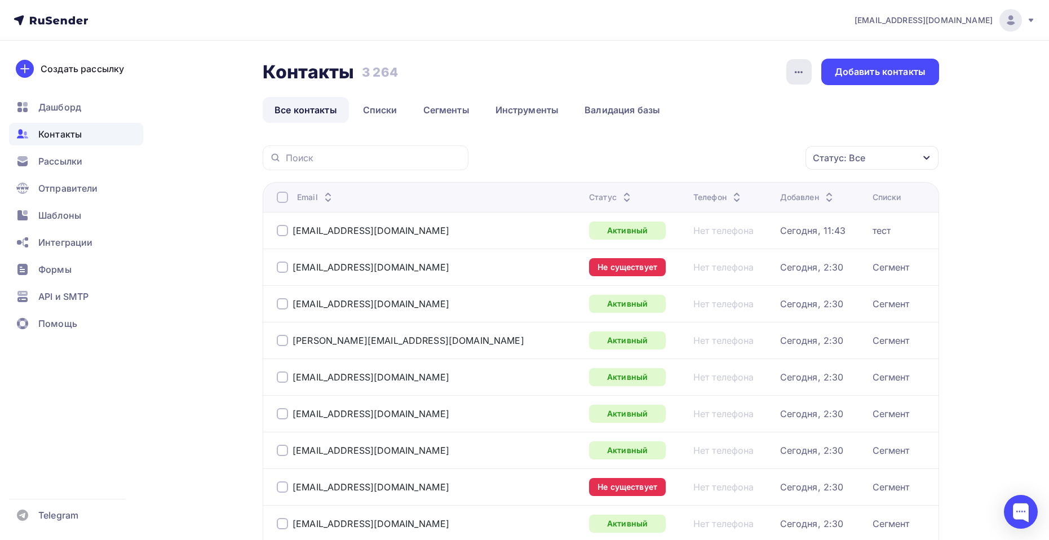
click at [795, 75] on icon "button" at bounding box center [799, 72] width 14 height 14
click at [793, 72] on icon "button" at bounding box center [799, 72] width 14 height 14
click at [765, 111] on div "История импорта" at bounding box center [756, 107] width 108 height 14
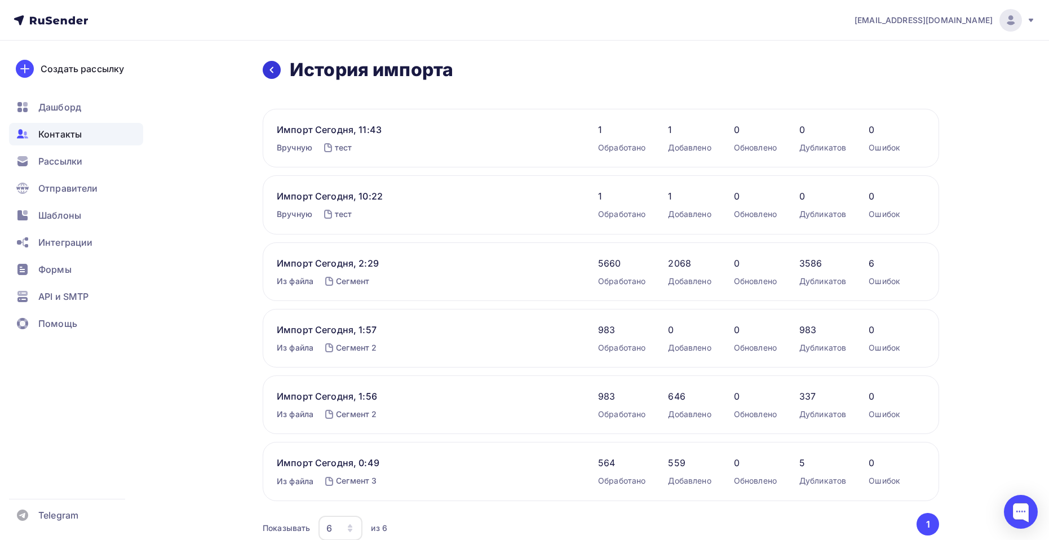
click at [272, 73] on icon at bounding box center [271, 69] width 9 height 9
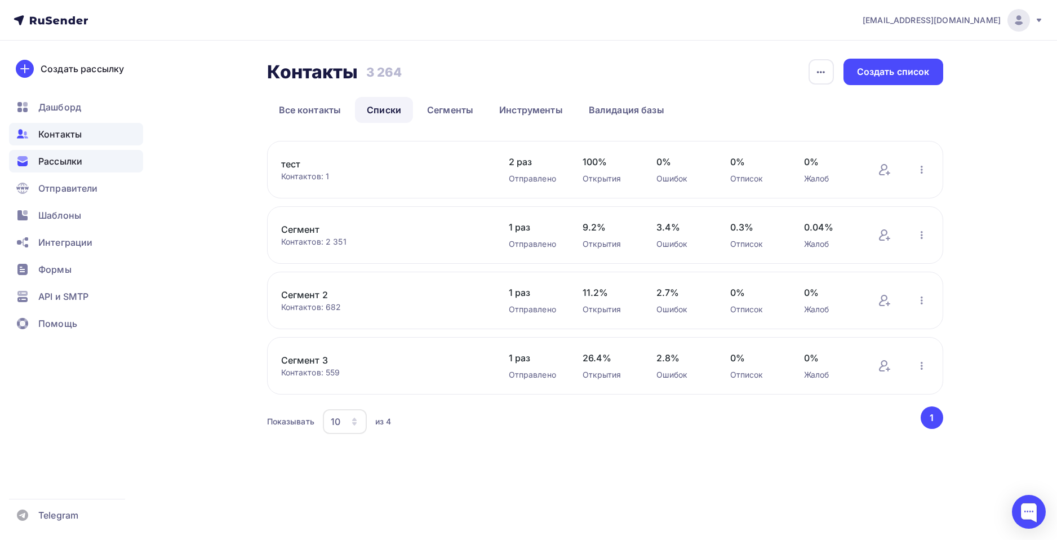
click at [64, 162] on span "Рассылки" at bounding box center [60, 161] width 44 height 14
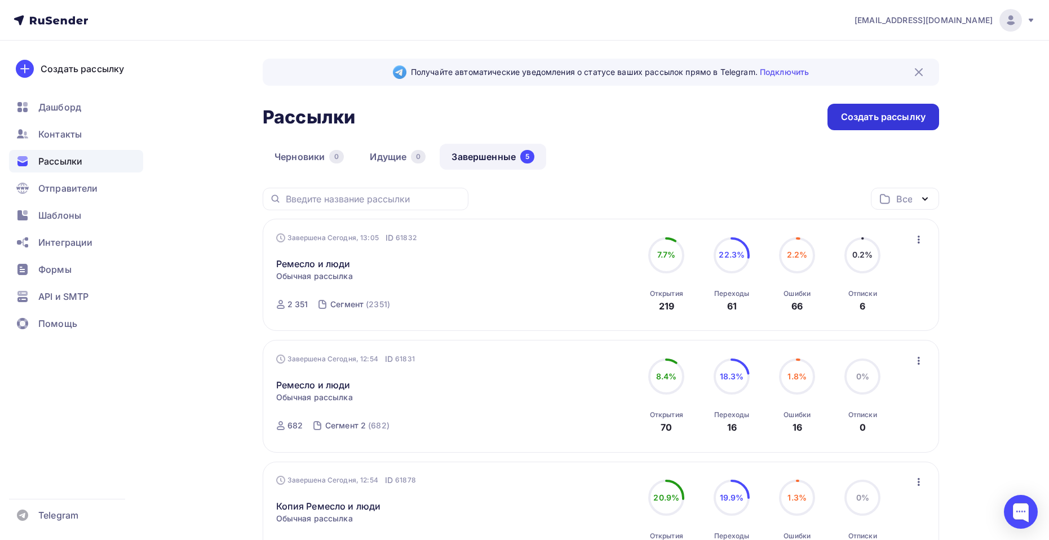
click at [910, 117] on div "Создать рассылку" at bounding box center [883, 116] width 85 height 13
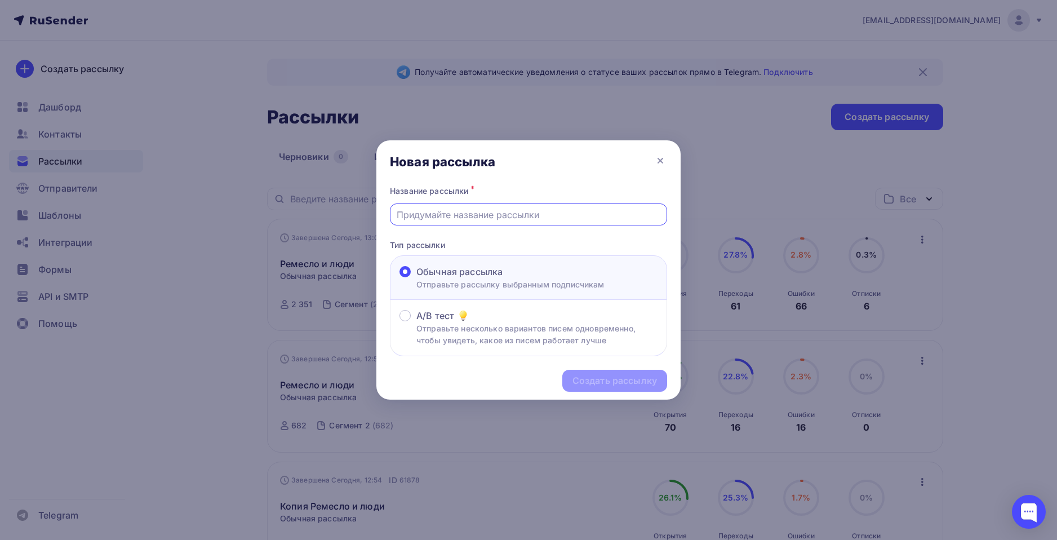
click at [462, 212] on input "text" at bounding box center [529, 215] width 264 height 14
click at [460, 214] on input "text" at bounding box center [529, 215] width 264 height 14
paste input "09.10.2025 Рассылка сегменту 3"
type input "09.10.2025 Рассылка сегменту 3"
click at [599, 378] on div "Создать рассылку" at bounding box center [615, 380] width 85 height 13
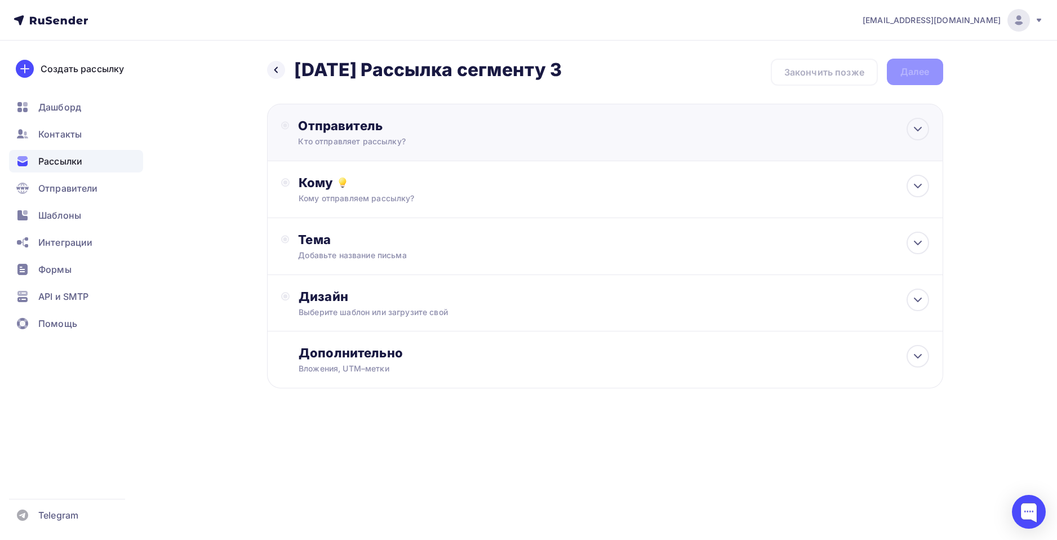
click at [469, 126] on div "Отправитель" at bounding box center [420, 126] width 244 height 16
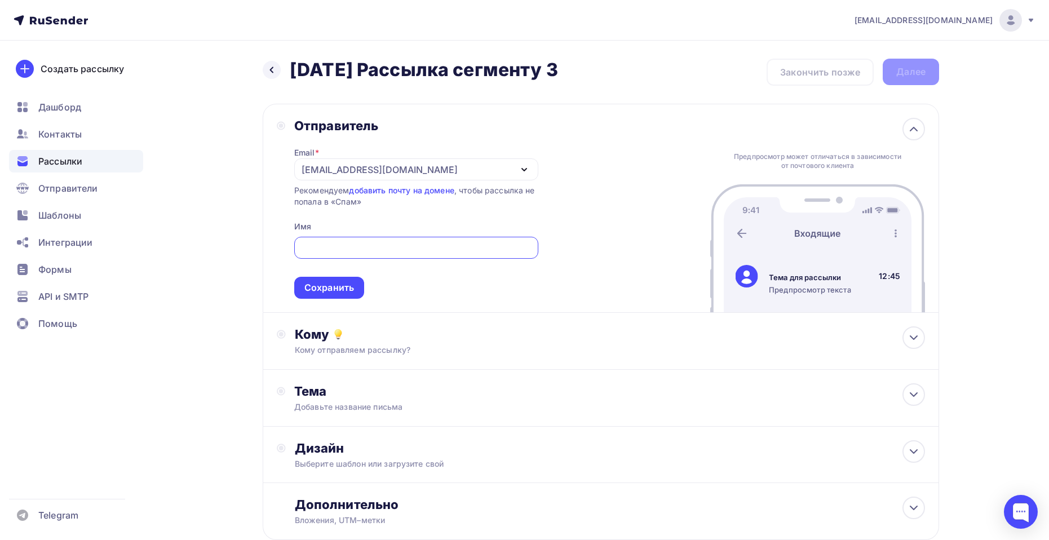
click at [346, 251] on input "text" at bounding box center [415, 248] width 231 height 14
paste input "проектная лаборатория ЗАРЯ"
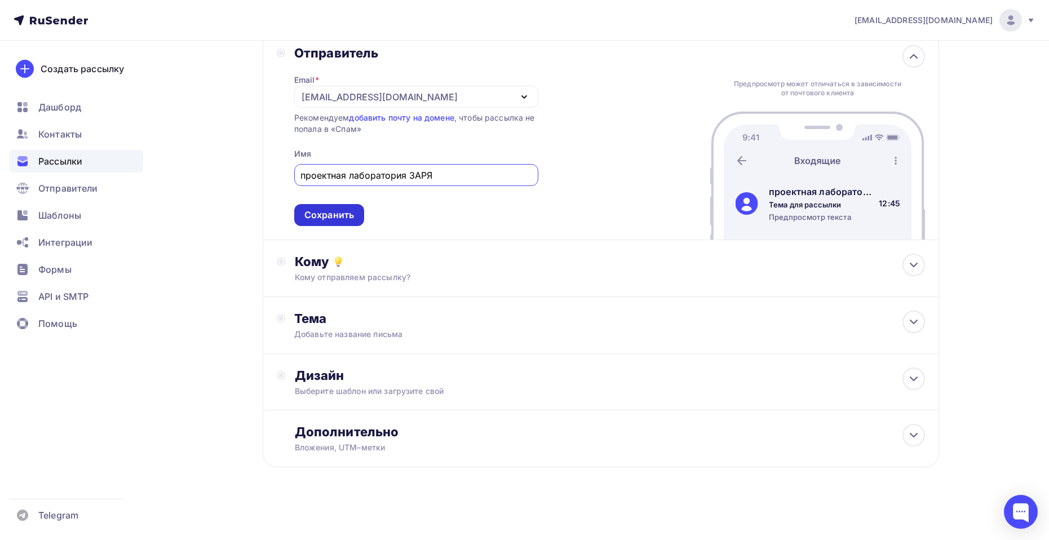
type input "проектная лаборатория ЗАРЯ"
click at [338, 214] on div "Сохранить" at bounding box center [329, 215] width 50 height 13
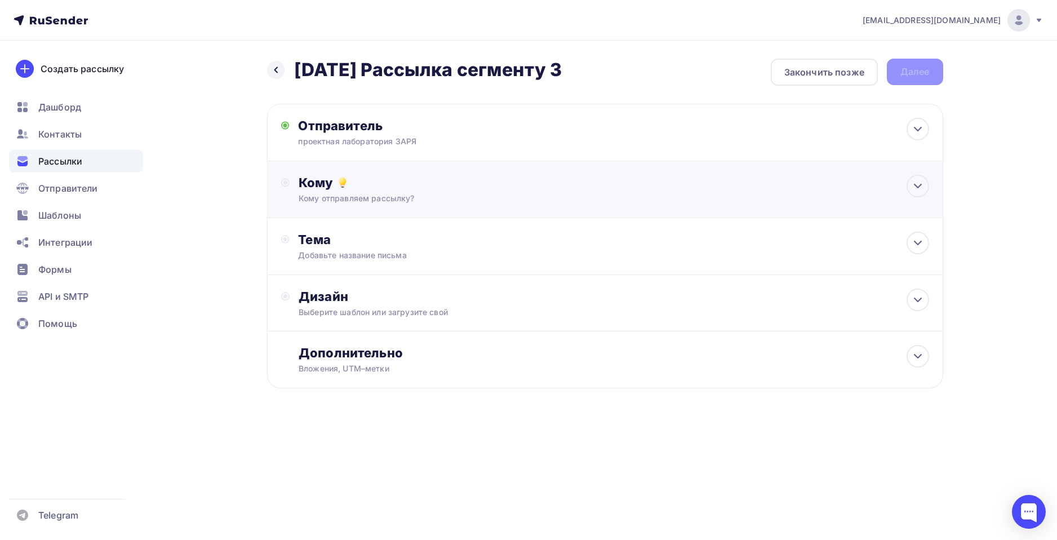
click at [386, 197] on div "Кому отправляем рассылку?" at bounding box center [583, 198] width 568 height 11
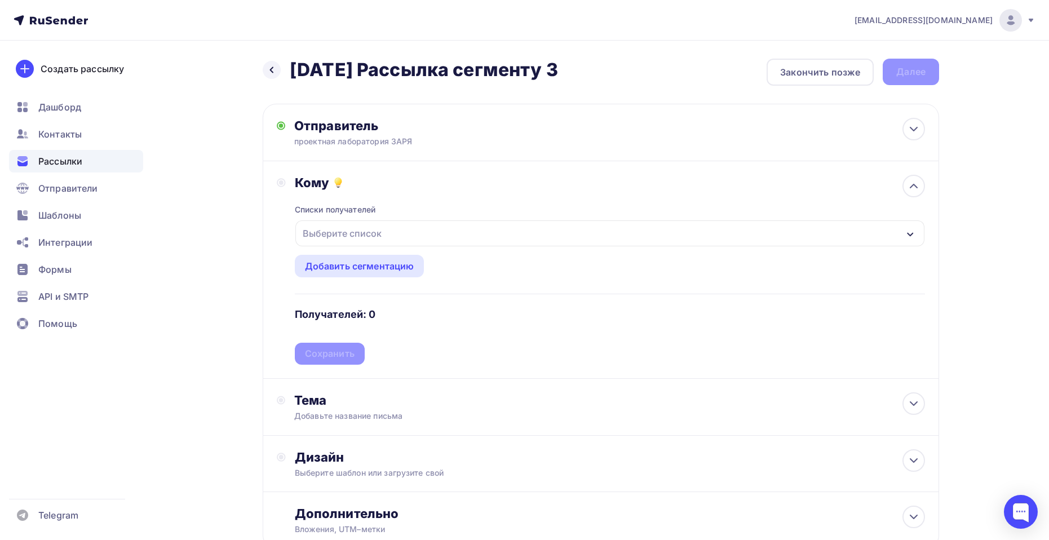
click at [353, 227] on div "Выберите список" at bounding box center [342, 233] width 88 height 20
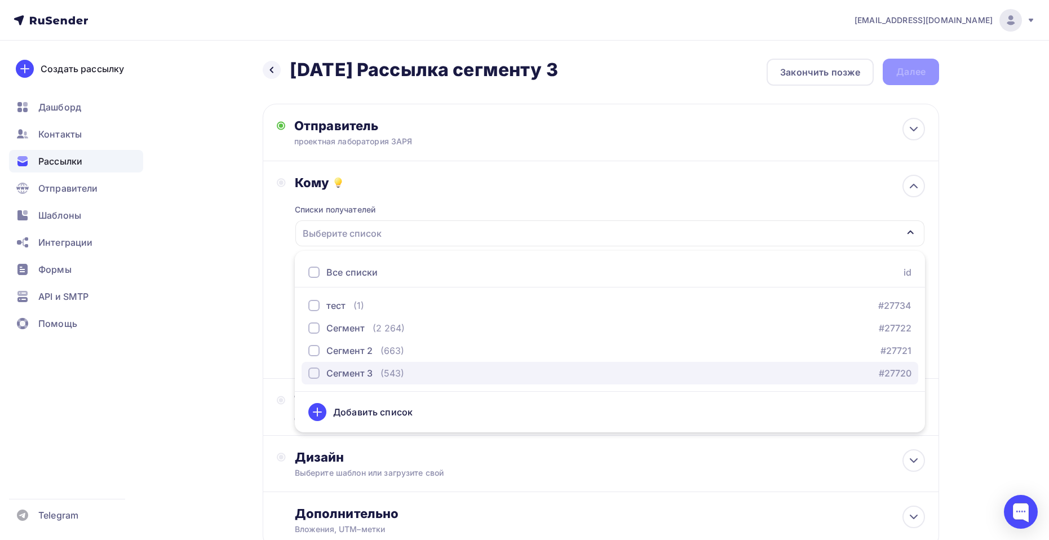
click at [338, 372] on div "Сегмент 3" at bounding box center [349, 373] width 46 height 14
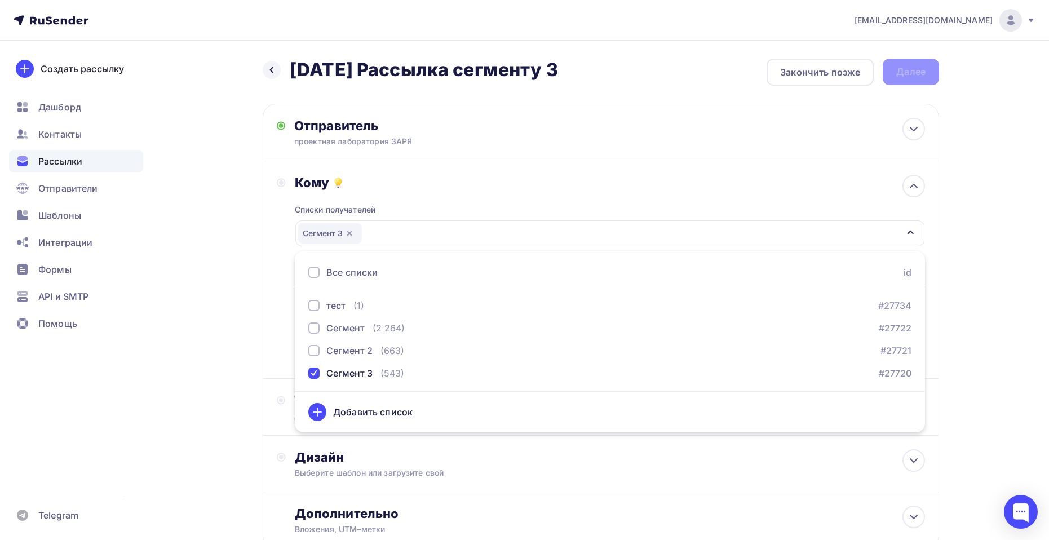
click at [534, 210] on div "Списки получателей Сегмент 3 Все списки id тест (1) #27734 Сегмент (2 264) #277…" at bounding box center [610, 278] width 630 height 174
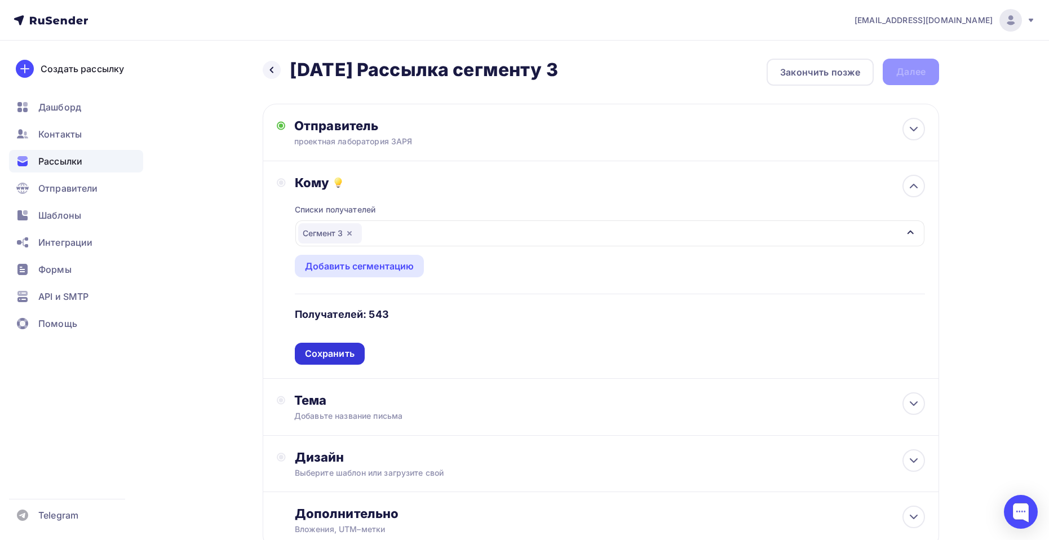
click at [345, 357] on div "Сохранить" at bounding box center [330, 353] width 50 height 13
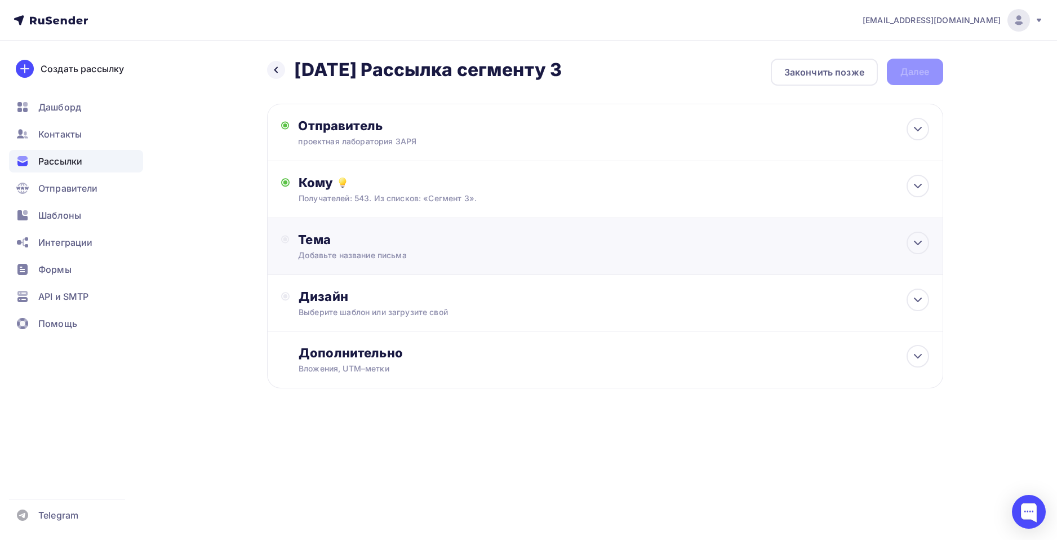
click at [427, 248] on div "Тема Добавьте название письма Тема * Рекомендуем использовать не более 150 симв…" at bounding box center [409, 246] width 223 height 29
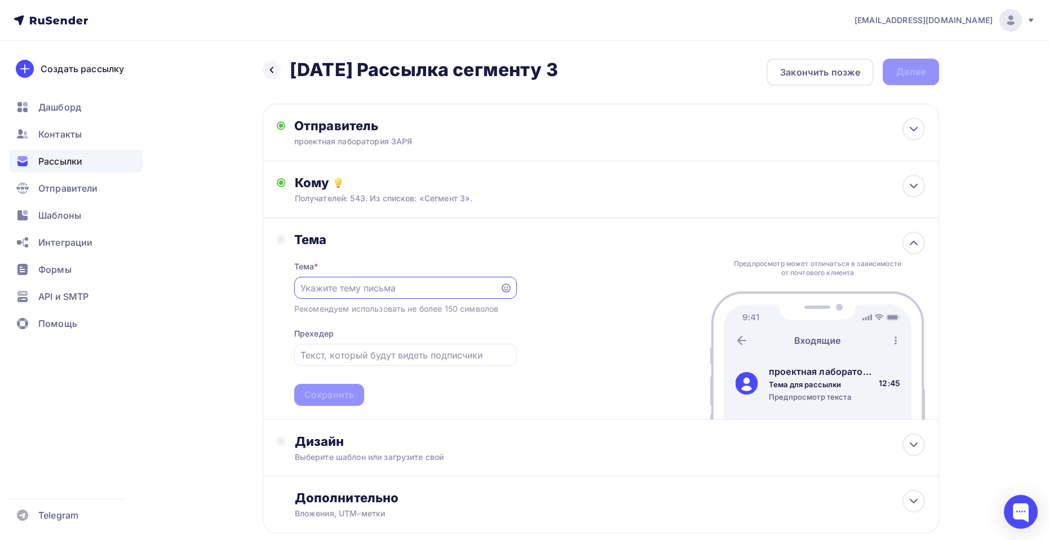
click at [387, 290] on input "text" at bounding box center [396, 288] width 193 height 14
paste input "Конференция “Ремесло и люди” начинается уже завтра!"
drag, startPoint x: 356, startPoint y: 293, endPoint x: 258, endPoint y: 284, distance: 97.9
click at [256, 285] on div "Назад 09.10.2025 Рассылка сегменту 3 09.10.2025 Рассылка сегменту 3 Закончить п…" at bounding box center [525, 323] width 924 height 565
type input "Конференция “Ремесло и люди” начинается уже завтра!"
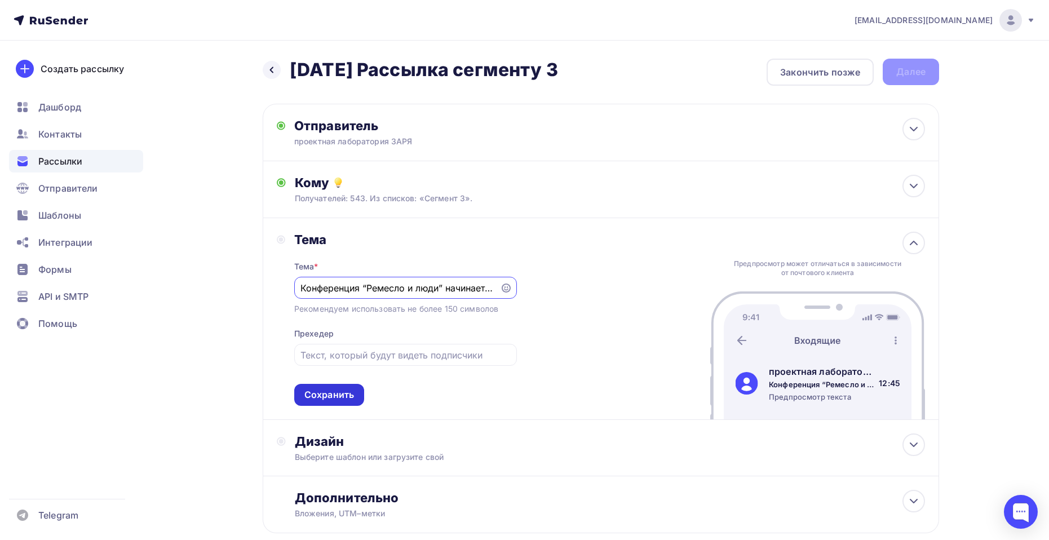
click at [338, 392] on div "Сохранить" at bounding box center [329, 394] width 50 height 13
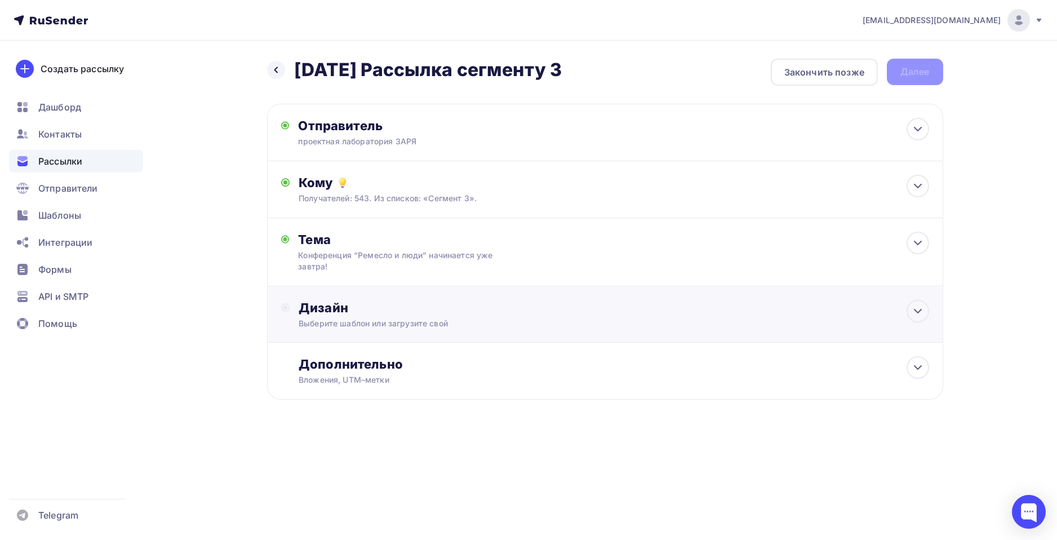
click at [431, 309] on div "Дизайн" at bounding box center [614, 308] width 630 height 16
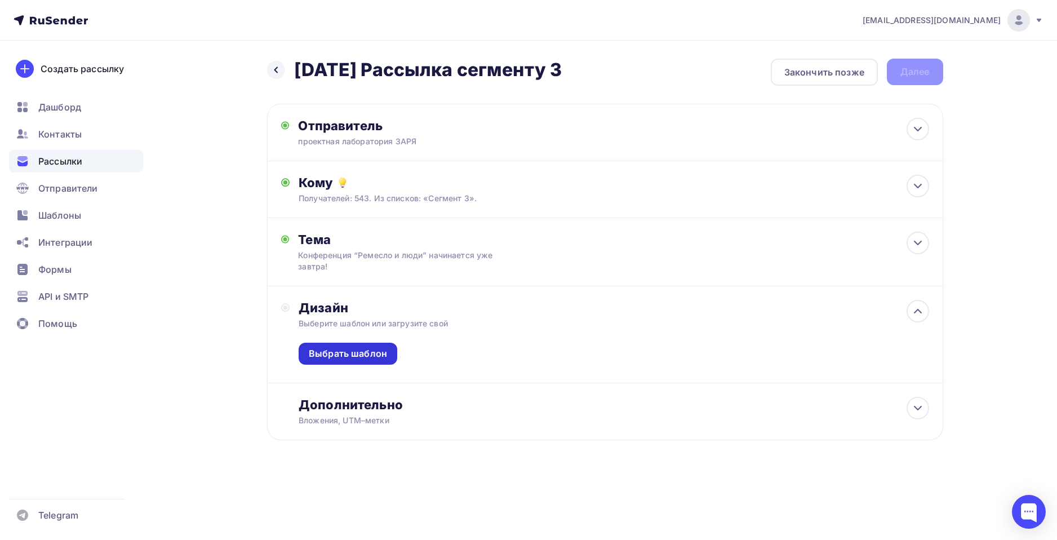
click at [344, 356] on div "Выбрать шаблон" at bounding box center [348, 353] width 78 height 13
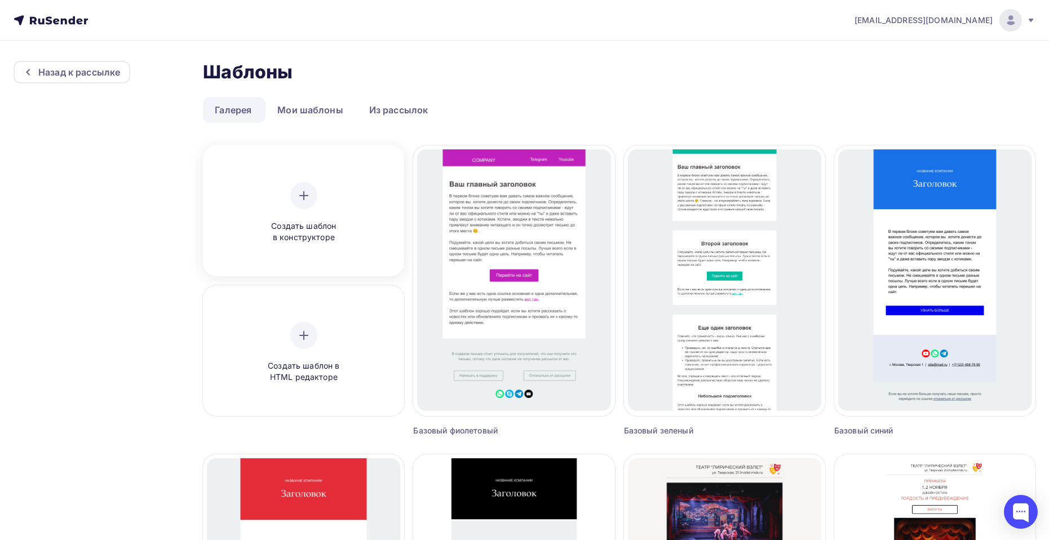
click at [309, 201] on icon at bounding box center [304, 196] width 14 height 14
